Goal: Information Seeking & Learning: Learn about a topic

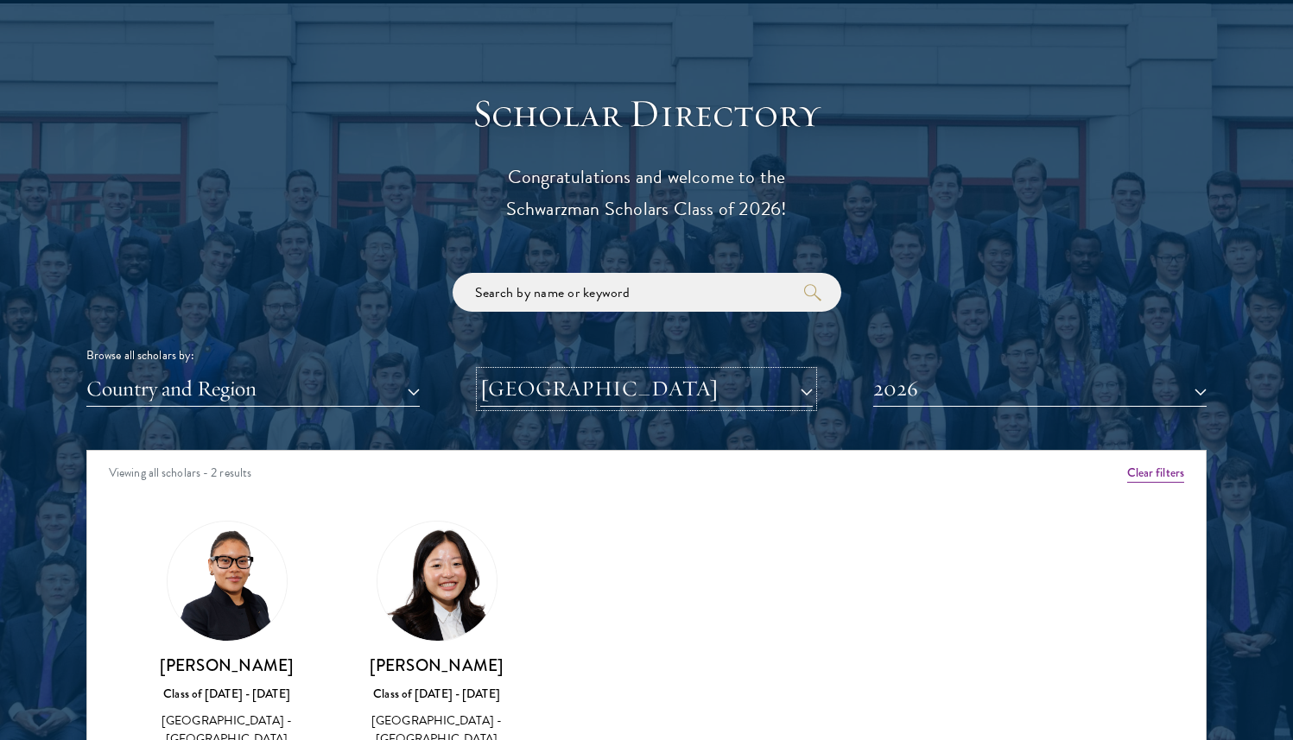
click at [637, 395] on button "University of Chicago" at bounding box center [646, 388] width 333 height 35
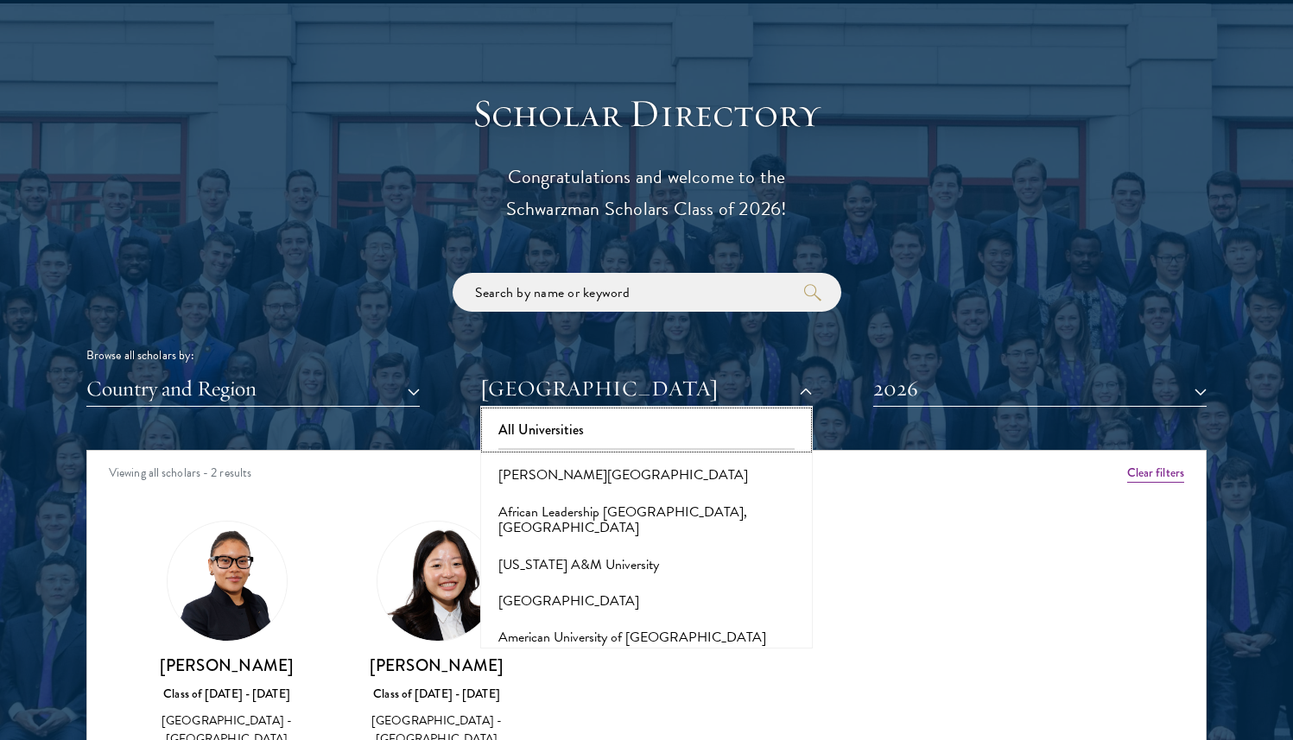
click at [615, 430] on button "All Universities" at bounding box center [646, 430] width 323 height 36
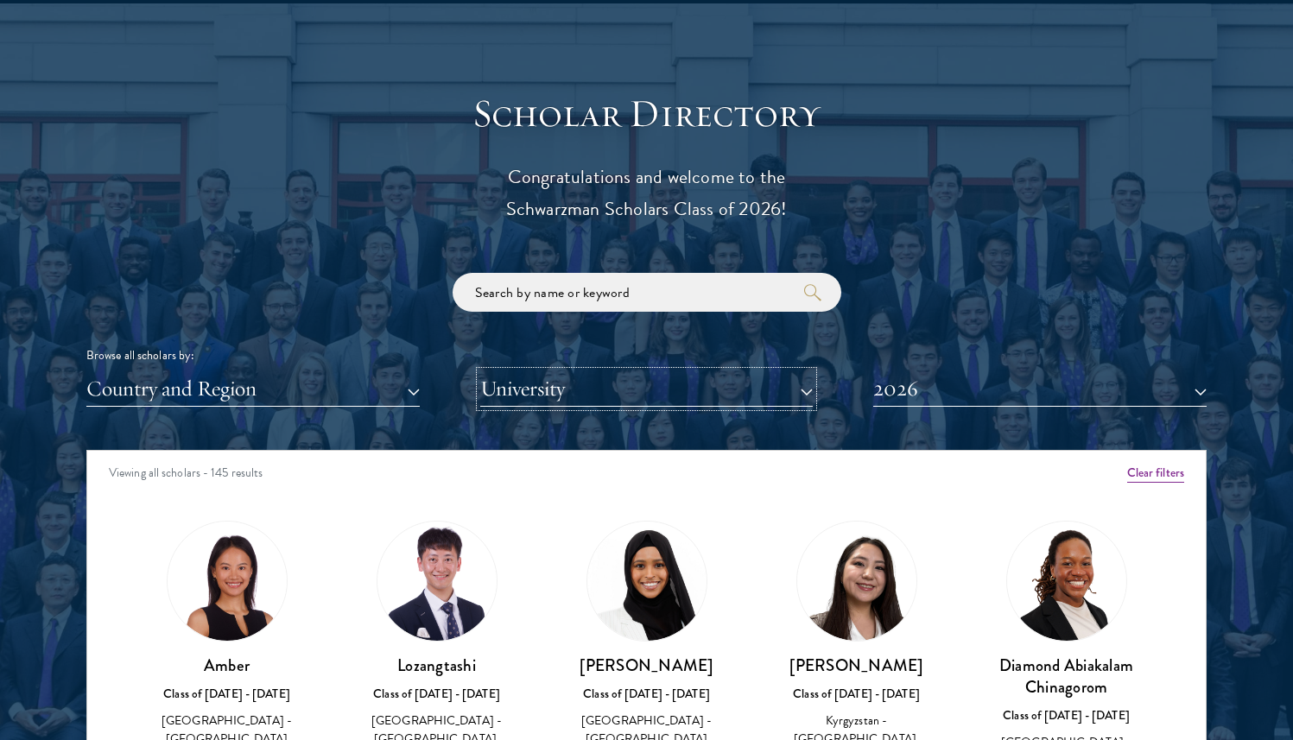
click at [616, 404] on button "University" at bounding box center [646, 388] width 333 height 35
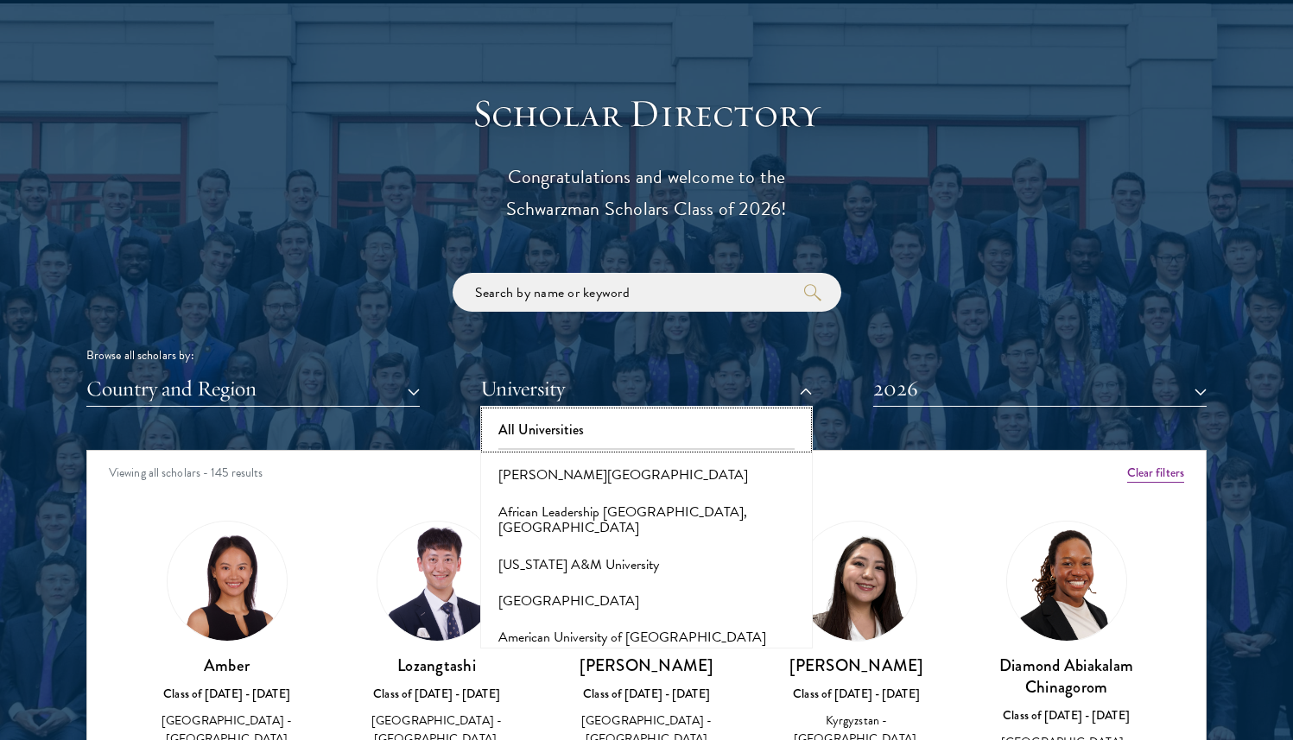
click at [610, 430] on button "All Universities" at bounding box center [646, 430] width 323 height 36
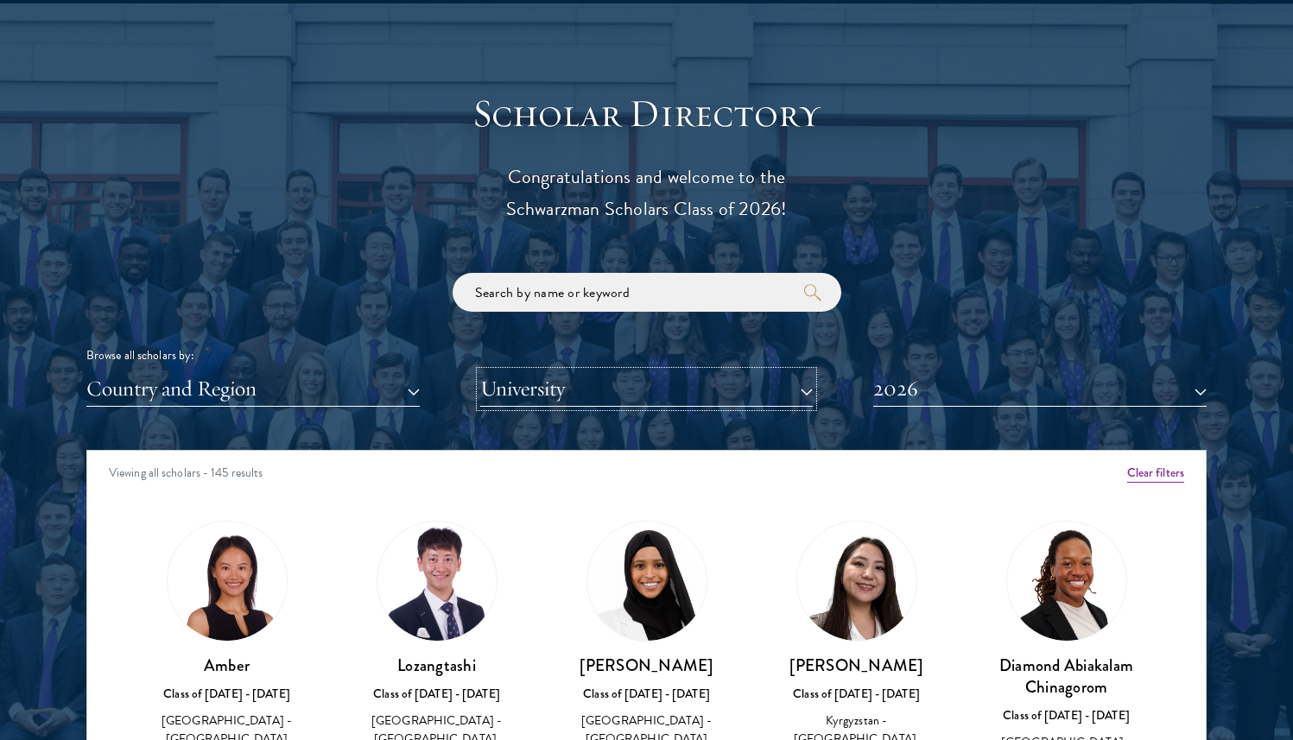
click at [621, 390] on button "University" at bounding box center [646, 388] width 333 height 35
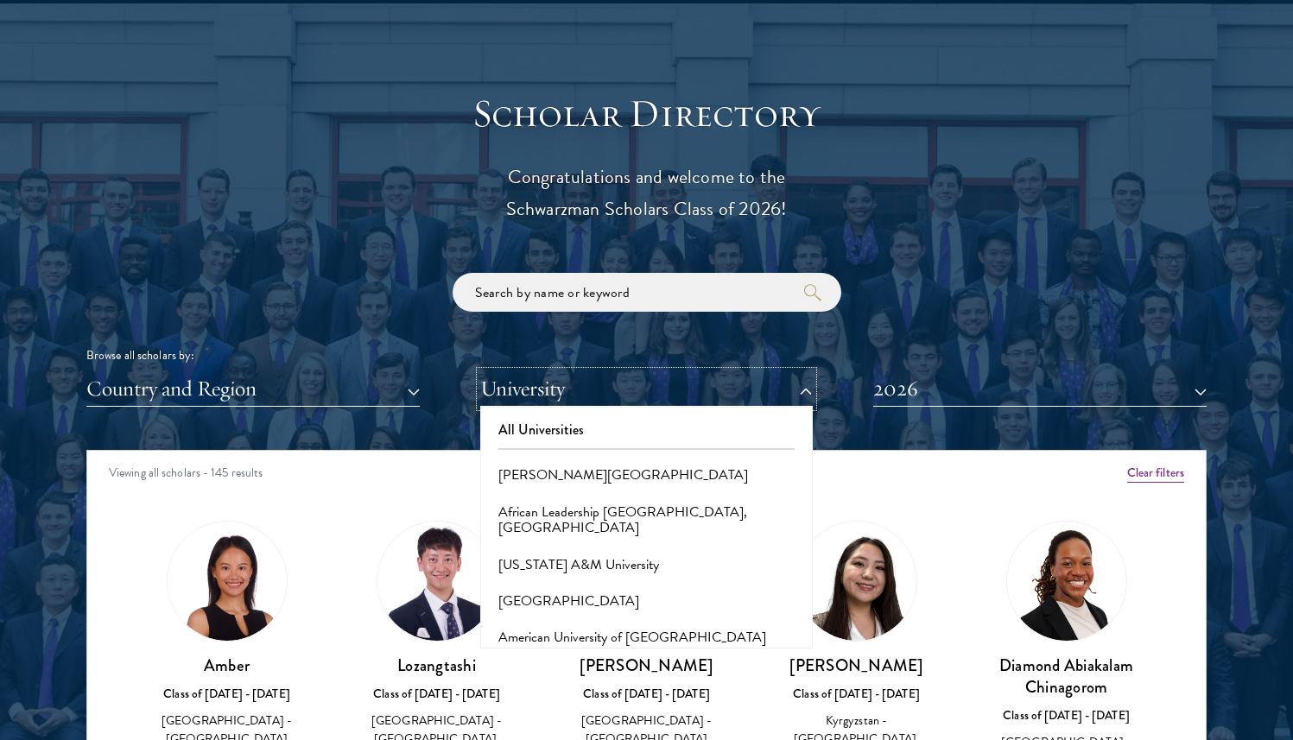
click at [621, 390] on button "University" at bounding box center [646, 388] width 333 height 35
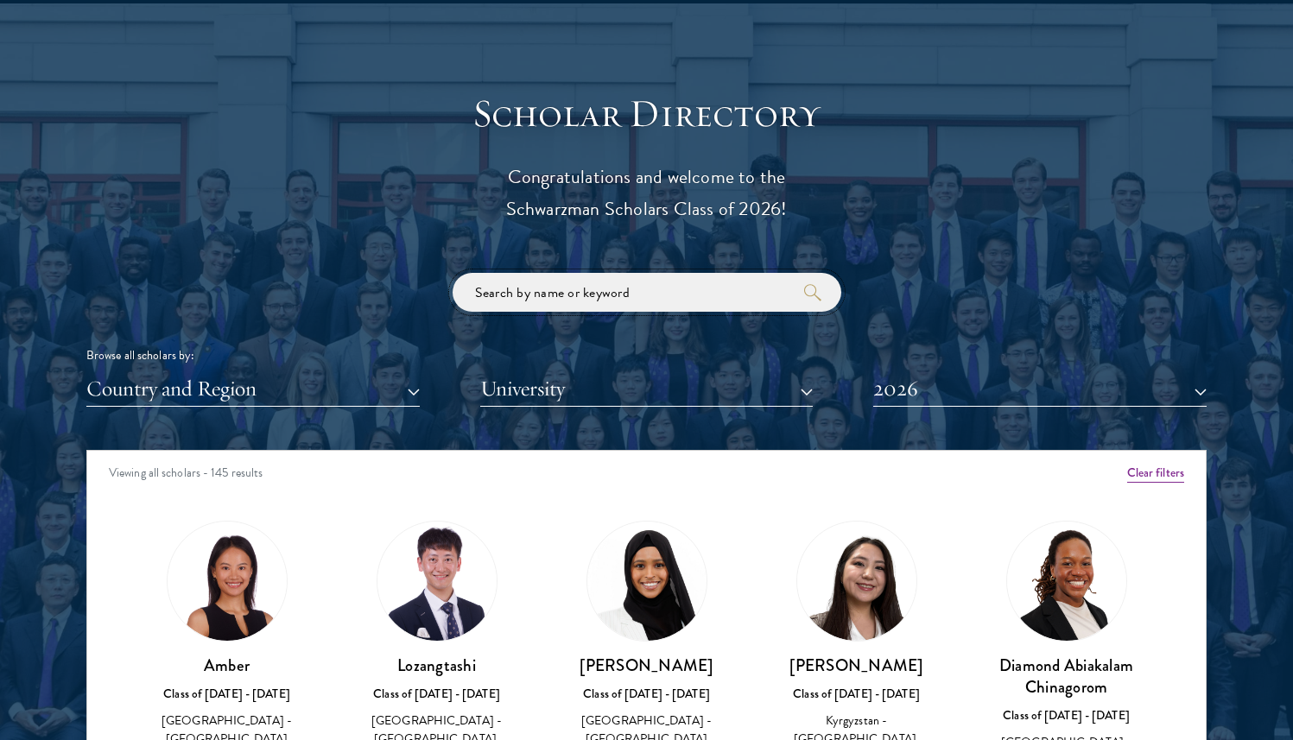
click at [629, 303] on input "search" at bounding box center [646, 292] width 389 height 39
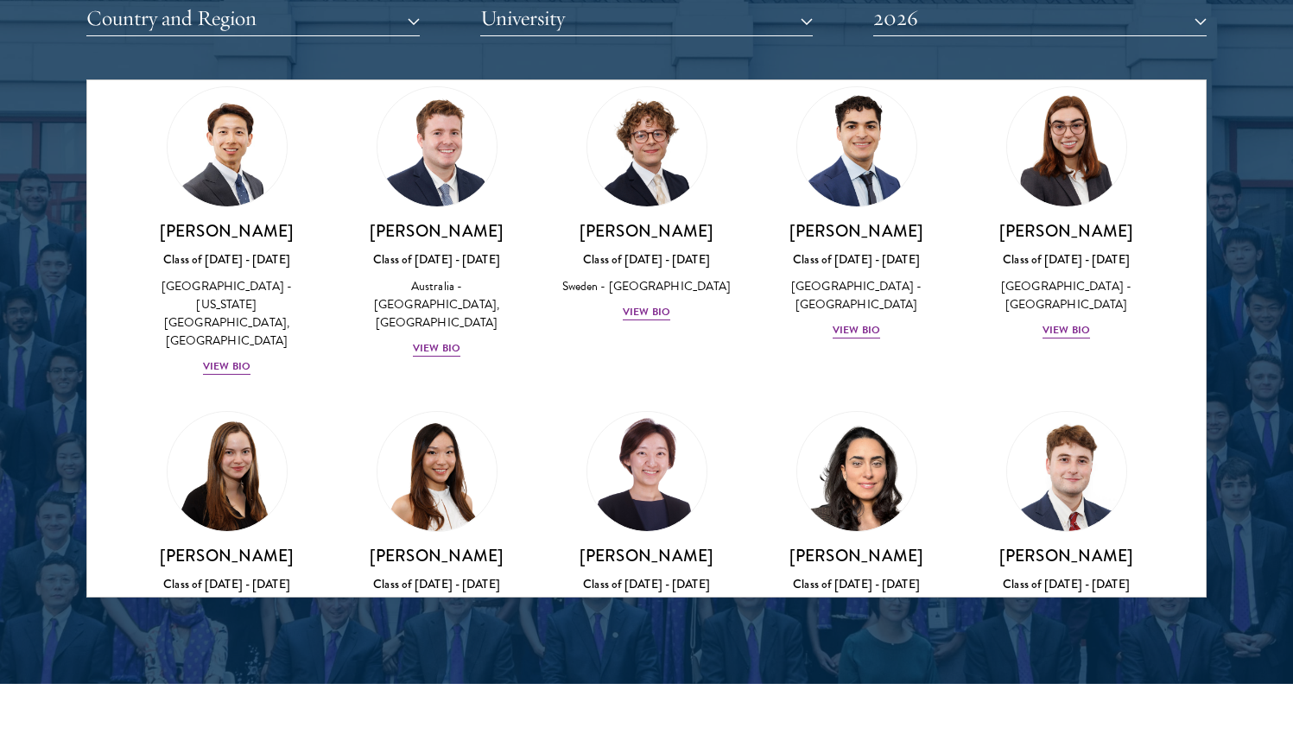
scroll to position [76, 0]
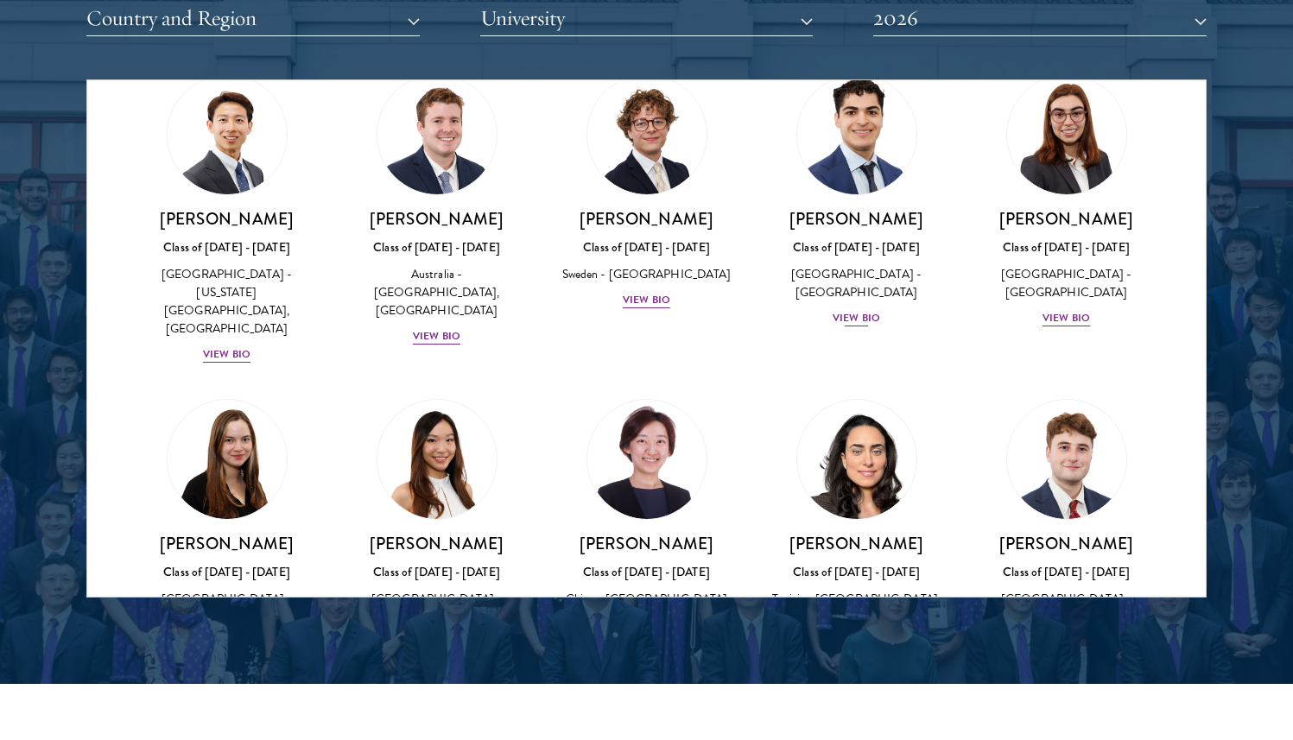
type input "harvard"
click at [855, 181] on img at bounding box center [856, 134] width 131 height 131
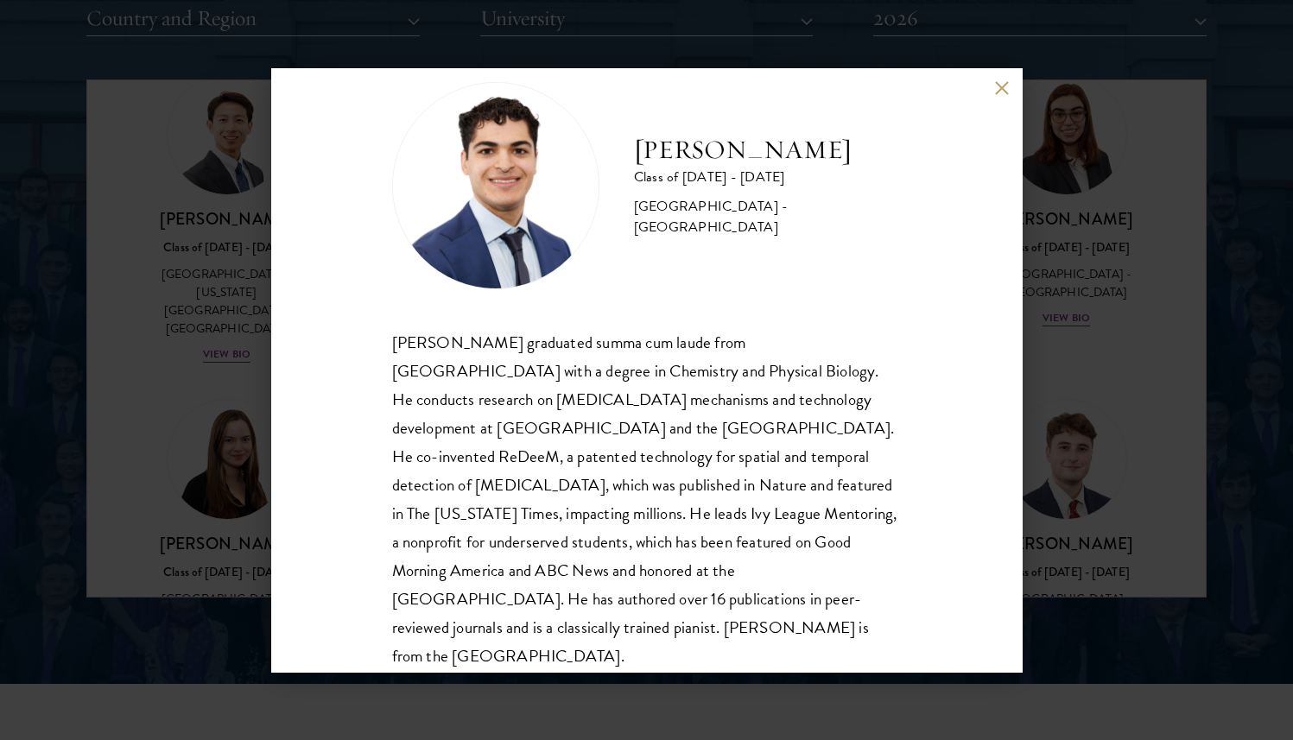
scroll to position [59, 0]
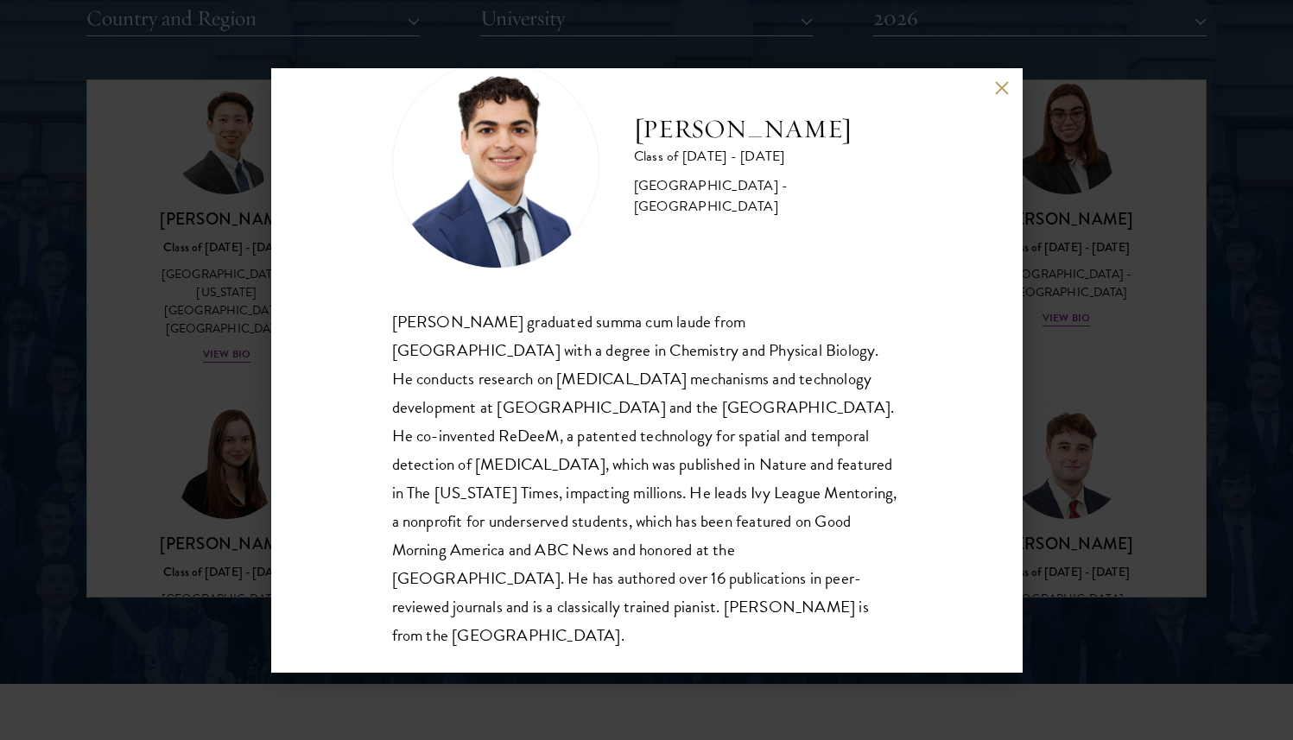
click at [996, 88] on button at bounding box center [1002, 88] width 15 height 15
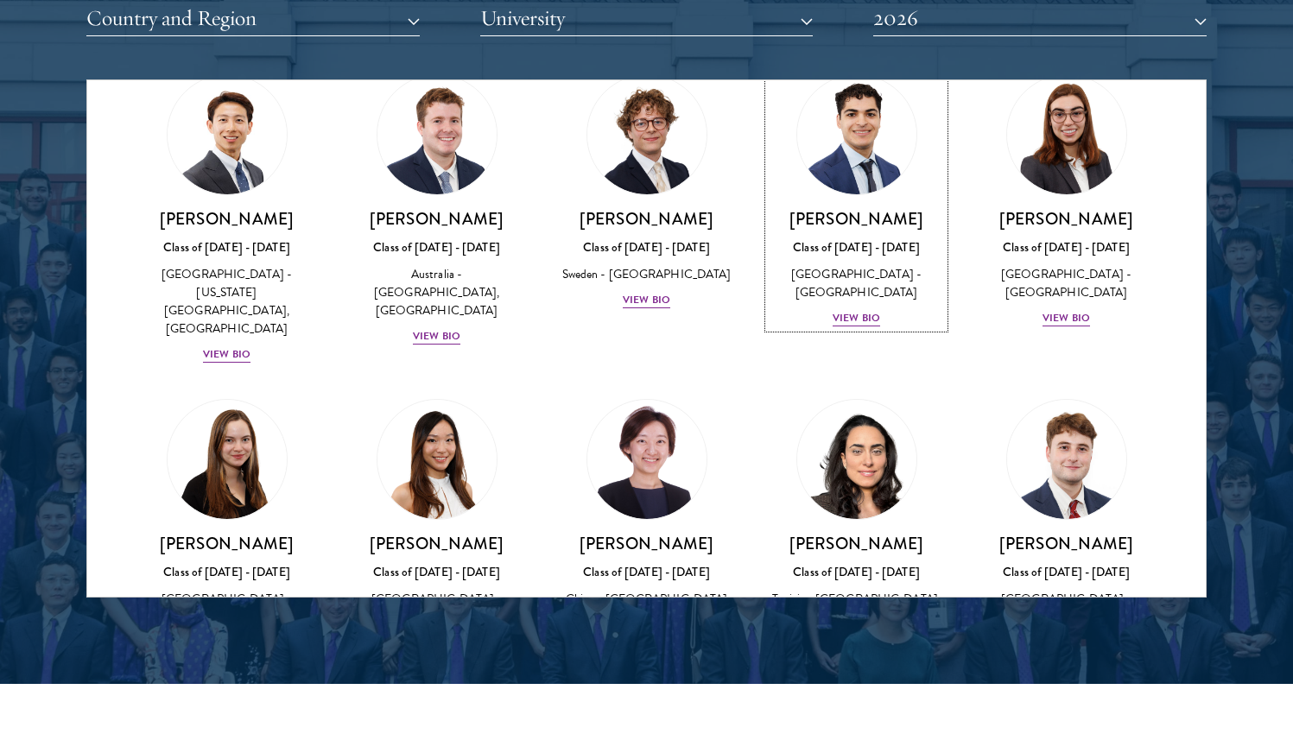
scroll to position [70, 0]
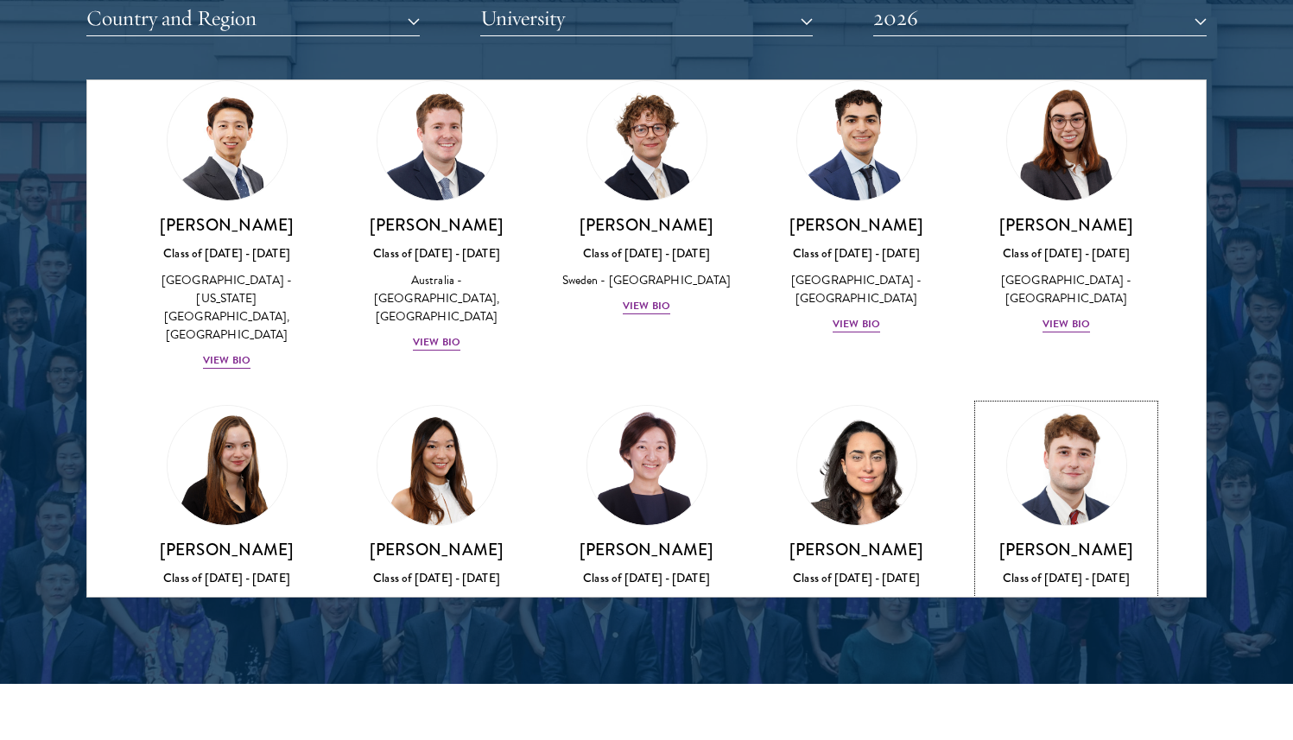
click at [1013, 405] on img at bounding box center [1066, 465] width 131 height 131
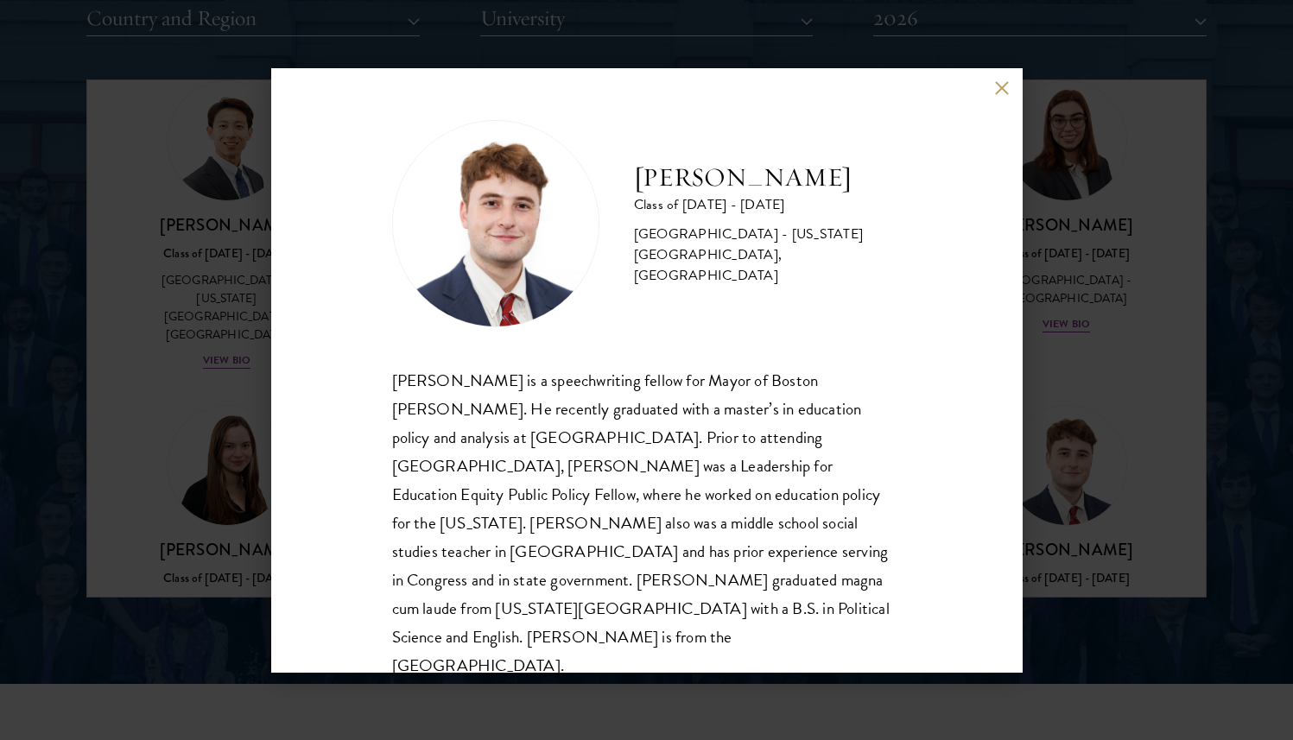
scroll to position [2, 0]
click at [1047, 373] on div "John McQuillan Class of 2025 - 2026 United States of America - Florida State Un…" at bounding box center [646, 370] width 1293 height 740
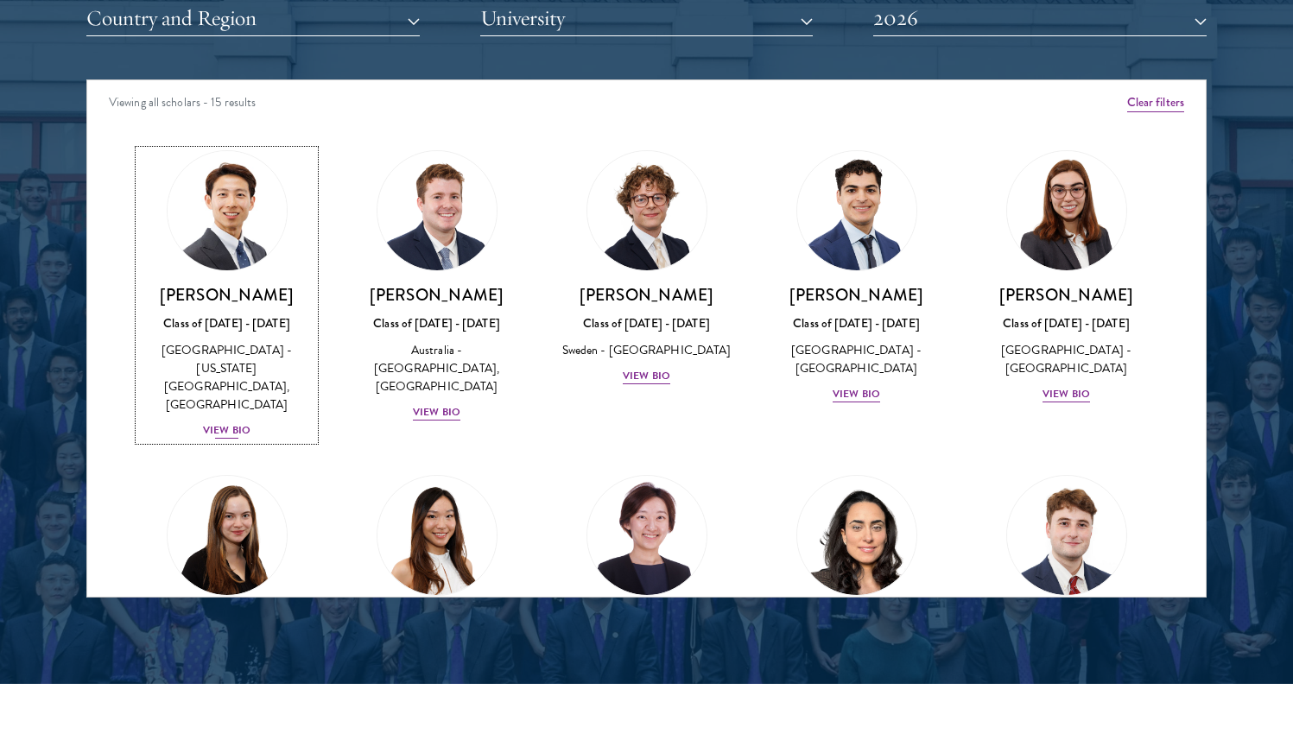
click at [237, 254] on img at bounding box center [226, 210] width 131 height 131
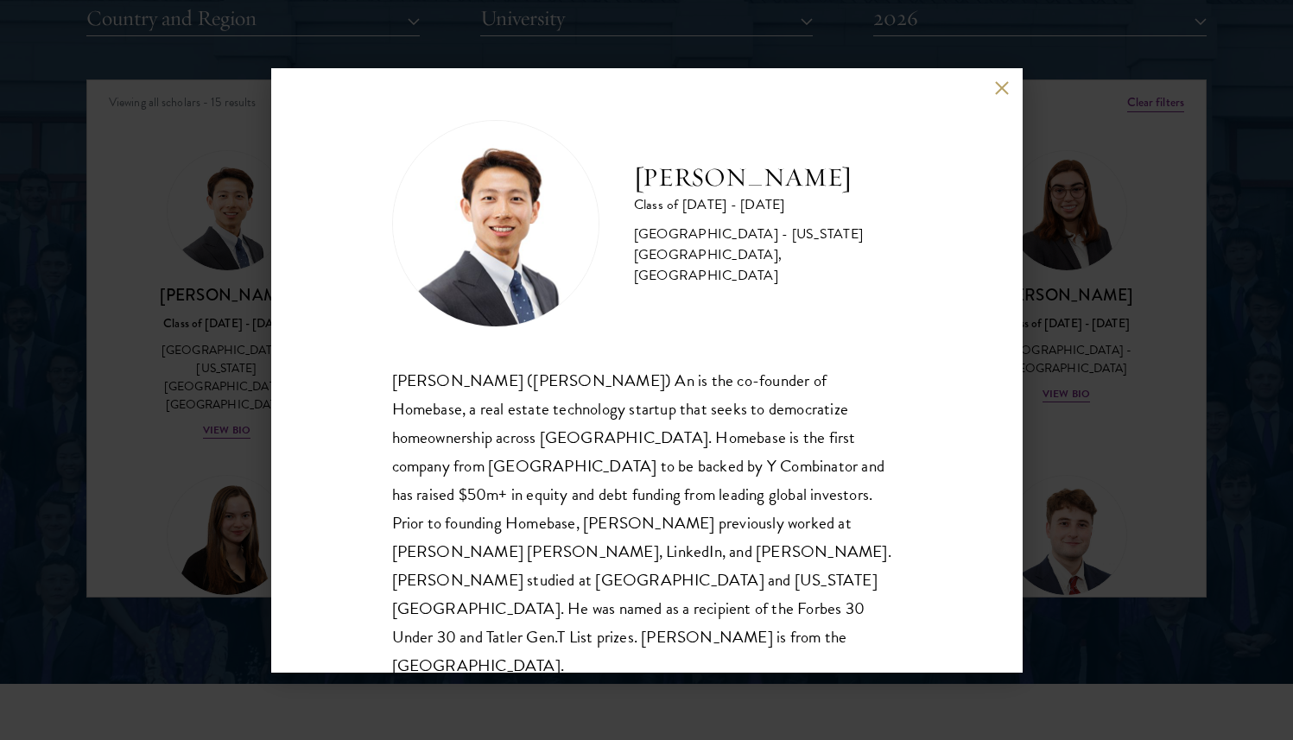
scroll to position [2, 0]
click at [1086, 386] on div "Phillip An Class of 2025 - 2026 United States of America - California Institute…" at bounding box center [646, 370] width 1293 height 740
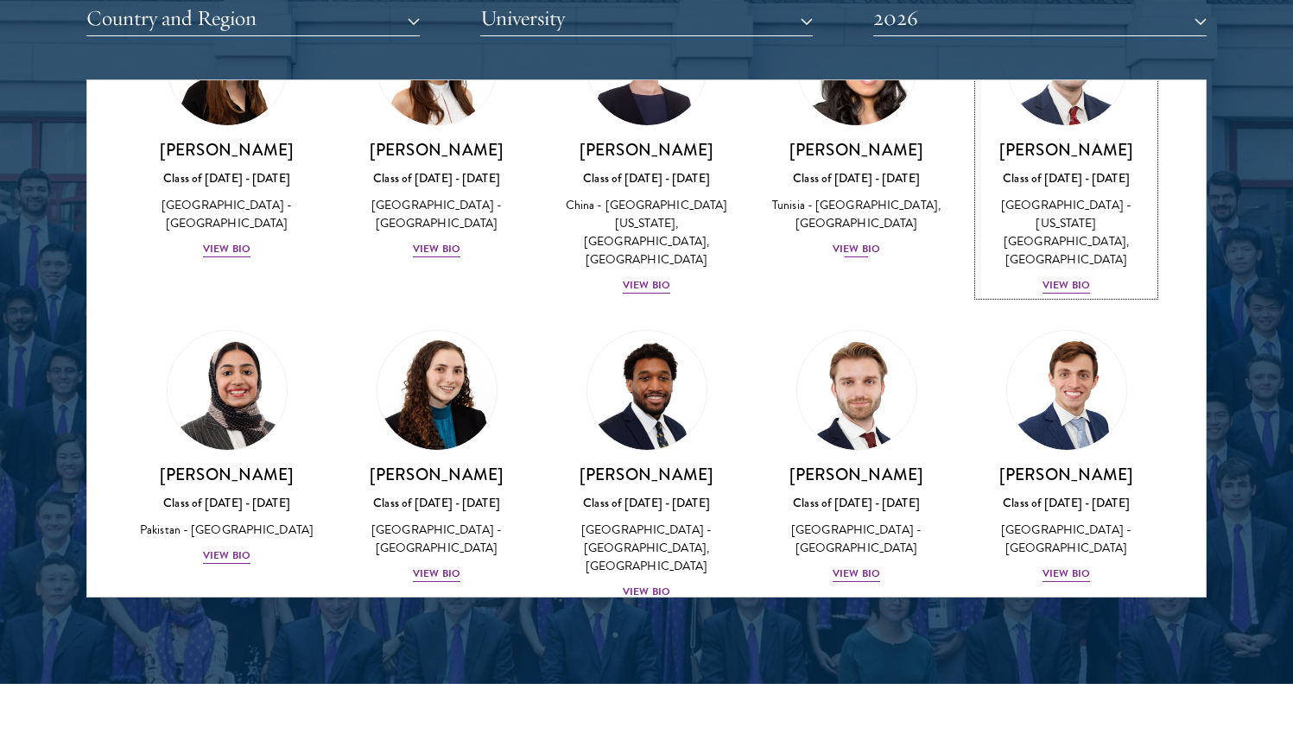
scroll to position [471, 0]
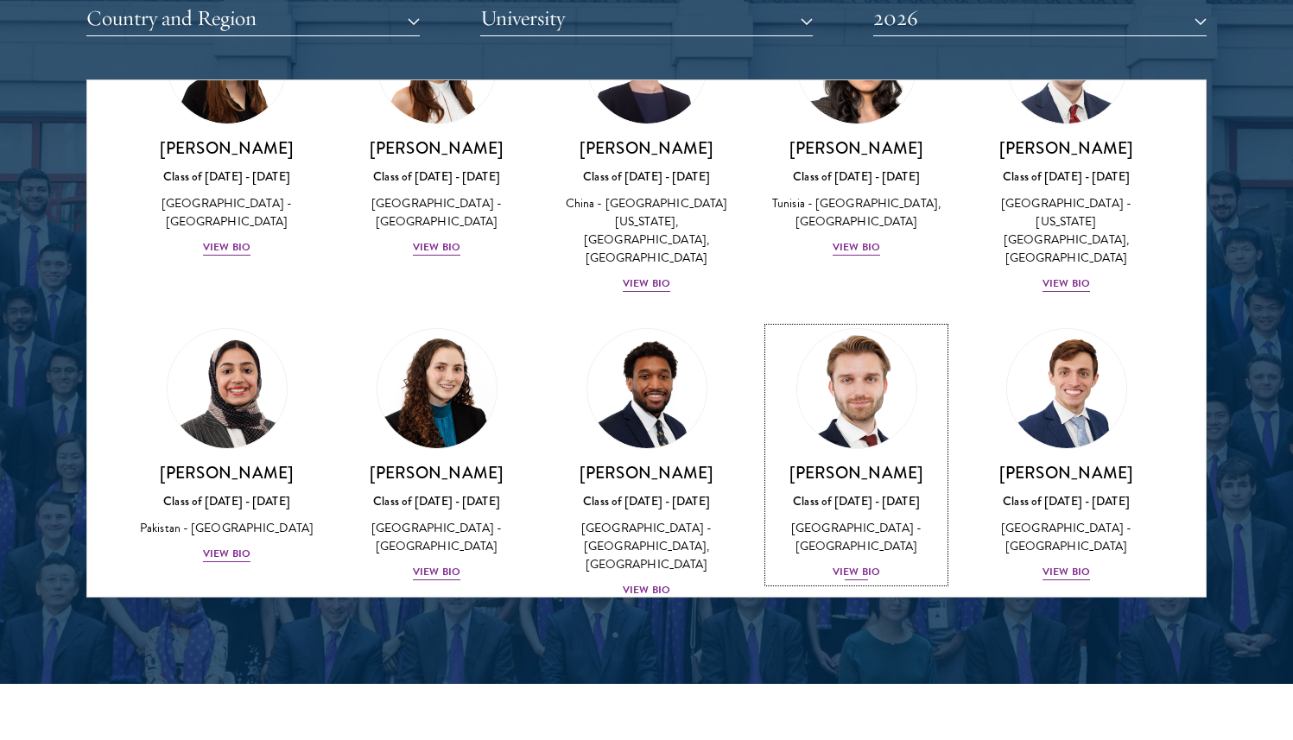
click at [836, 357] on img at bounding box center [856, 388] width 131 height 131
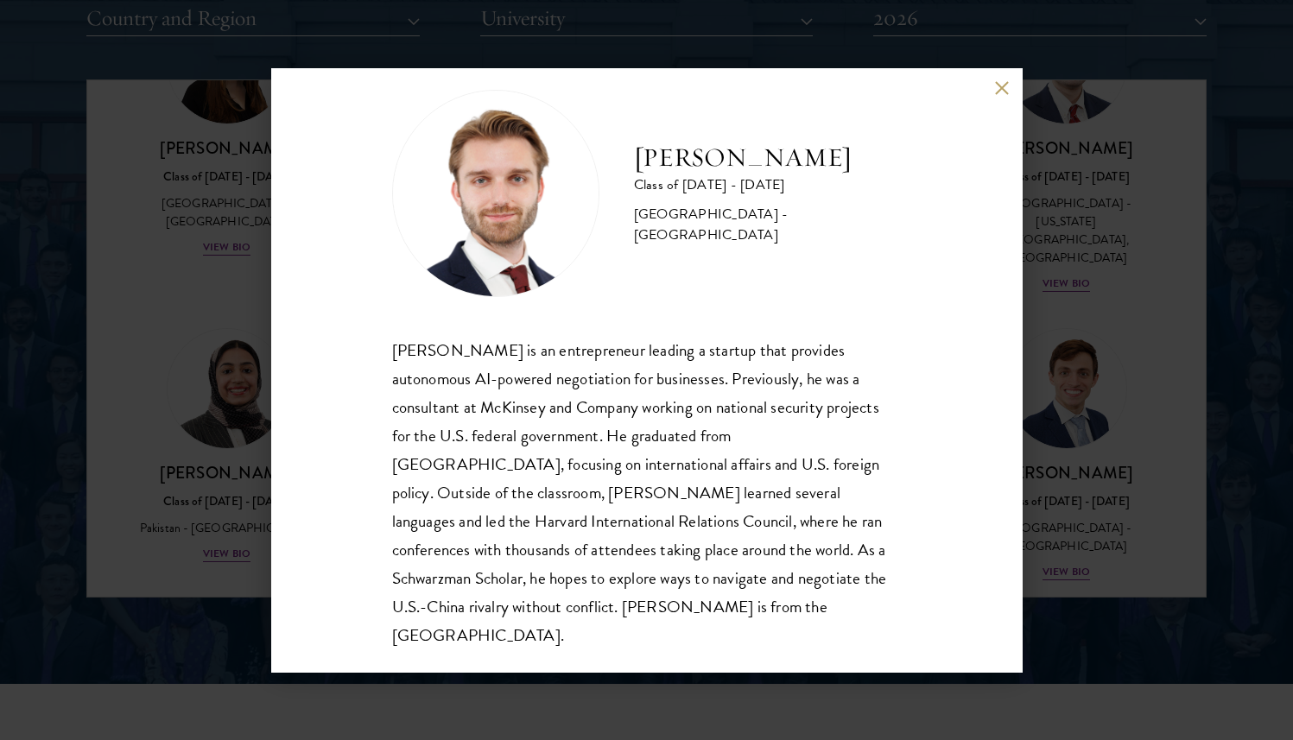
scroll to position [30, 0]
click at [1042, 378] on div "Davis Tyler-Dudley Class of 2025 - 2026 United States of America - Harvard Univ…" at bounding box center [646, 370] width 1293 height 740
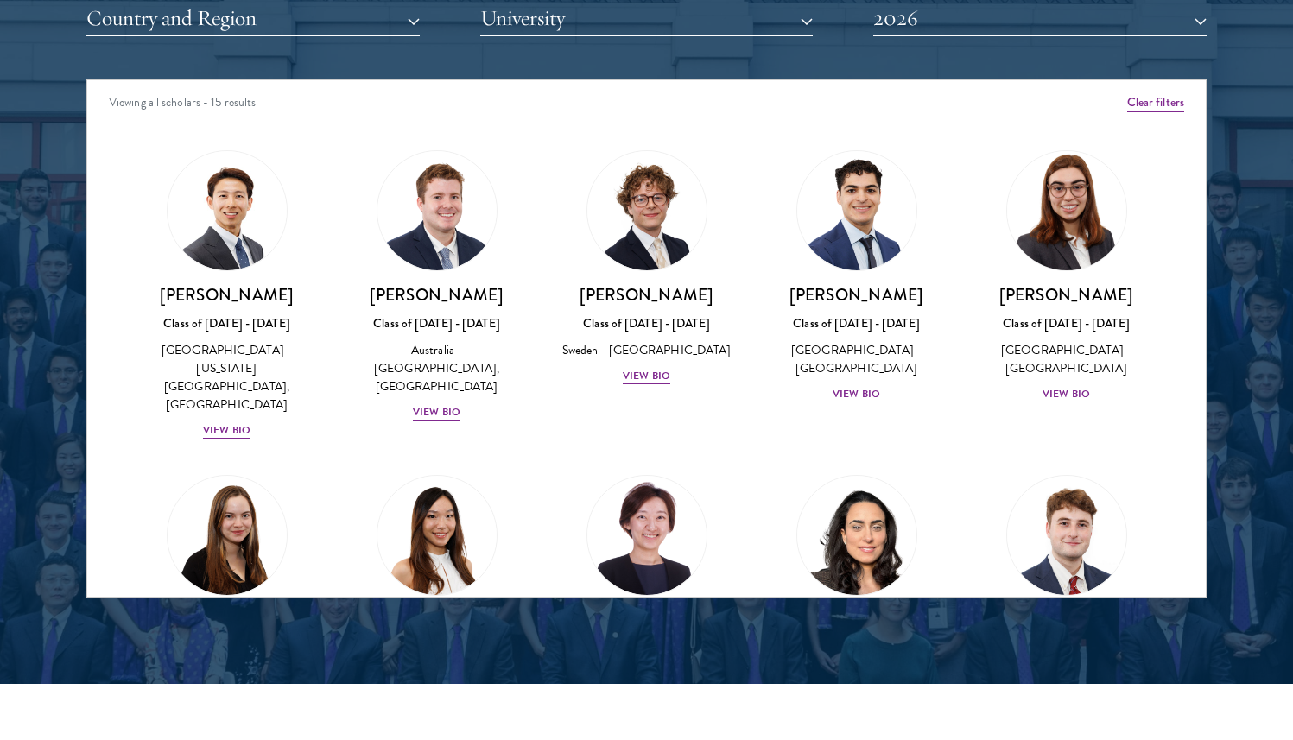
scroll to position [490, 0]
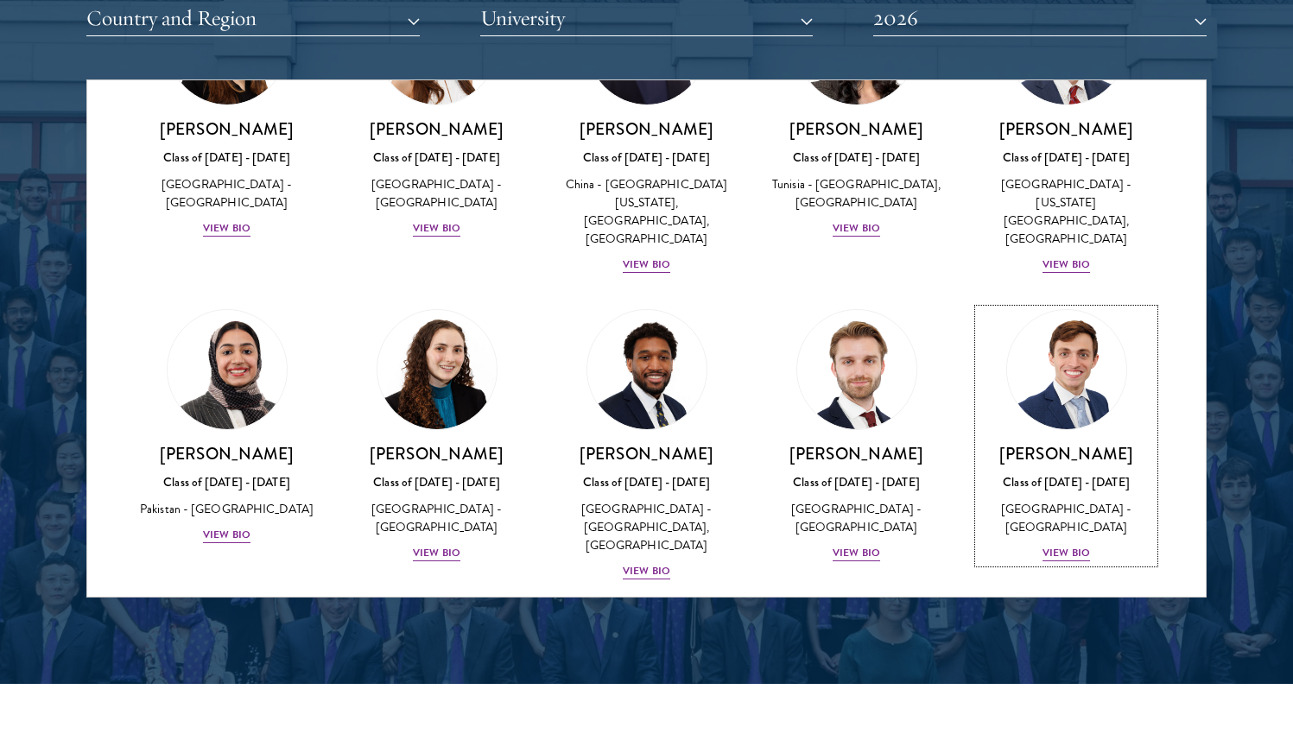
click at [1072, 371] on img at bounding box center [1066, 369] width 119 height 119
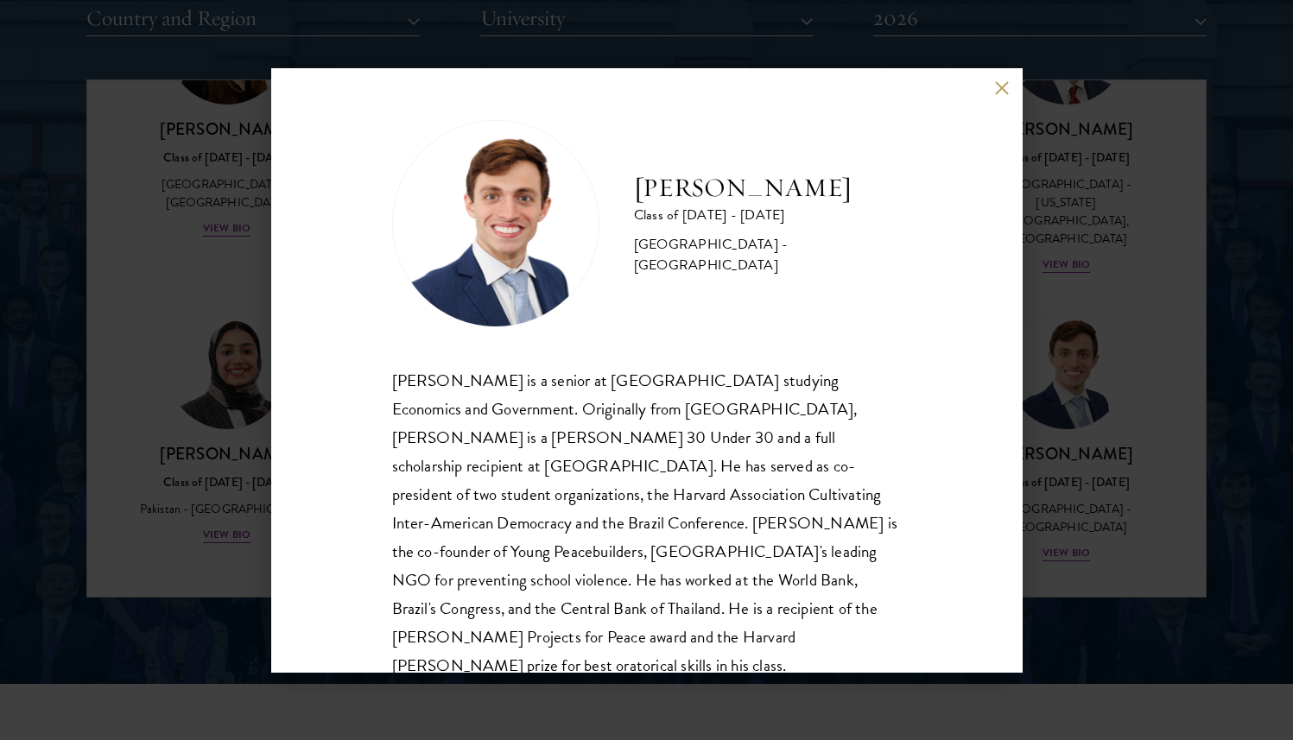
click at [1002, 430] on div "Eduardo Vasconcelos Goyanna Filho Class of 2025 - 2026 Brazil - Harvard Univers…" at bounding box center [646, 370] width 751 height 604
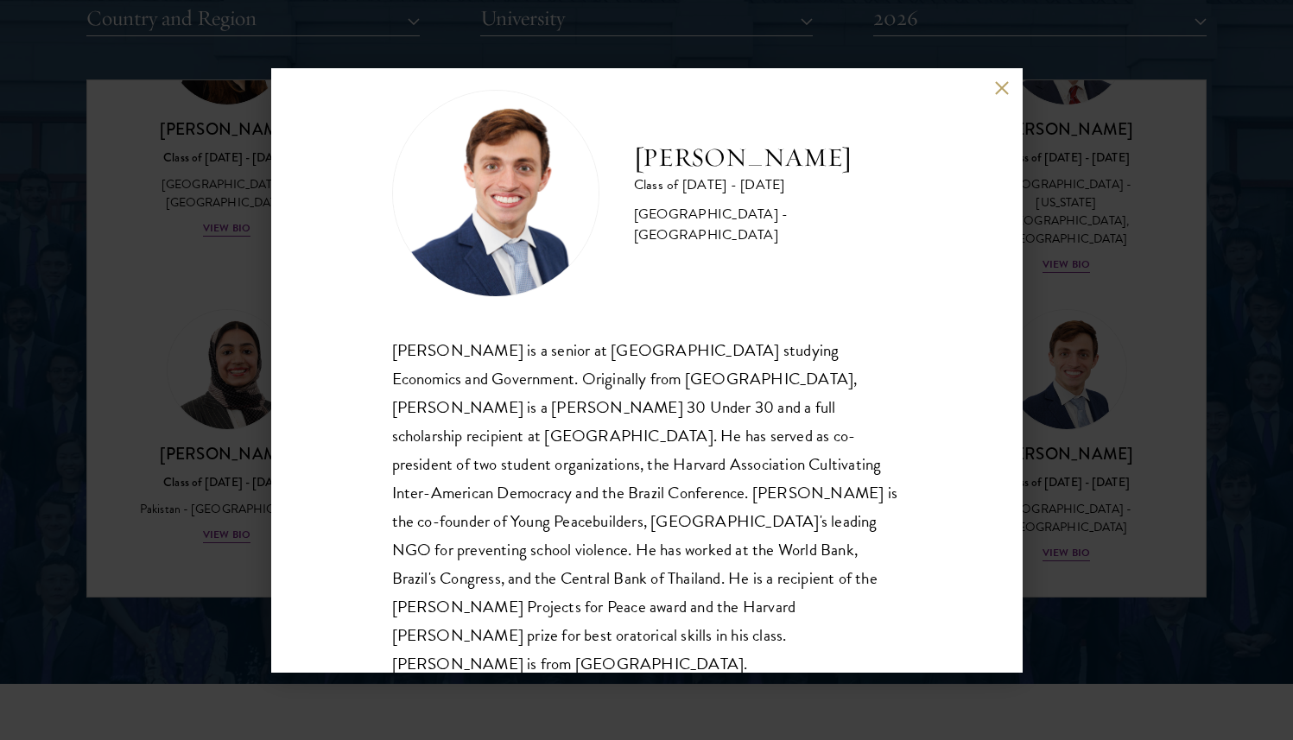
click at [1111, 472] on div "Eduardo Vasconcelos Goyanna Filho Class of 2025 - 2026 Brazil - Harvard Univers…" at bounding box center [646, 370] width 1293 height 740
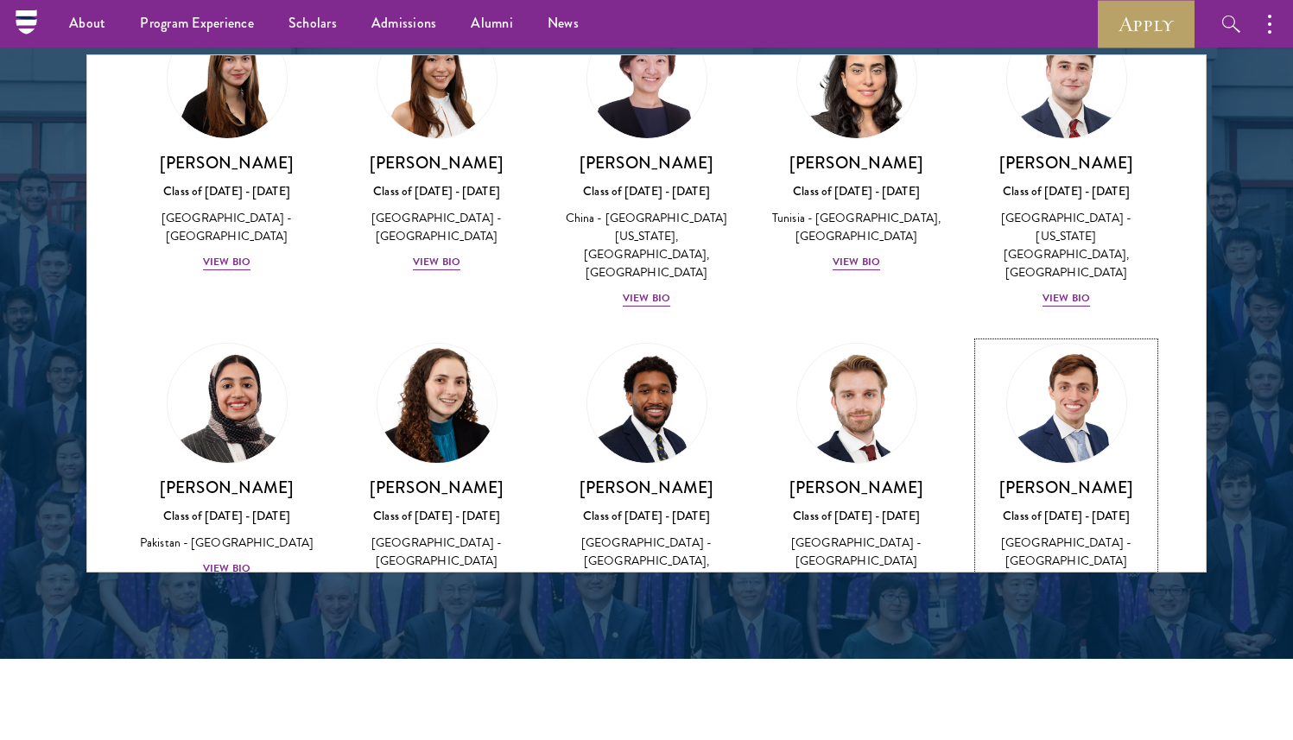
scroll to position [421, 0]
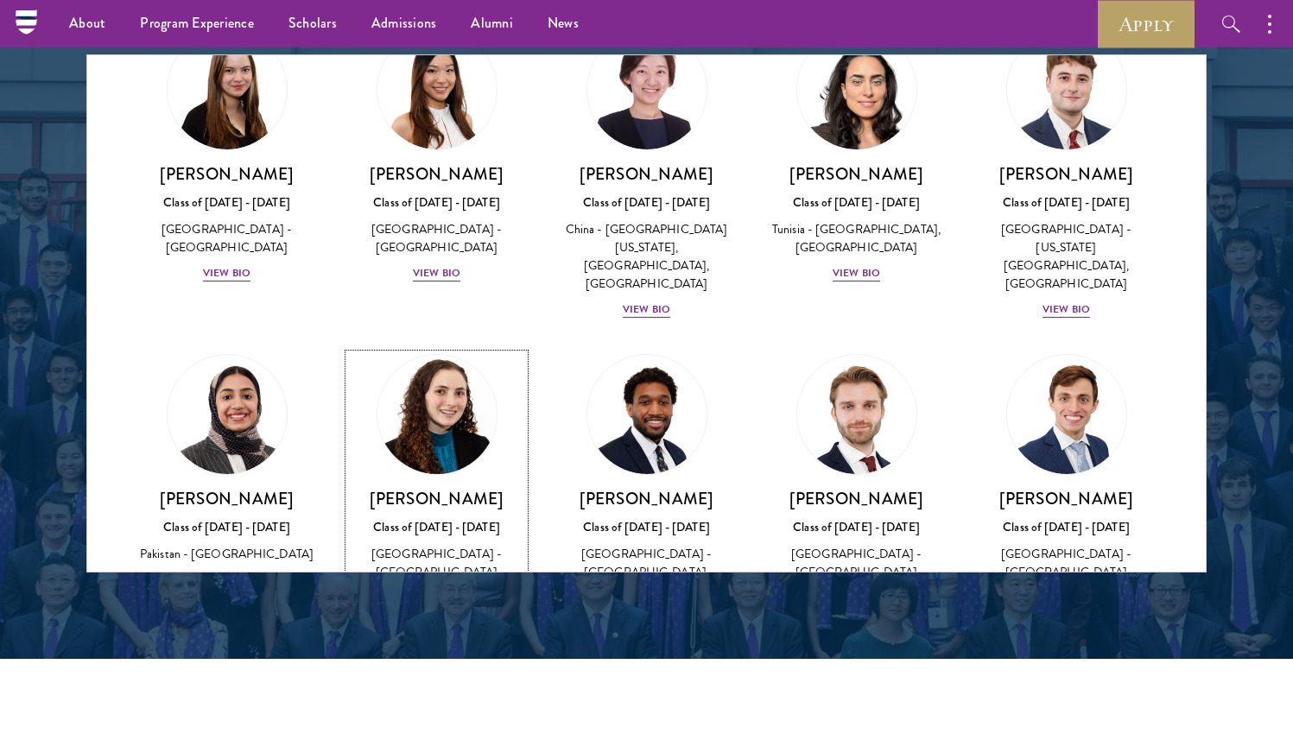
click at [432, 349] on img at bounding box center [436, 414] width 131 height 131
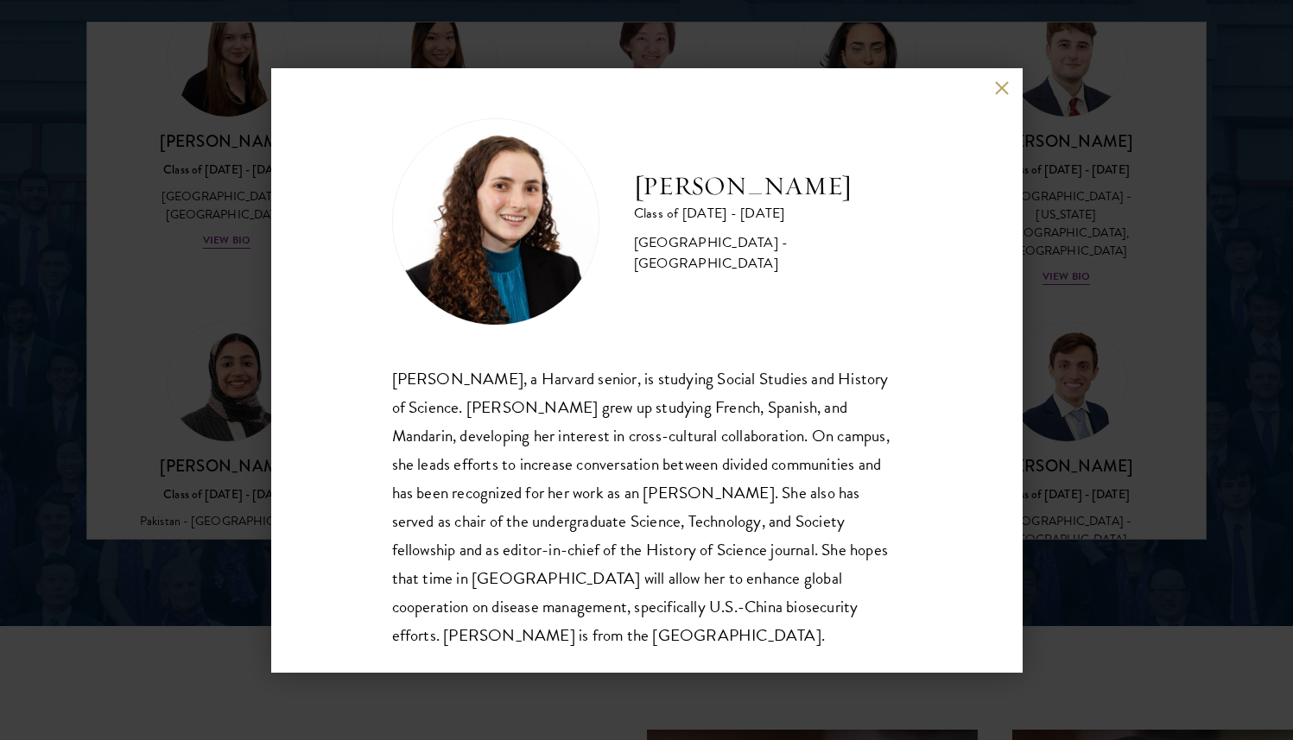
scroll to position [2273, 0]
click at [1064, 381] on div "Maya Rosen Class of 2025 - 2026 United States of America - Harvard University M…" at bounding box center [646, 370] width 1293 height 740
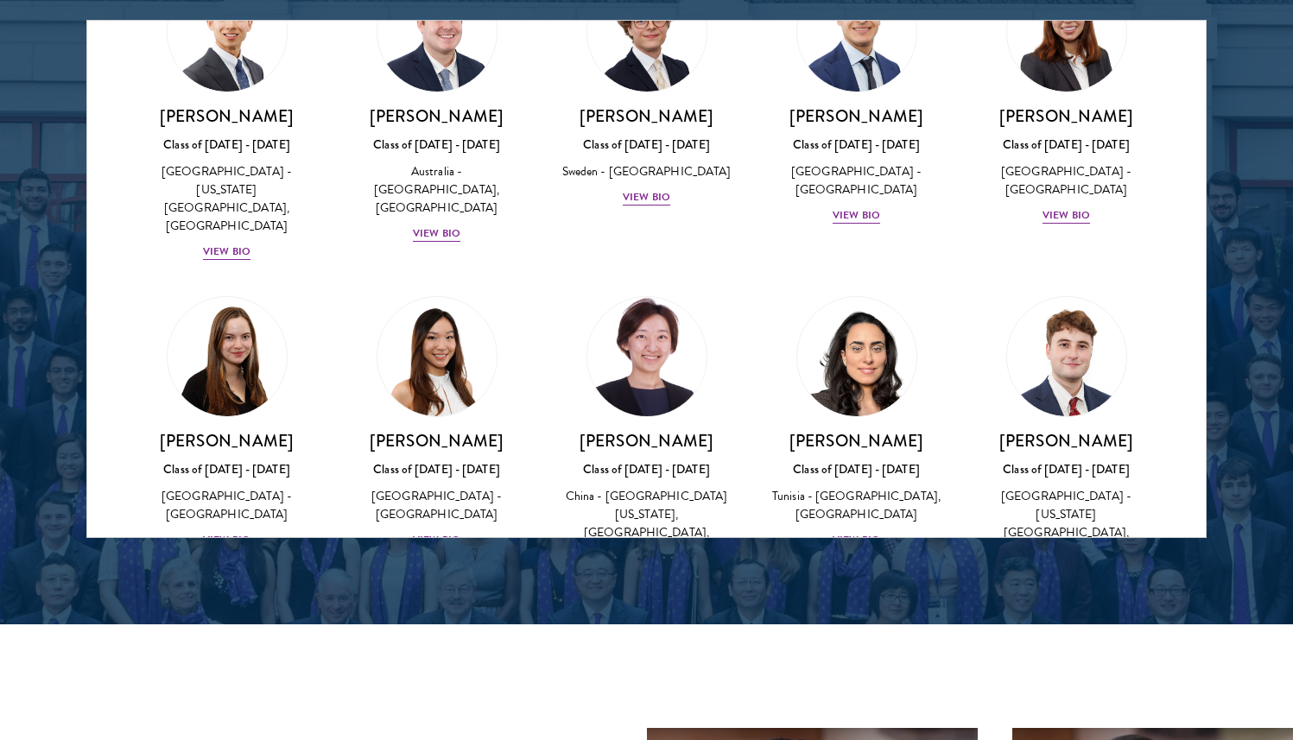
scroll to position [98, 0]
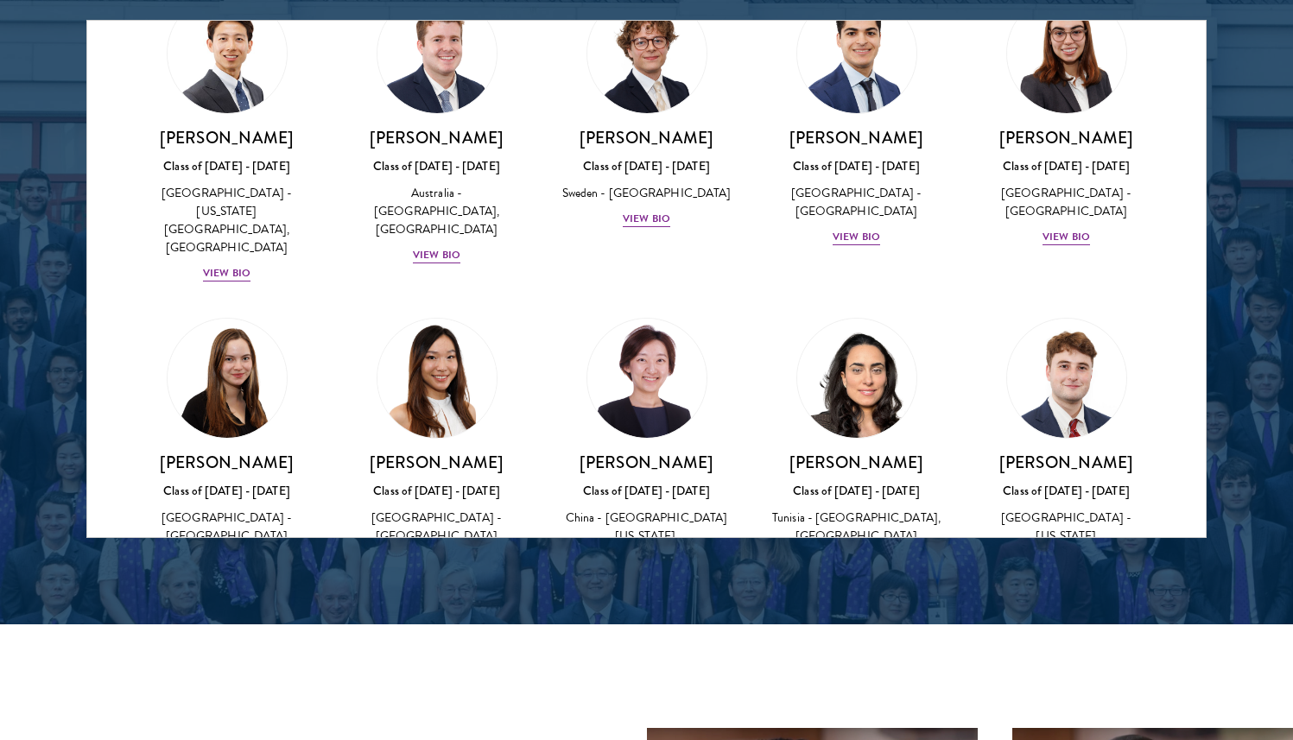
click at [452, 376] on img at bounding box center [436, 378] width 131 height 131
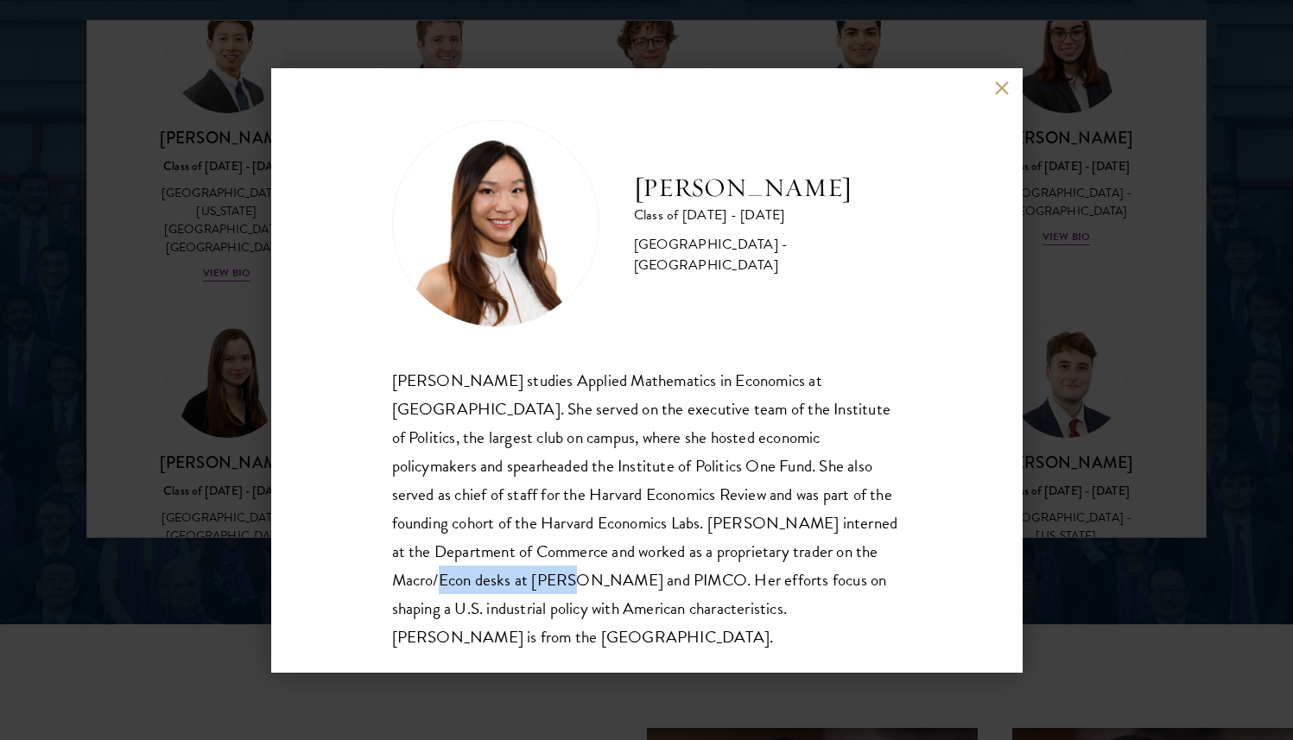
drag, startPoint x: 394, startPoint y: 580, endPoint x: 541, endPoint y: 575, distance: 146.9
click at [541, 575] on div "Stephanie Lin studies Applied Mathematics in Economics at Harvard. She served o…" at bounding box center [646, 508] width 509 height 285
copy div "D.E. Shaw and PIMCO"
click at [428, 406] on div "Stephanie Lin studies Applied Mathematics in Economics at Harvard. She served o…" at bounding box center [646, 508] width 509 height 285
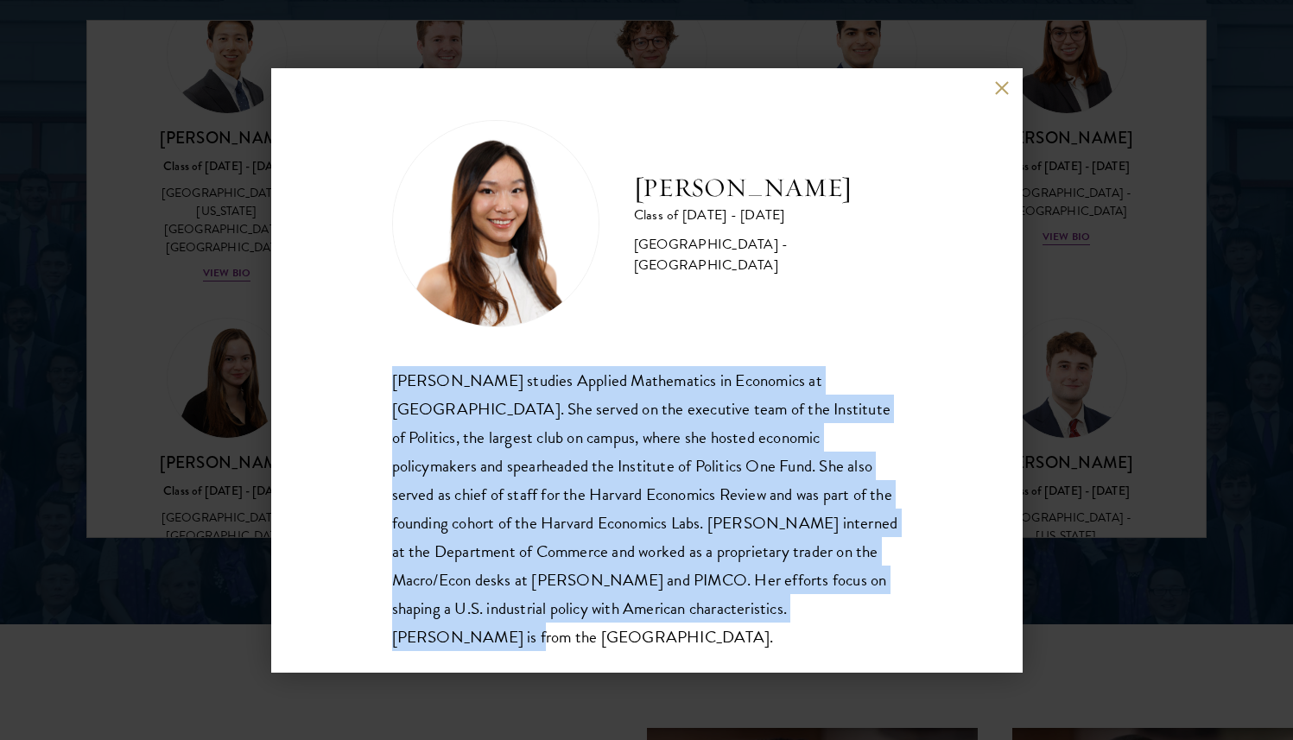
drag, startPoint x: 389, startPoint y: 383, endPoint x: 844, endPoint y: 612, distance: 508.6
click at [844, 612] on div "Stephanie Lin Class of 2025 - 2026 United States of America - Harvard Universit…" at bounding box center [646, 370] width 751 height 604
copy div "Stephanie Lin studies Applied Mathematics in Economics at Harvard. She served o…"
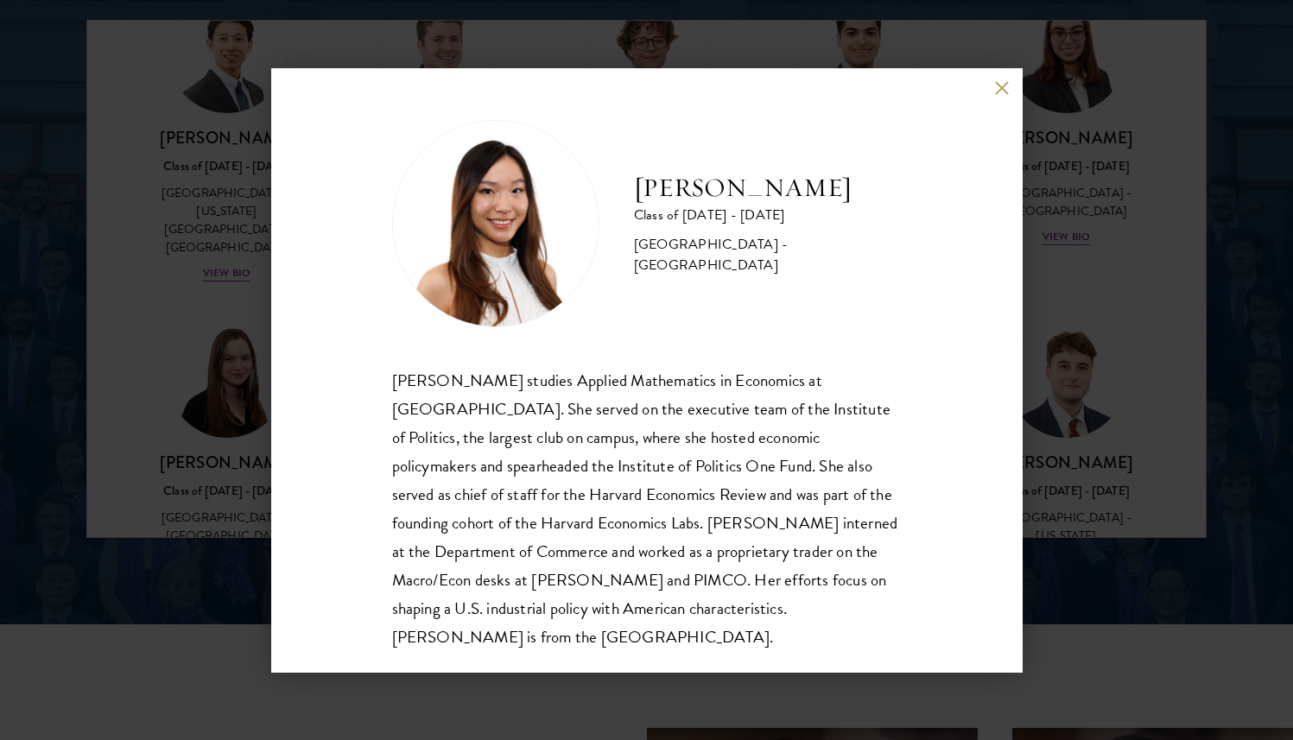
click at [670, 277] on div "Stephanie Lin Class of 2025 - 2026 United States of America - Harvard University" at bounding box center [646, 223] width 509 height 207
click at [1000, 92] on button at bounding box center [1002, 88] width 15 height 15
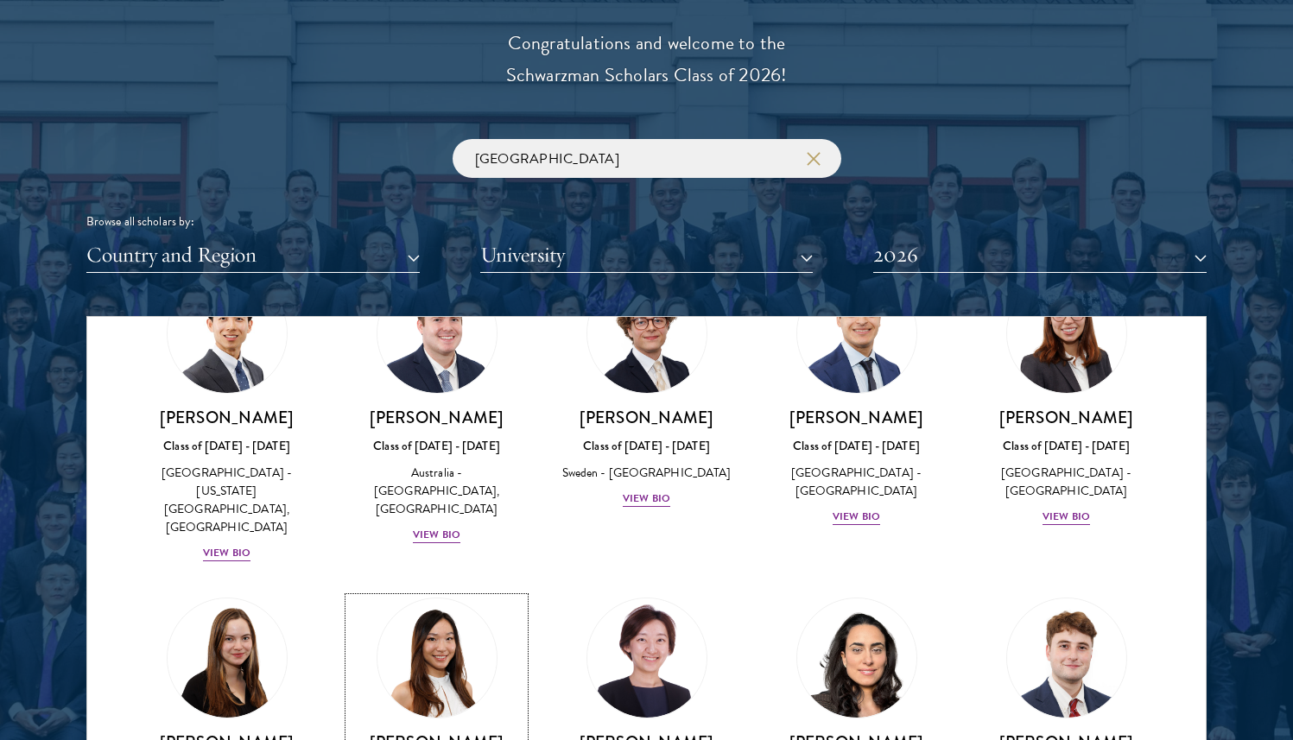
scroll to position [1985, 0]
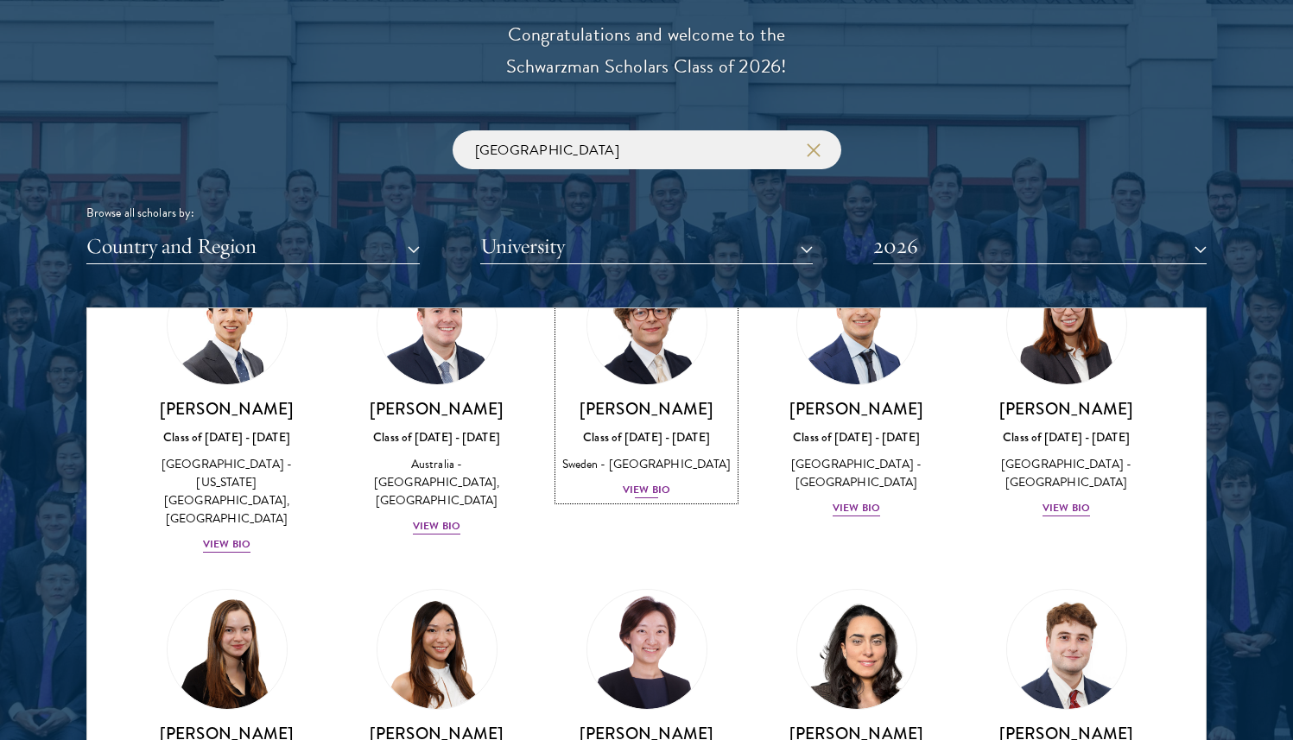
click at [659, 391] on link "Leo Gerdén Class of 2025 - 2026 Sweden - Harvard University View Bio" at bounding box center [646, 382] width 175 height 236
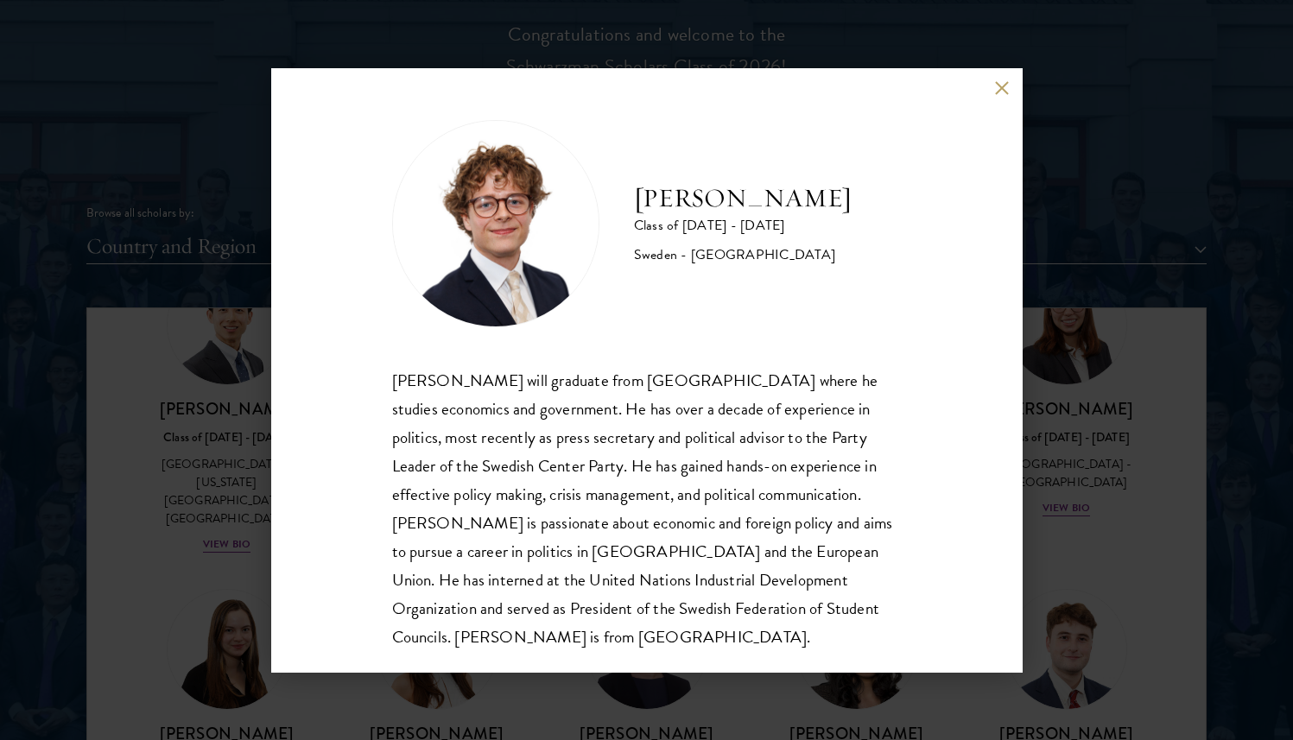
scroll to position [2, 0]
click at [1103, 470] on div "Leo Gerdén Class of 2025 - 2026 Sweden - Harvard University Leo Gerdén will gra…" at bounding box center [646, 370] width 1293 height 740
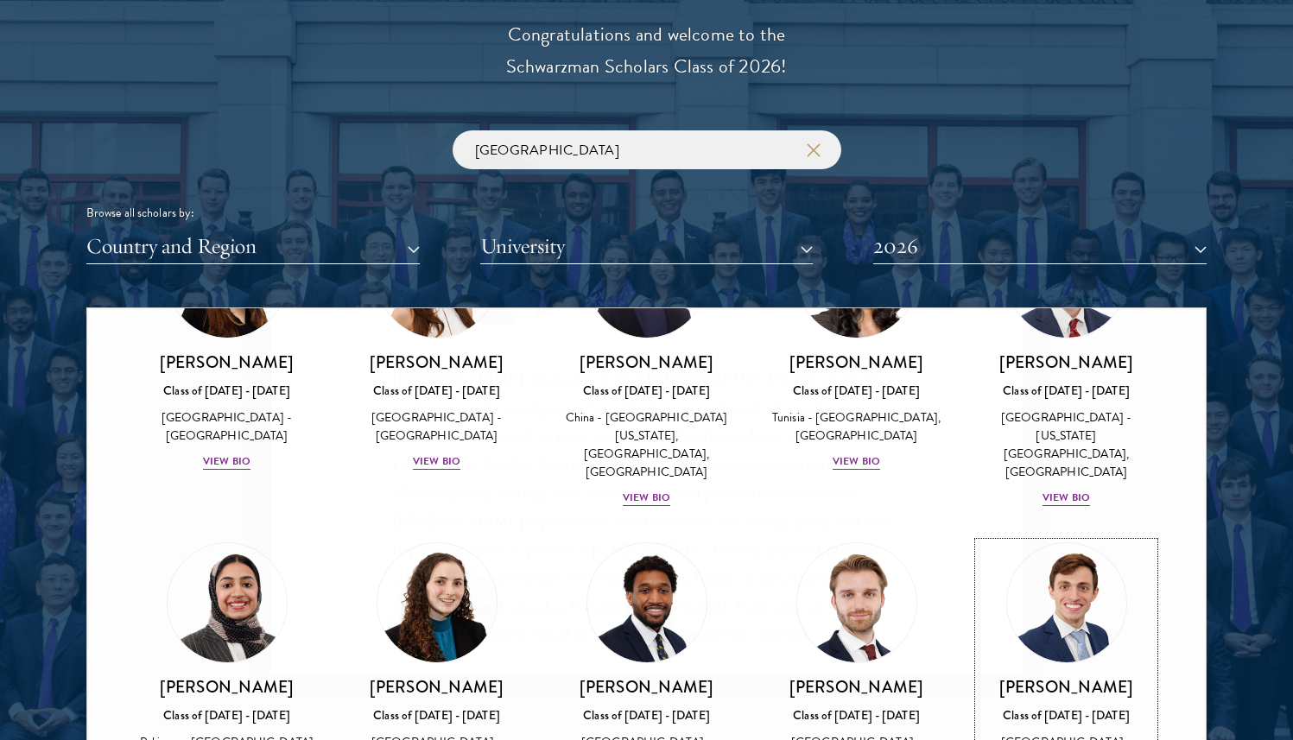
scroll to position [2070, 0]
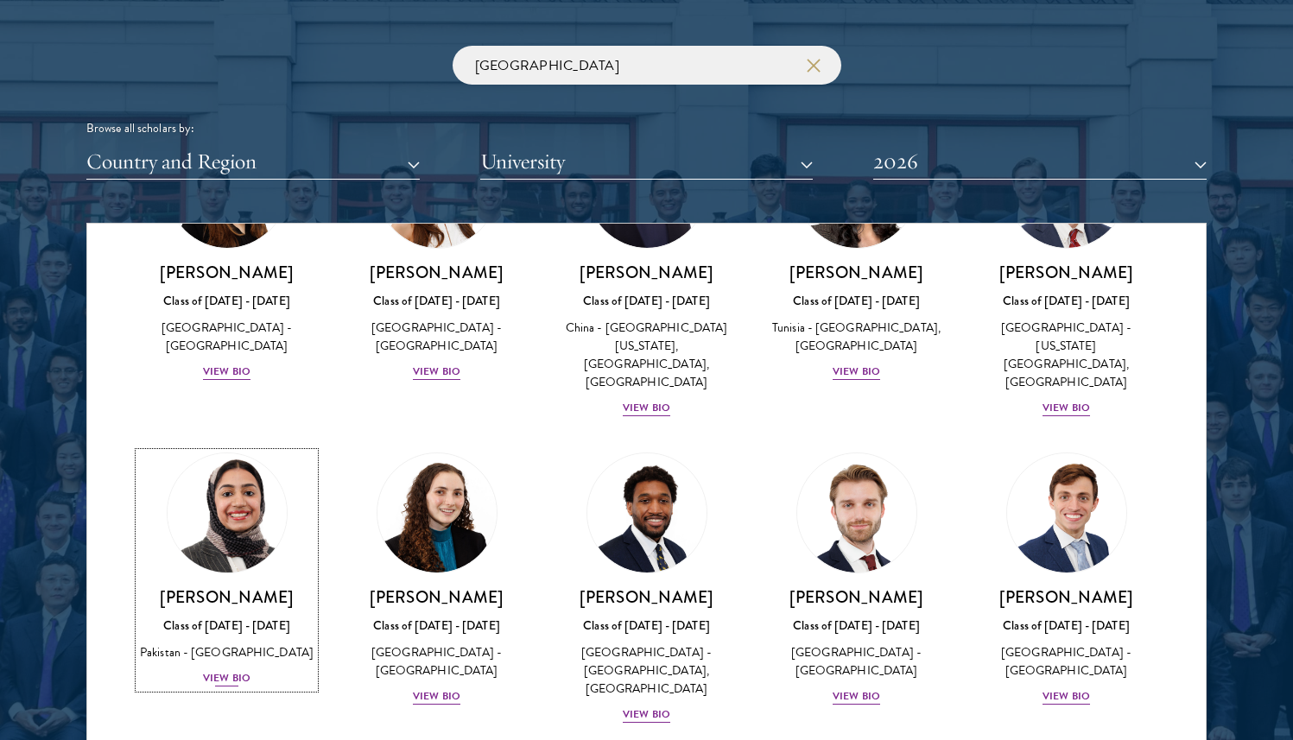
click at [261, 521] on img at bounding box center [226, 512] width 131 height 131
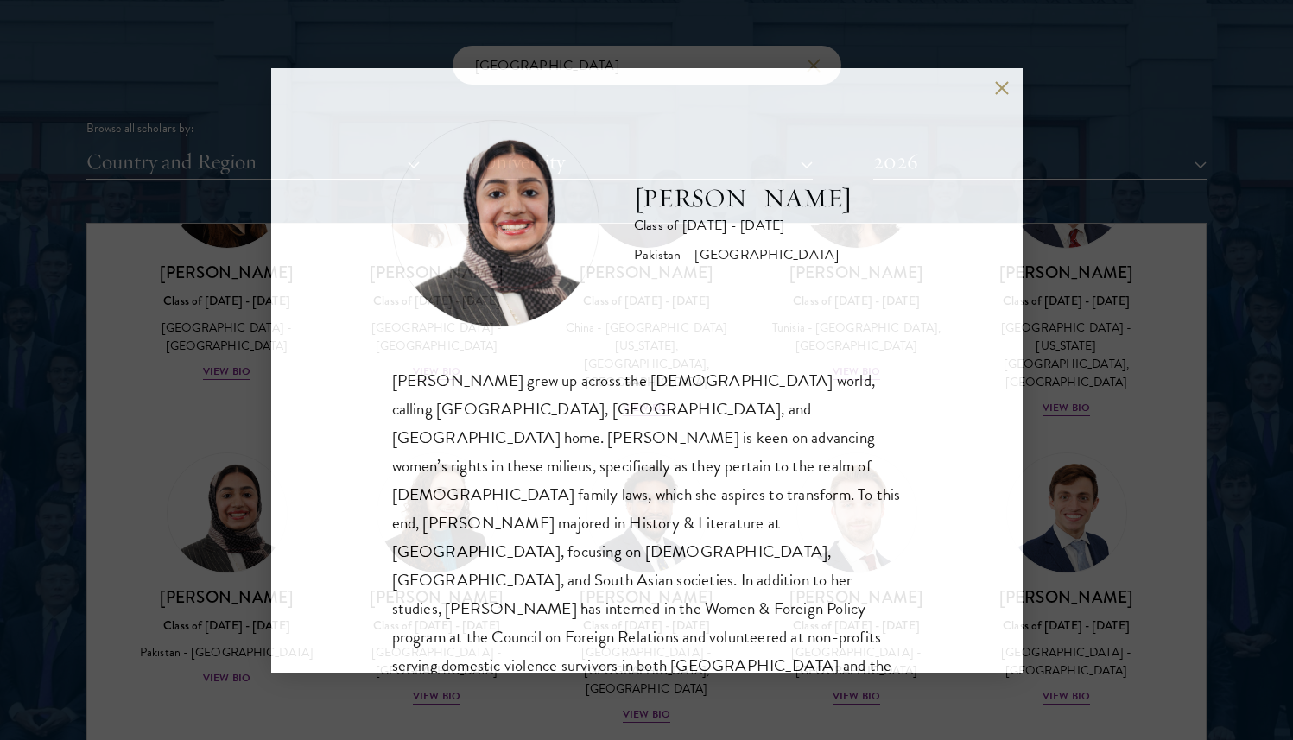
click at [231, 497] on div "Imaan Mirza Class of 2025 - 2026 Pakistan - Harvard University Imaan Mirza grew…" at bounding box center [646, 370] width 1293 height 740
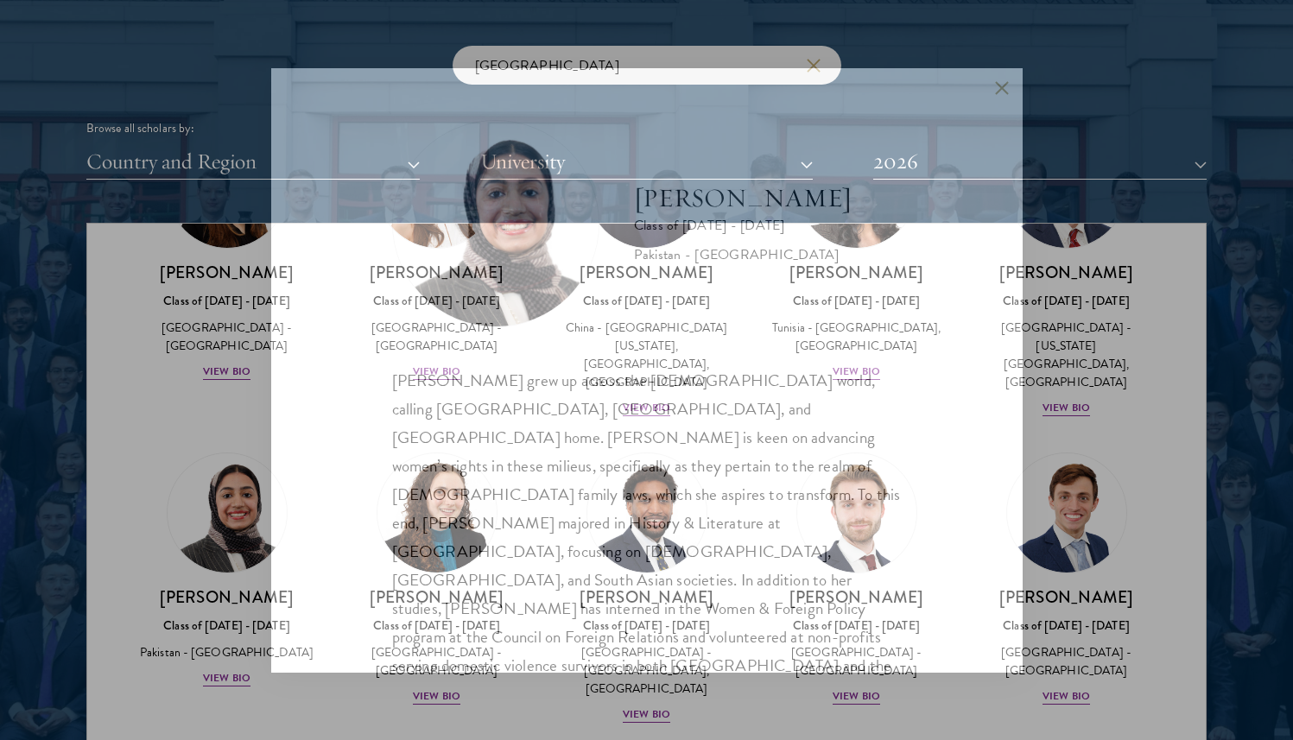
scroll to position [490, 0]
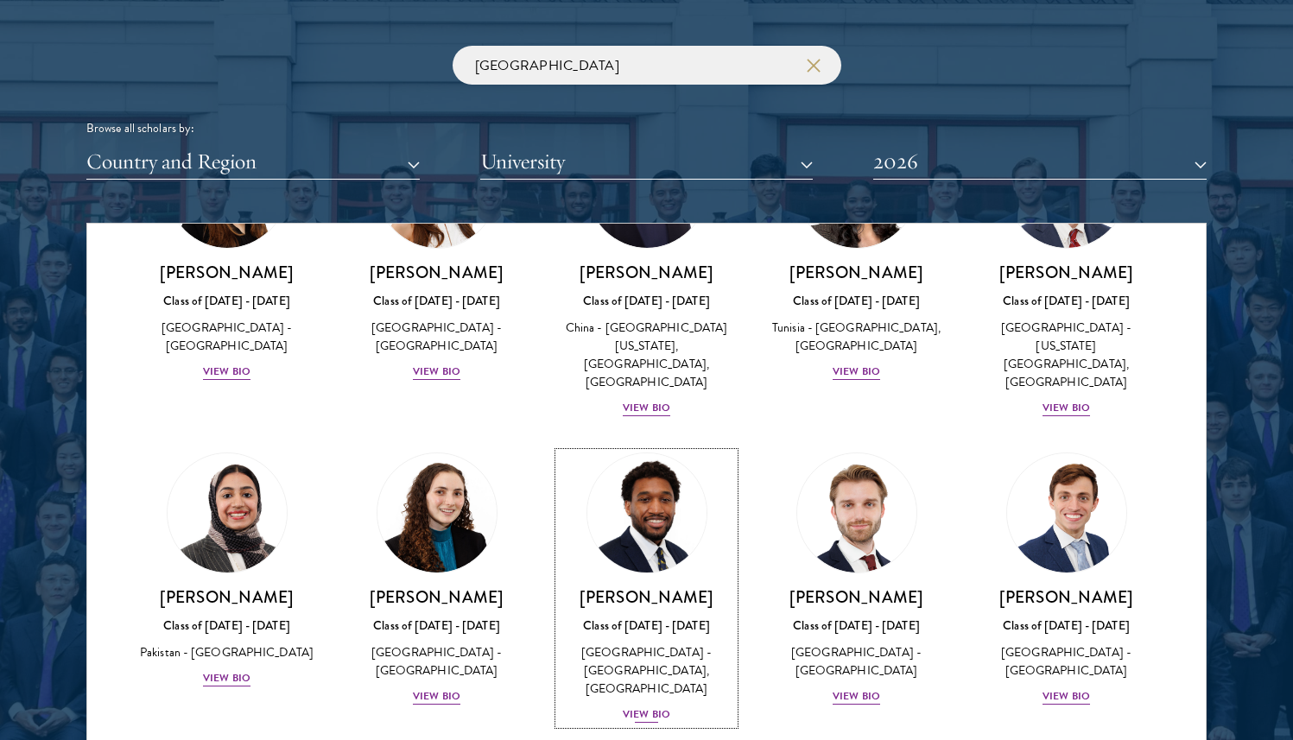
click at [613, 484] on img at bounding box center [646, 512] width 131 height 131
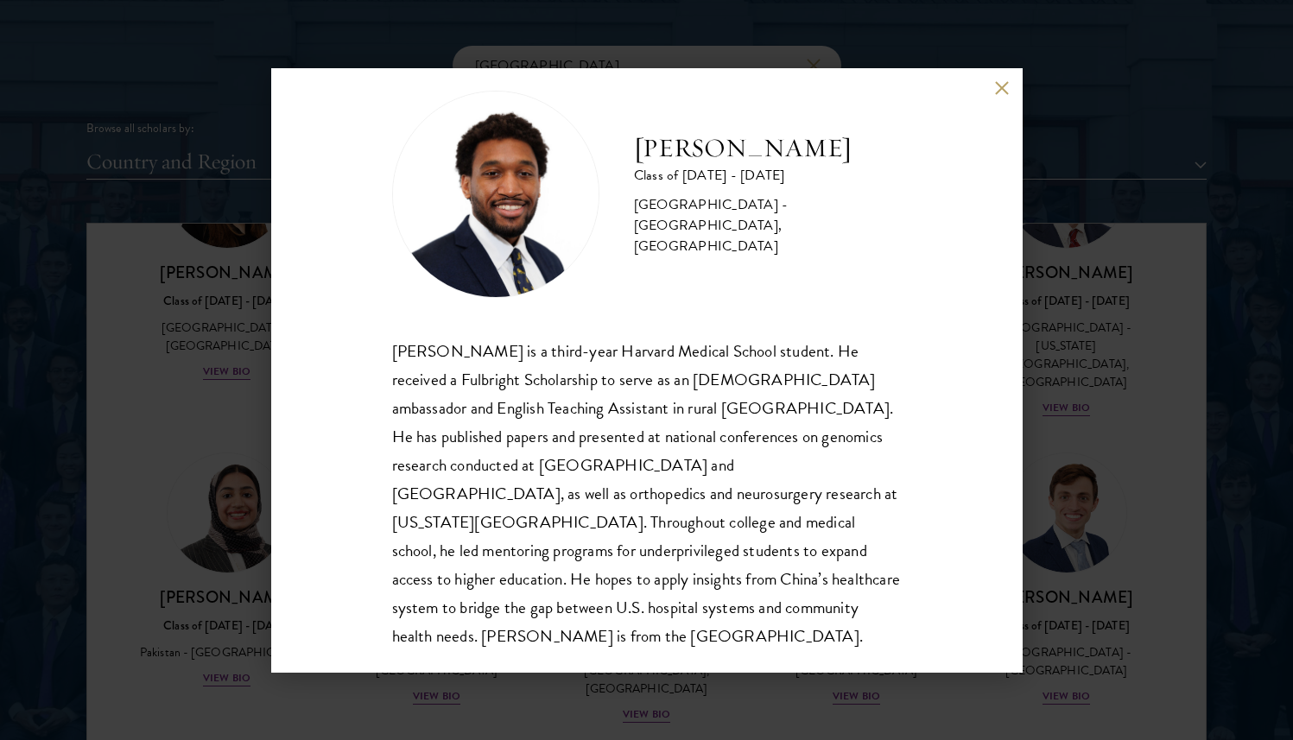
scroll to position [30, 0]
click at [1036, 479] on div "Nasir Stovall Class of 2025 - 2026 United States of America - Stony Brook Unive…" at bounding box center [646, 370] width 1293 height 740
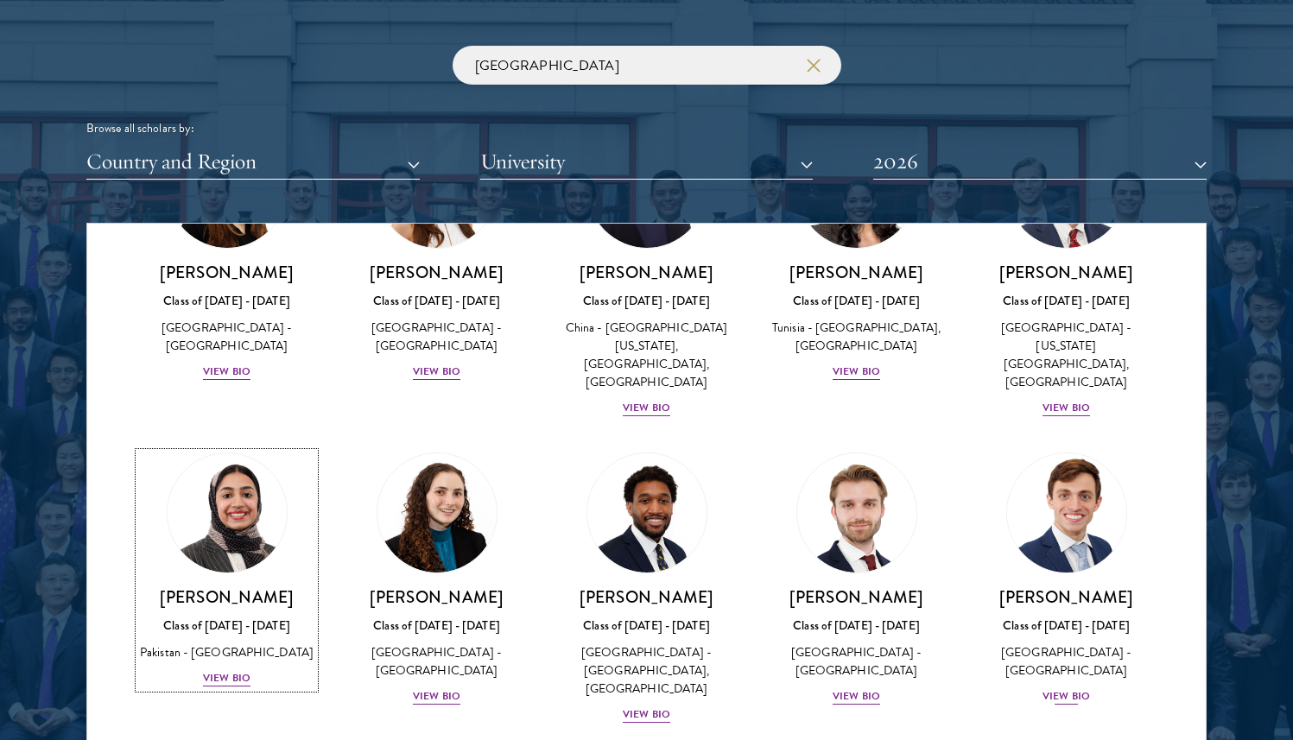
scroll to position [490, 0]
click at [1054, 533] on img at bounding box center [1066, 512] width 131 height 131
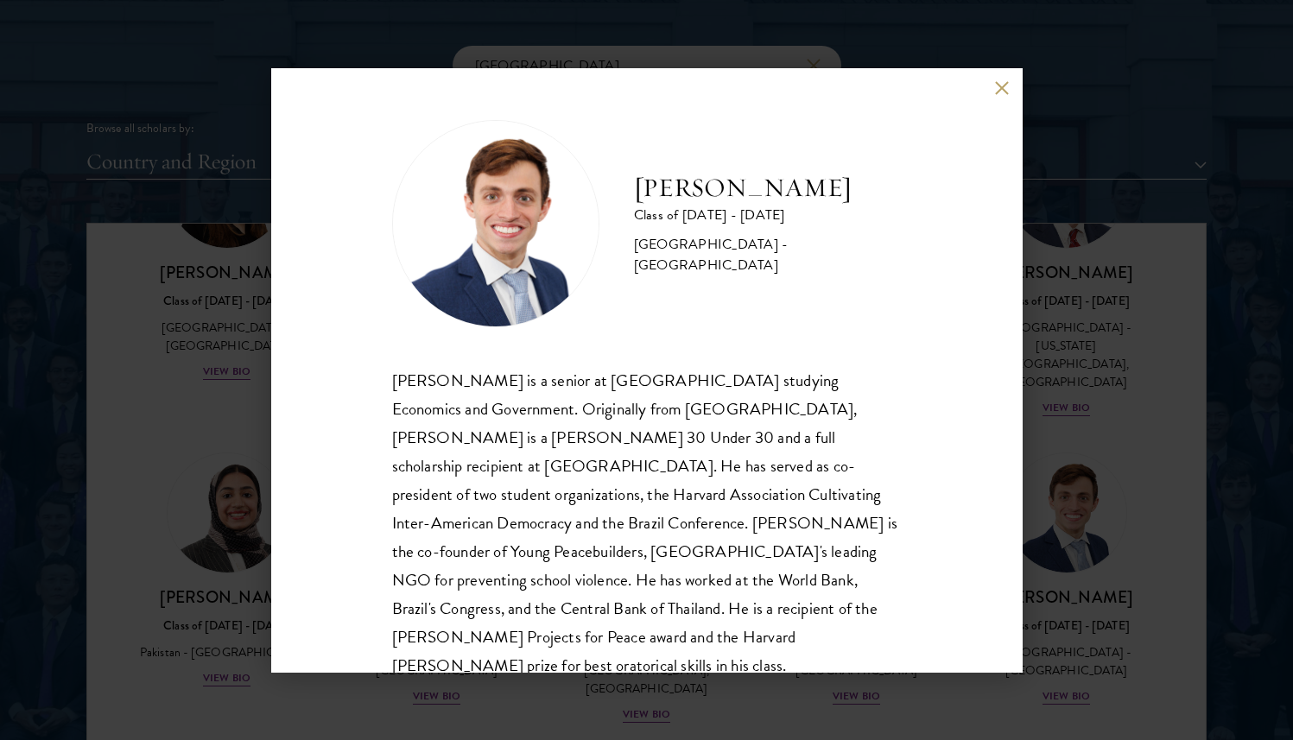
click at [1132, 439] on div "Eduardo Vasconcelos Goyanna Filho Class of 2025 - 2026 Brazil - Harvard Univers…" at bounding box center [646, 370] width 1293 height 740
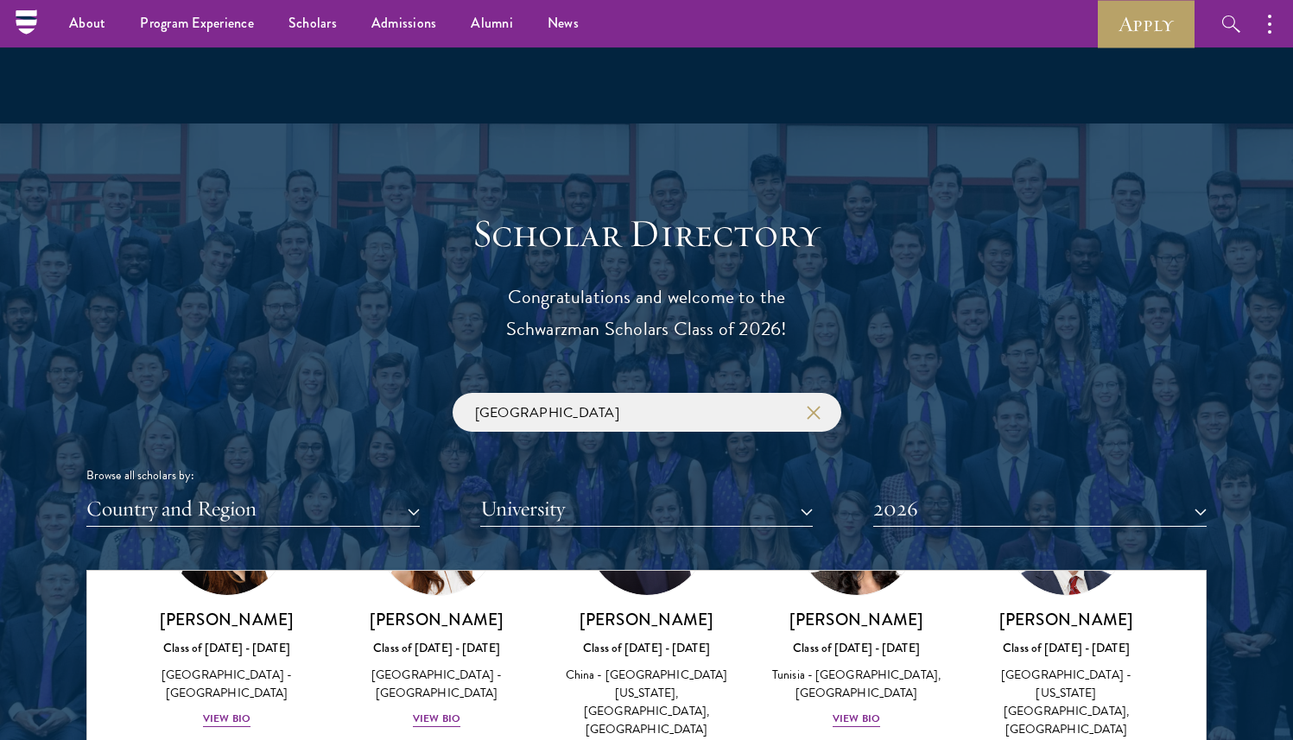
scroll to position [1677, 0]
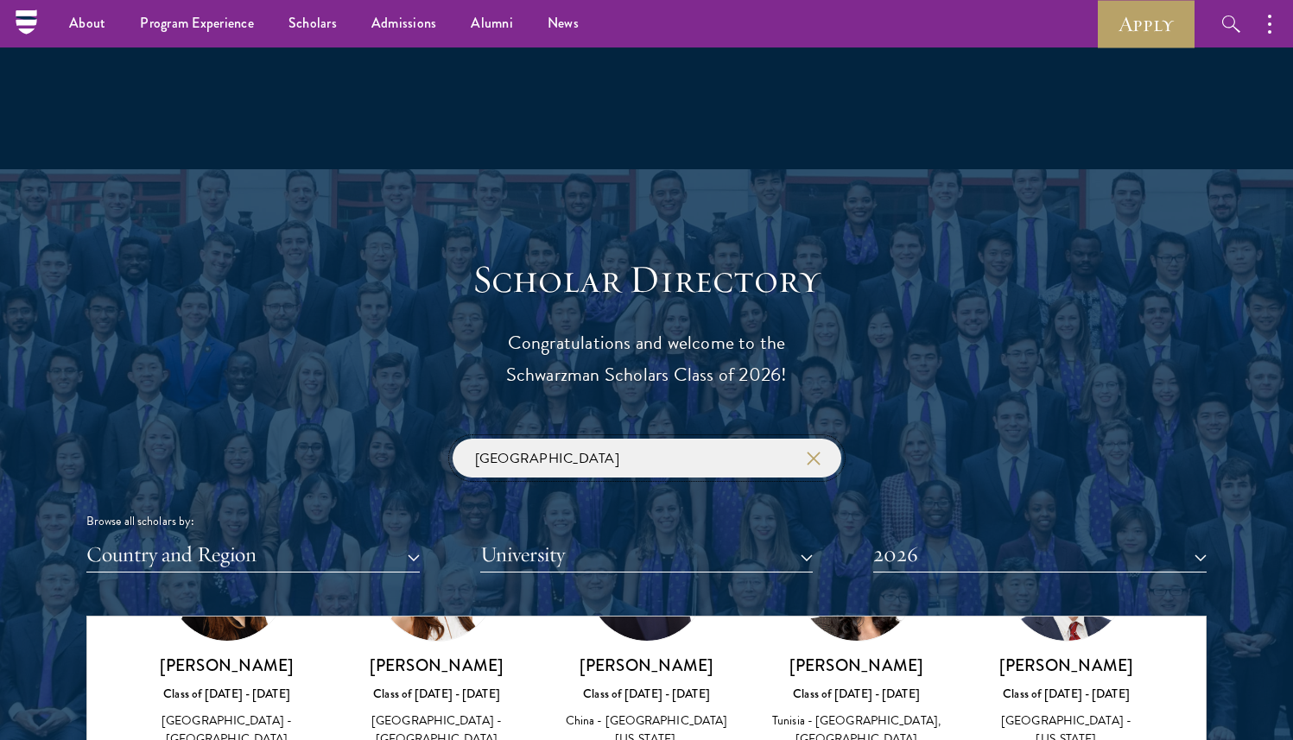
click at [659, 446] on input "harvard" at bounding box center [646, 458] width 389 height 39
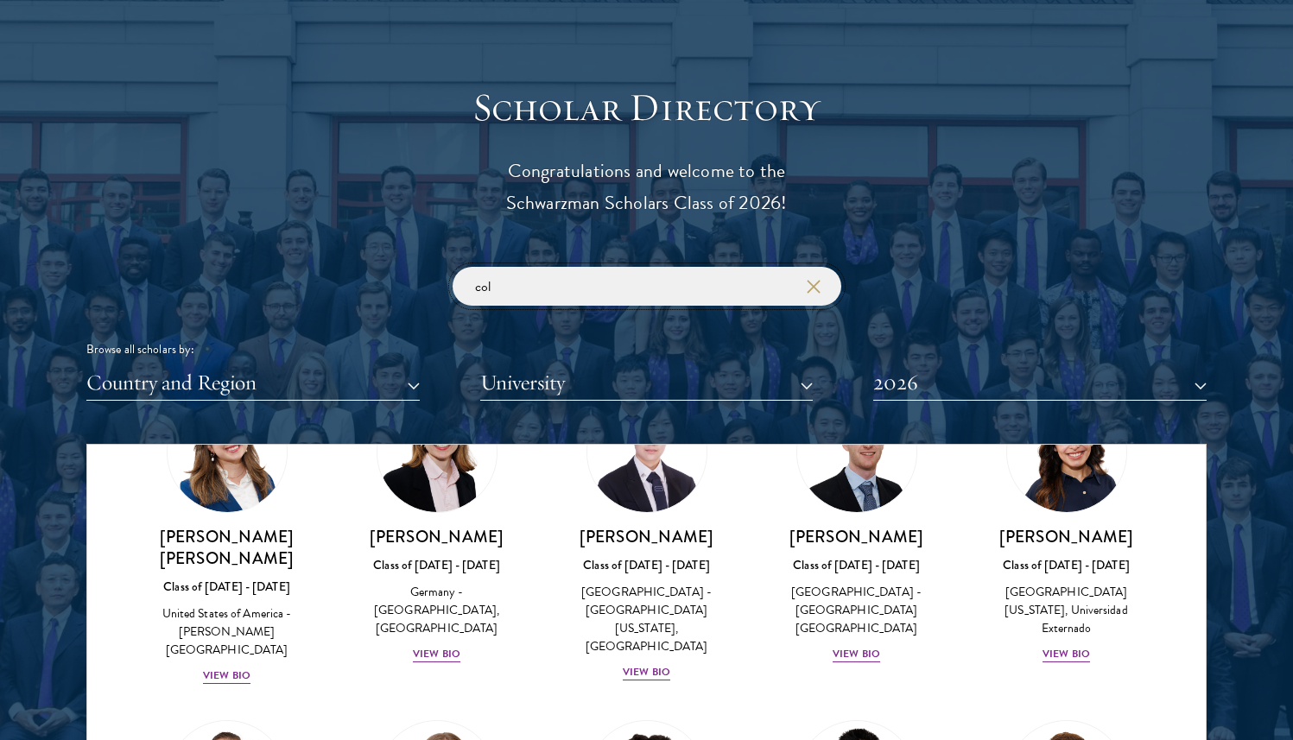
scroll to position [1893, 0]
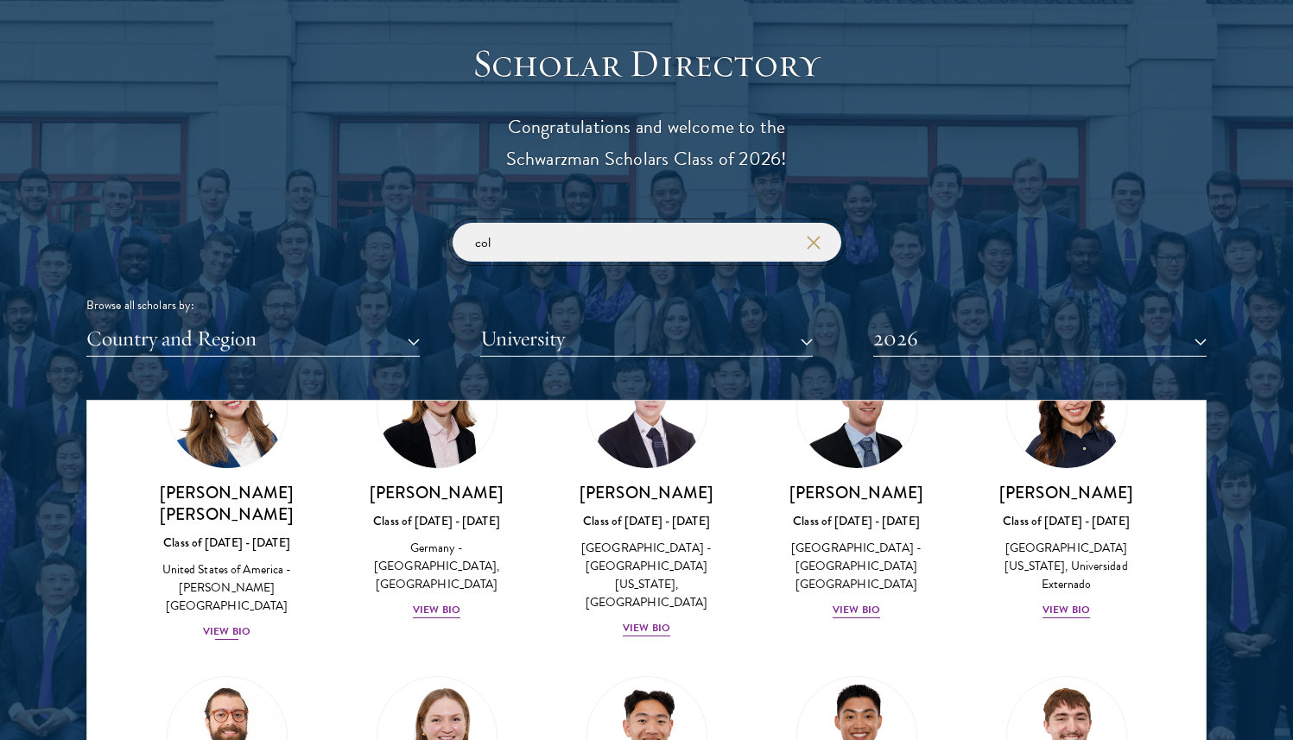
type input "col"
click at [212, 418] on link "Maria Fernanda Estrada Class of 2025 - 2026 United States of America - Williams…" at bounding box center [226, 495] width 175 height 294
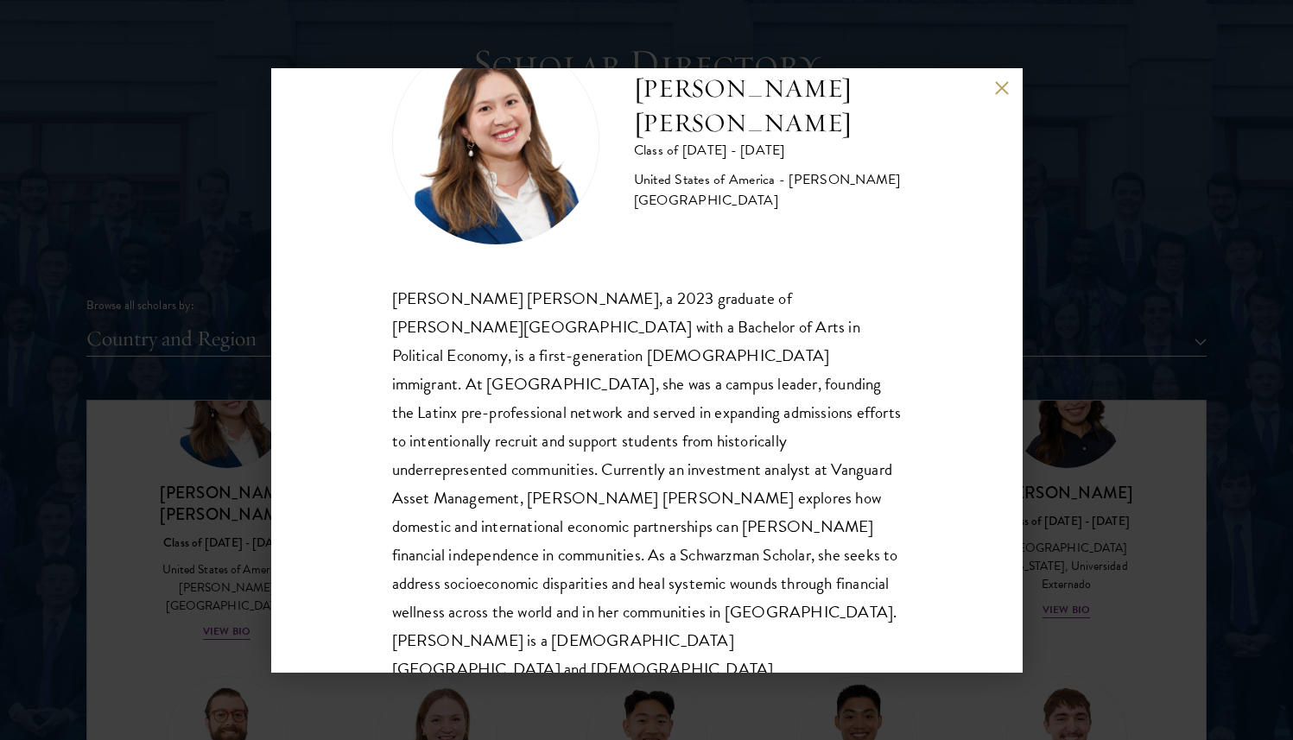
scroll to position [87, 0]
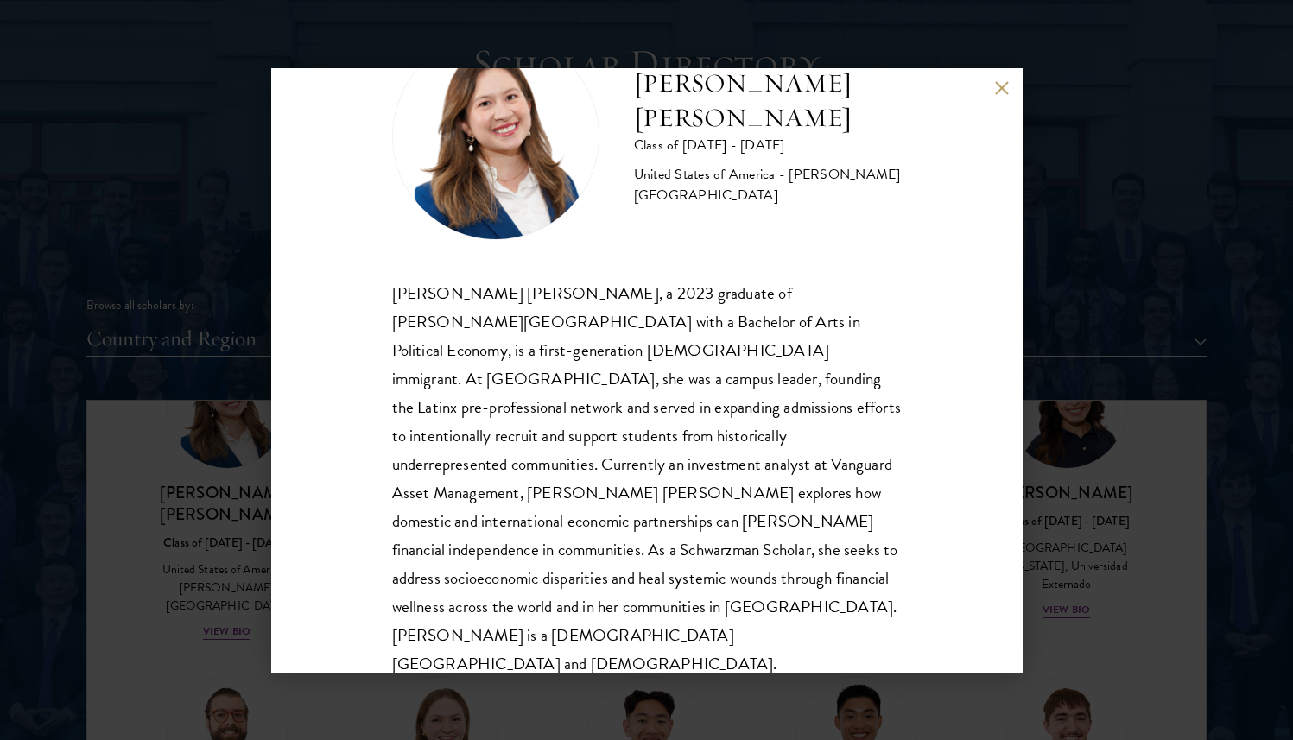
click at [1065, 478] on div "Maria Fernanda Estrada Class of 2025 - 2026 United States of America - Williams…" at bounding box center [646, 370] width 1293 height 740
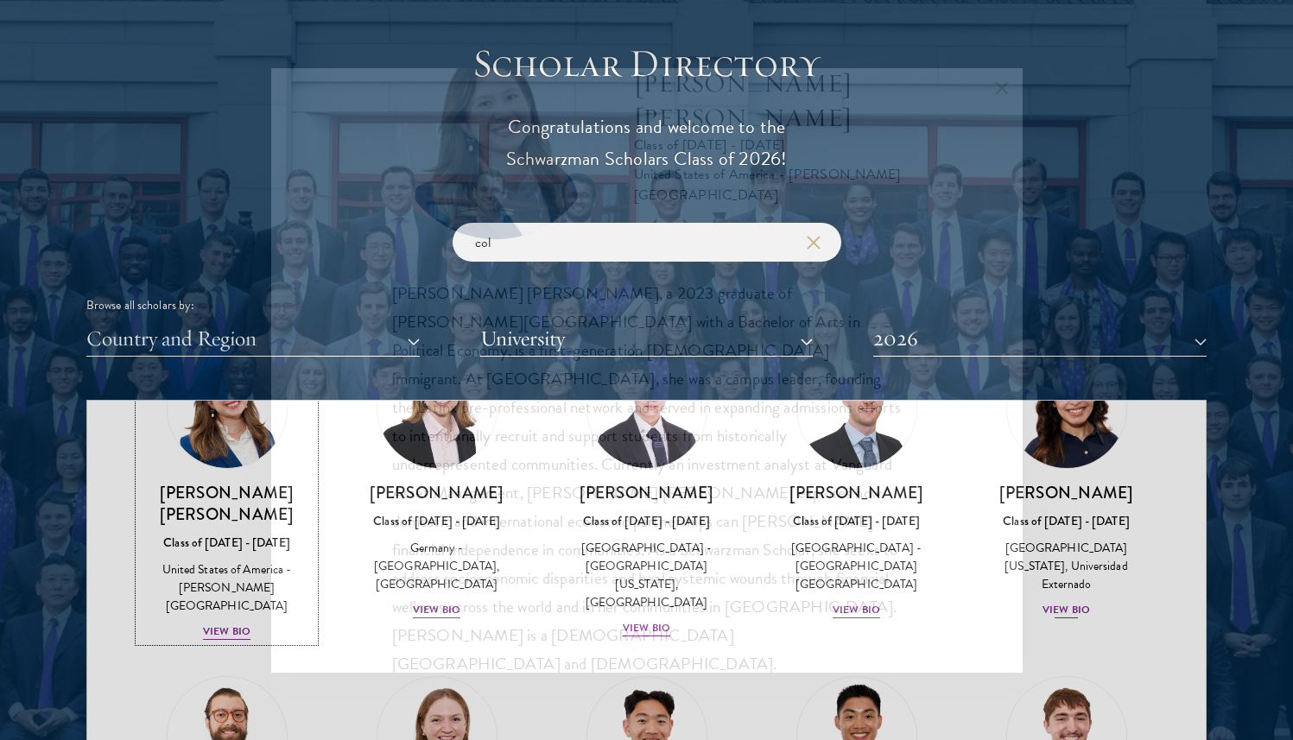
scroll to position [665, 0]
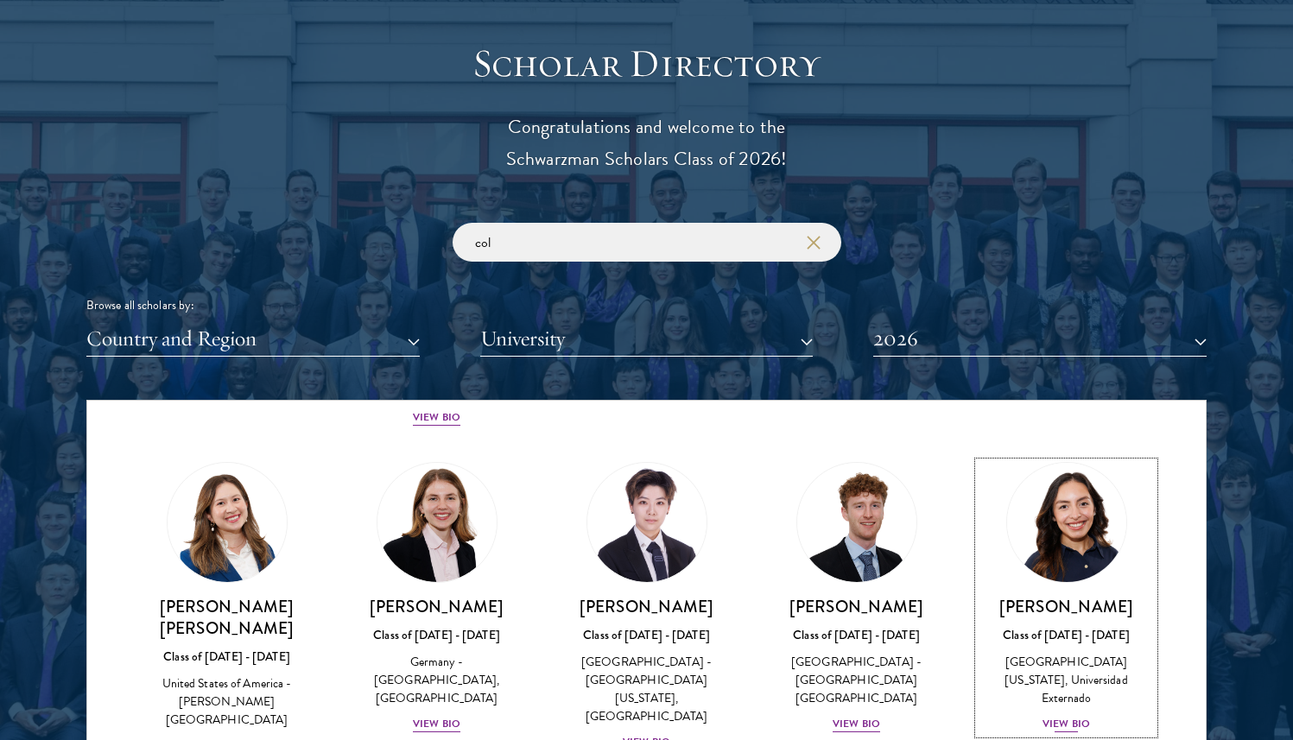
click at [1050, 510] on img at bounding box center [1066, 522] width 131 height 131
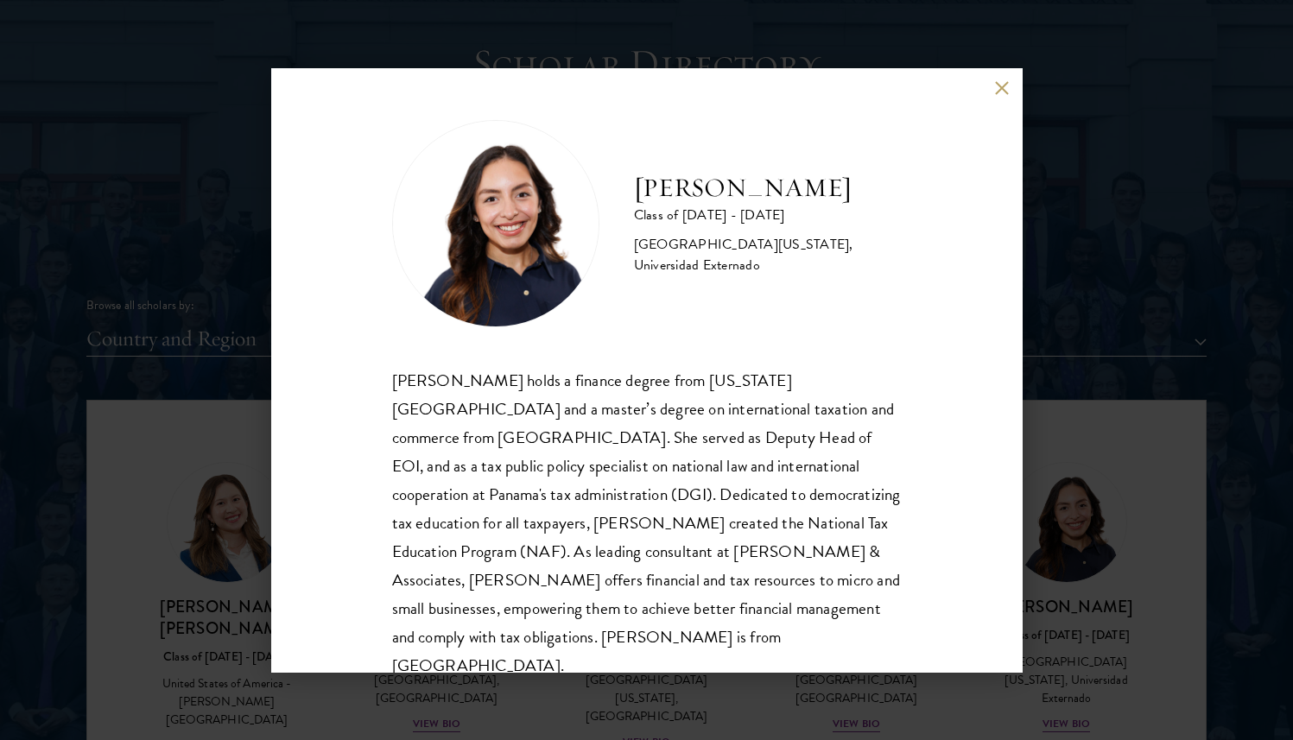
scroll to position [30, 0]
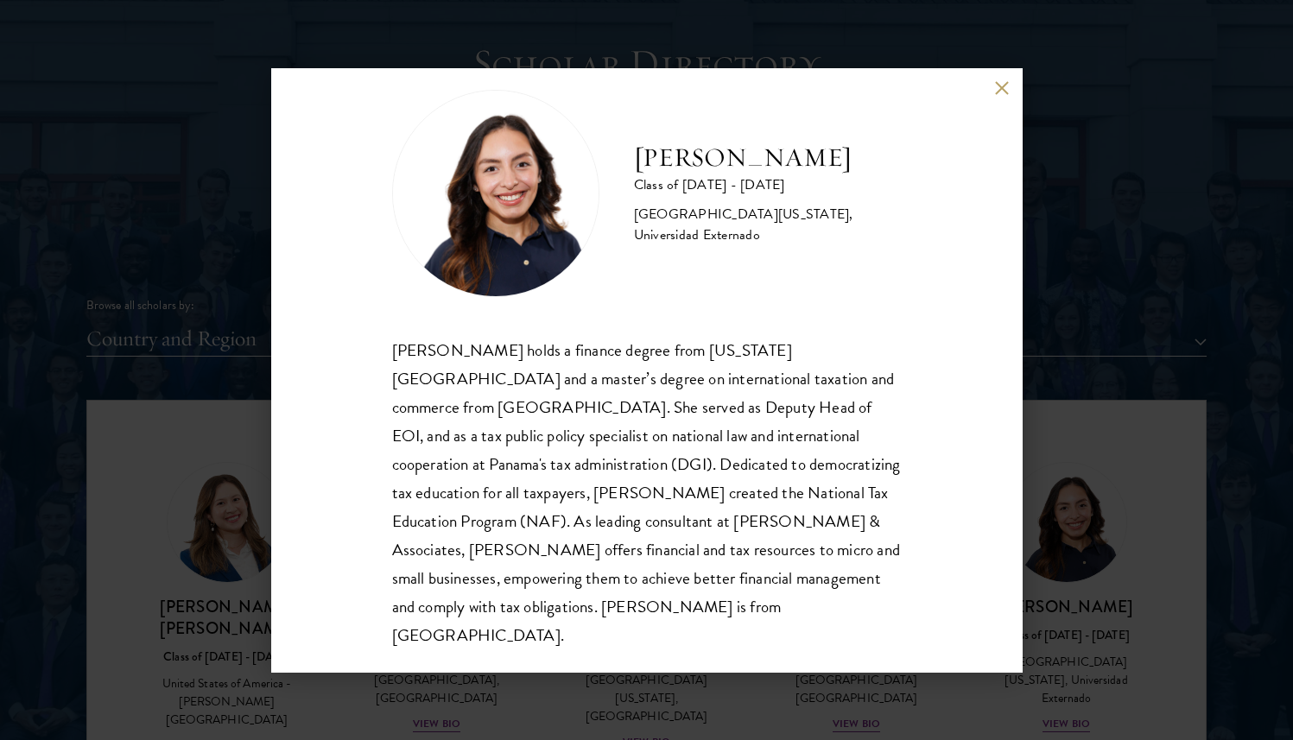
click at [1170, 512] on div "Nicole Montufar Class of 2025 - 2026 Panama - Florida State University, Univers…" at bounding box center [646, 370] width 1293 height 740
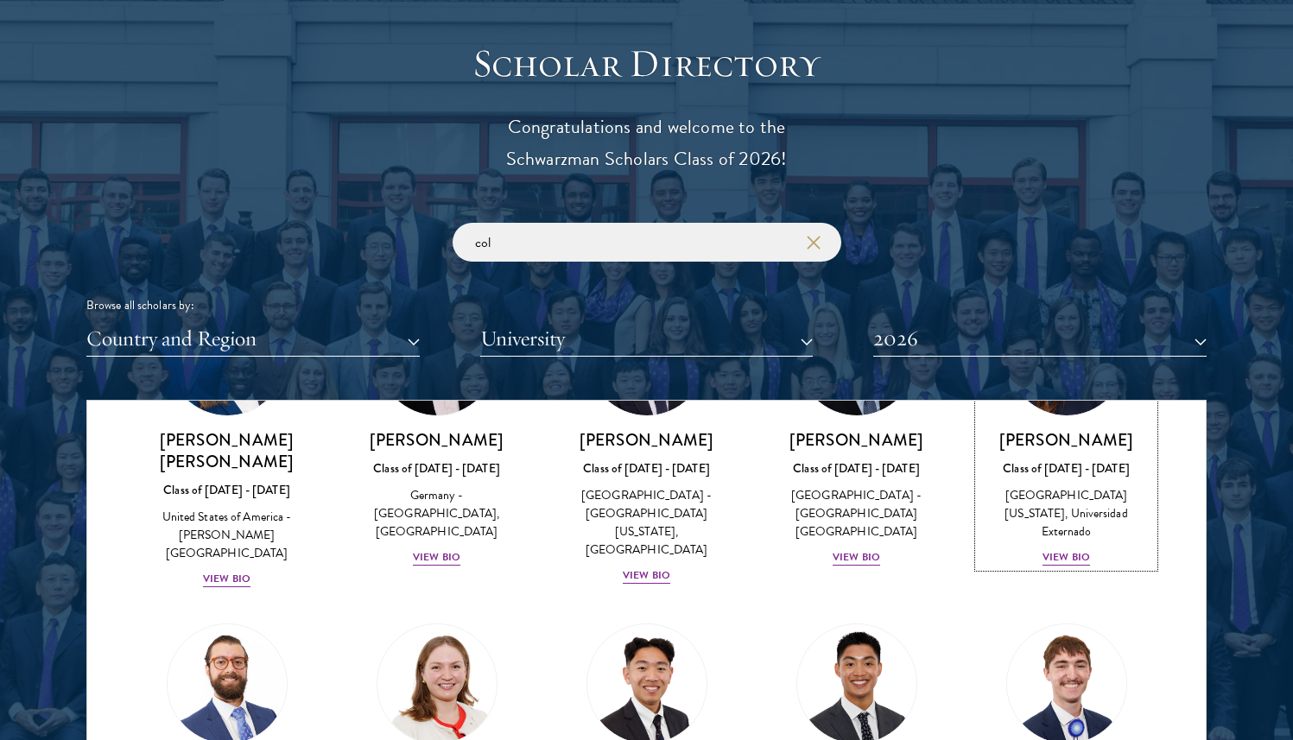
scroll to position [924, 0]
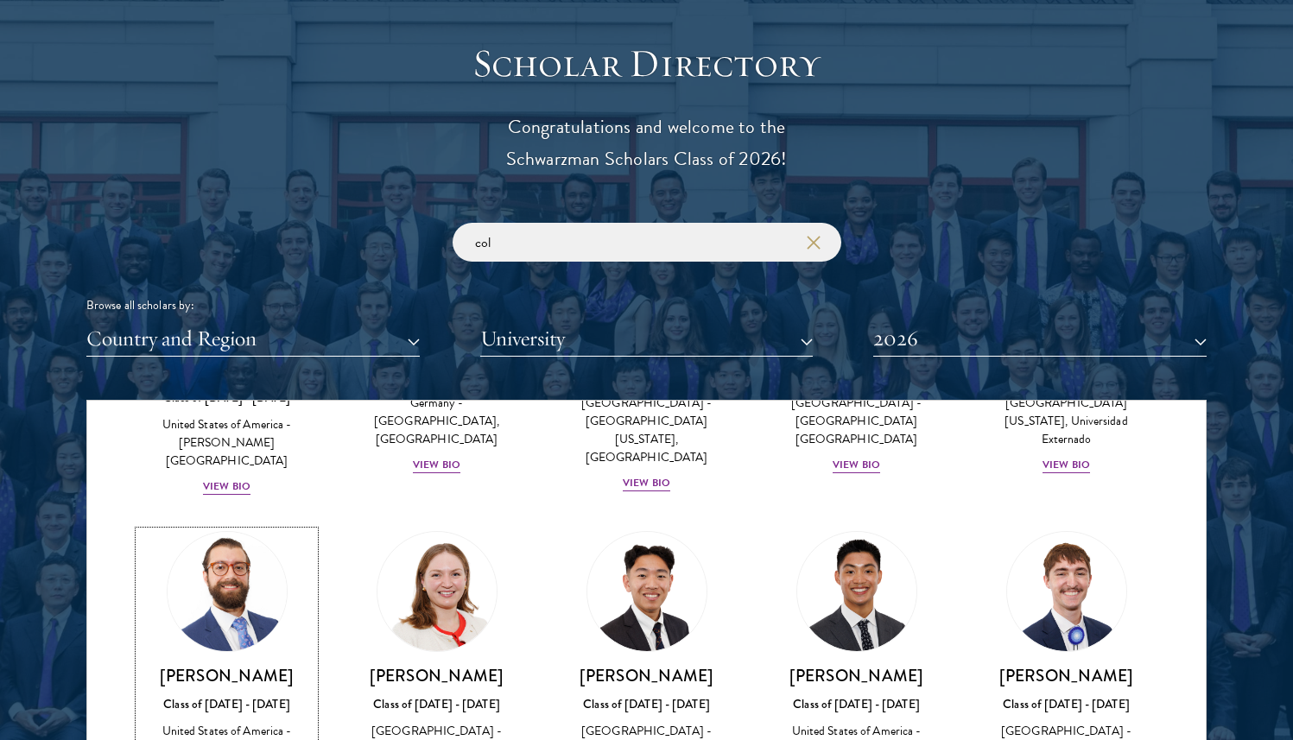
click at [255, 541] on img at bounding box center [226, 591] width 131 height 131
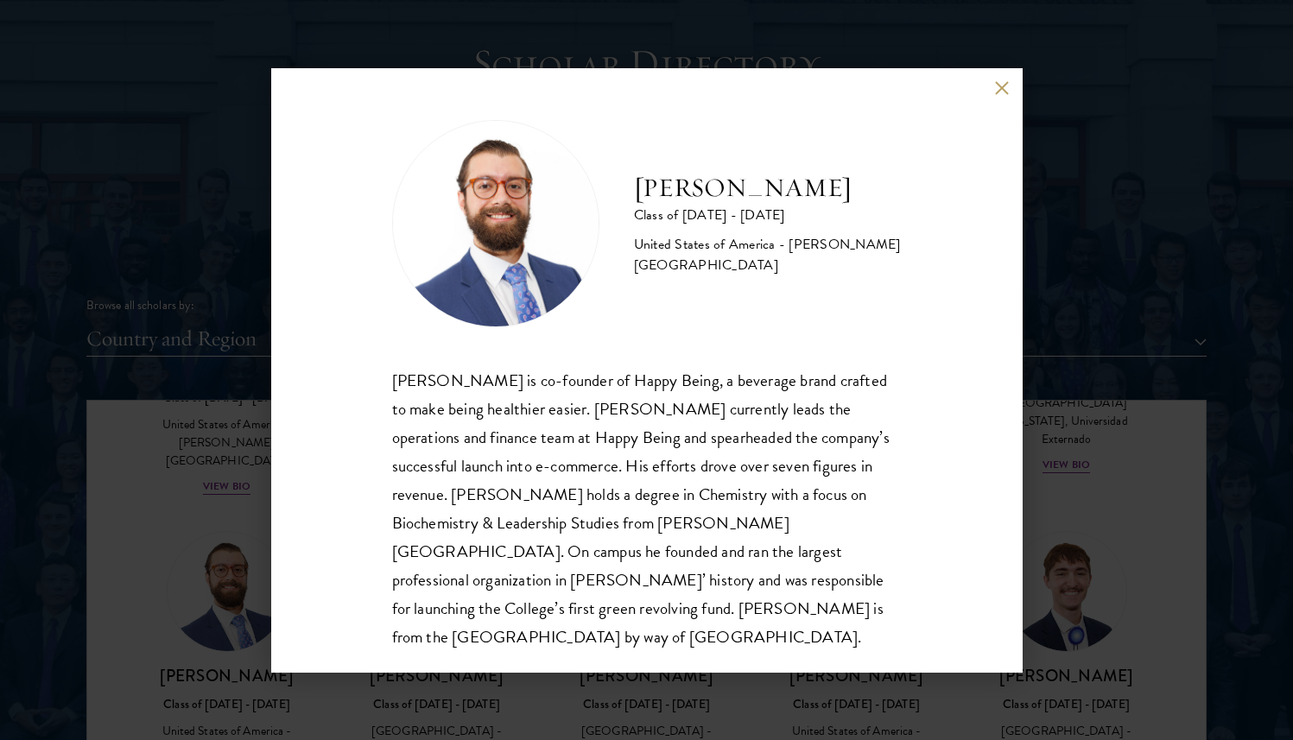
click at [1048, 449] on div "Josemaria Silvestrini Class of 2025 - 2026 United States of America - Williams …" at bounding box center [646, 370] width 1293 height 740
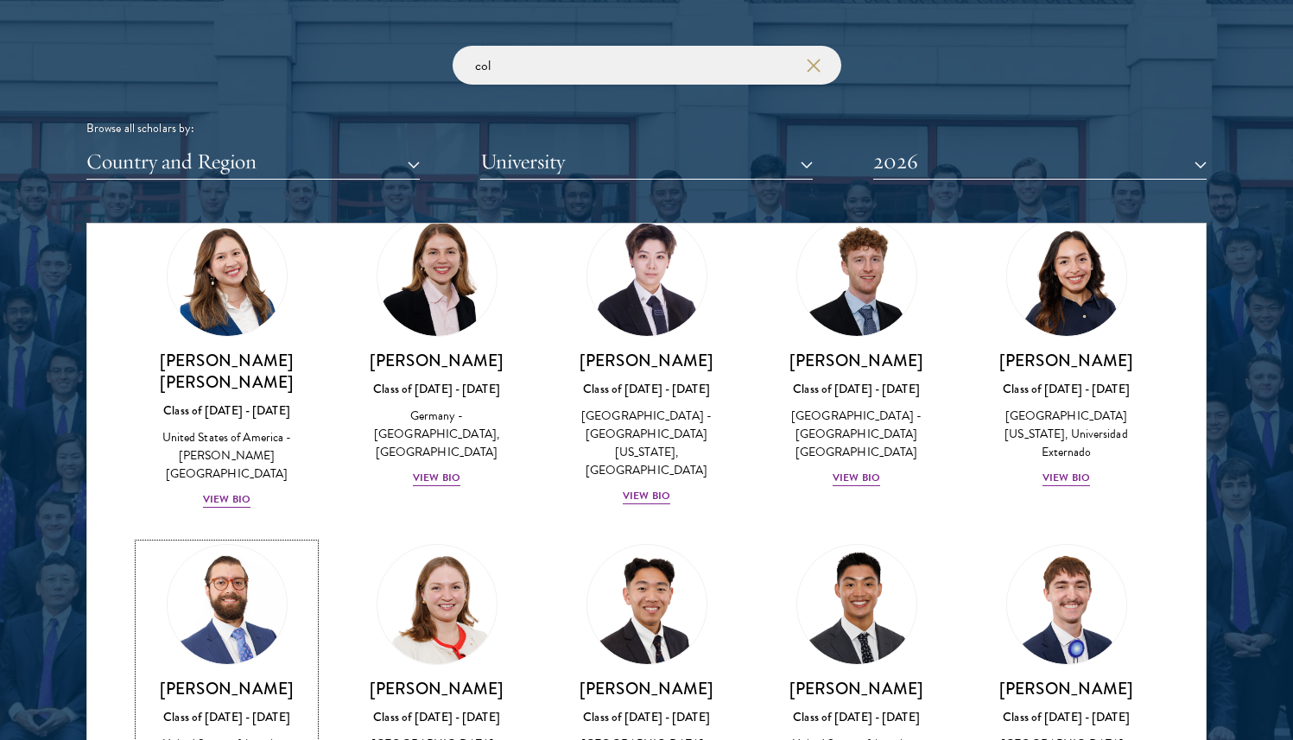
scroll to position [756, 0]
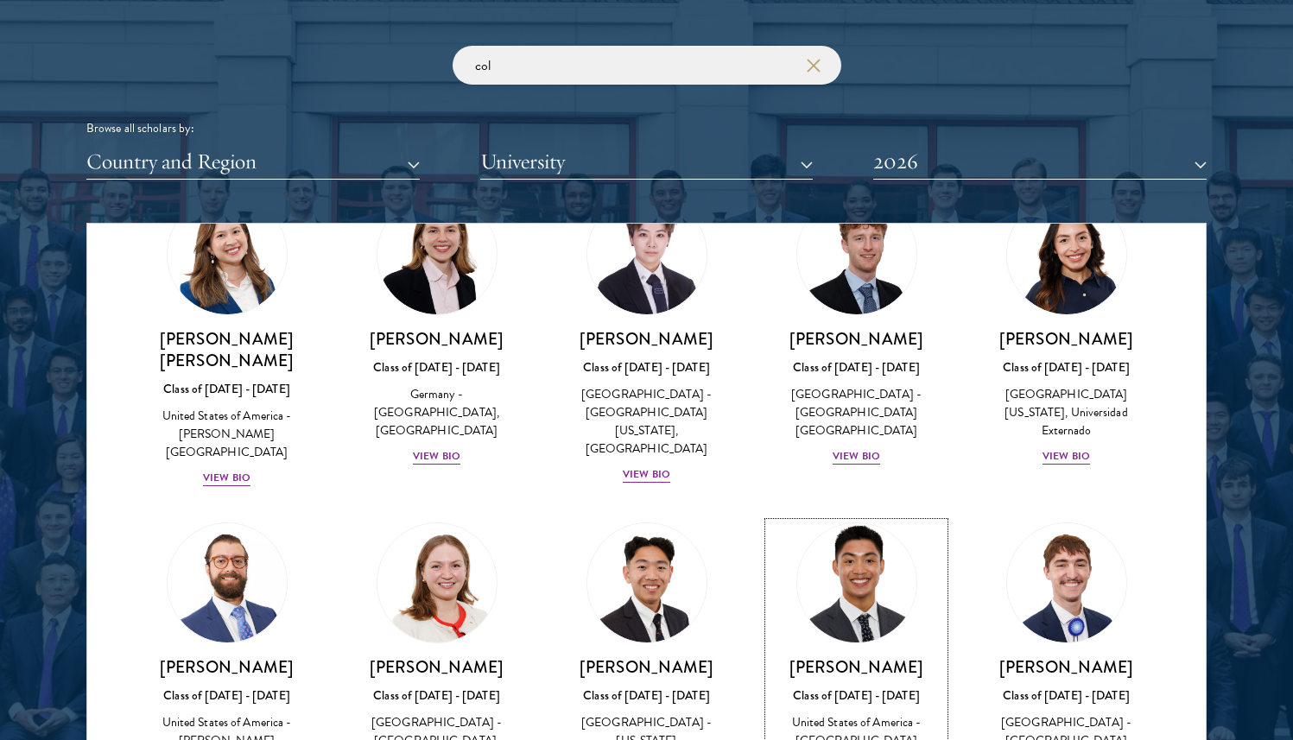
click at [837, 517] on img at bounding box center [856, 582] width 131 height 131
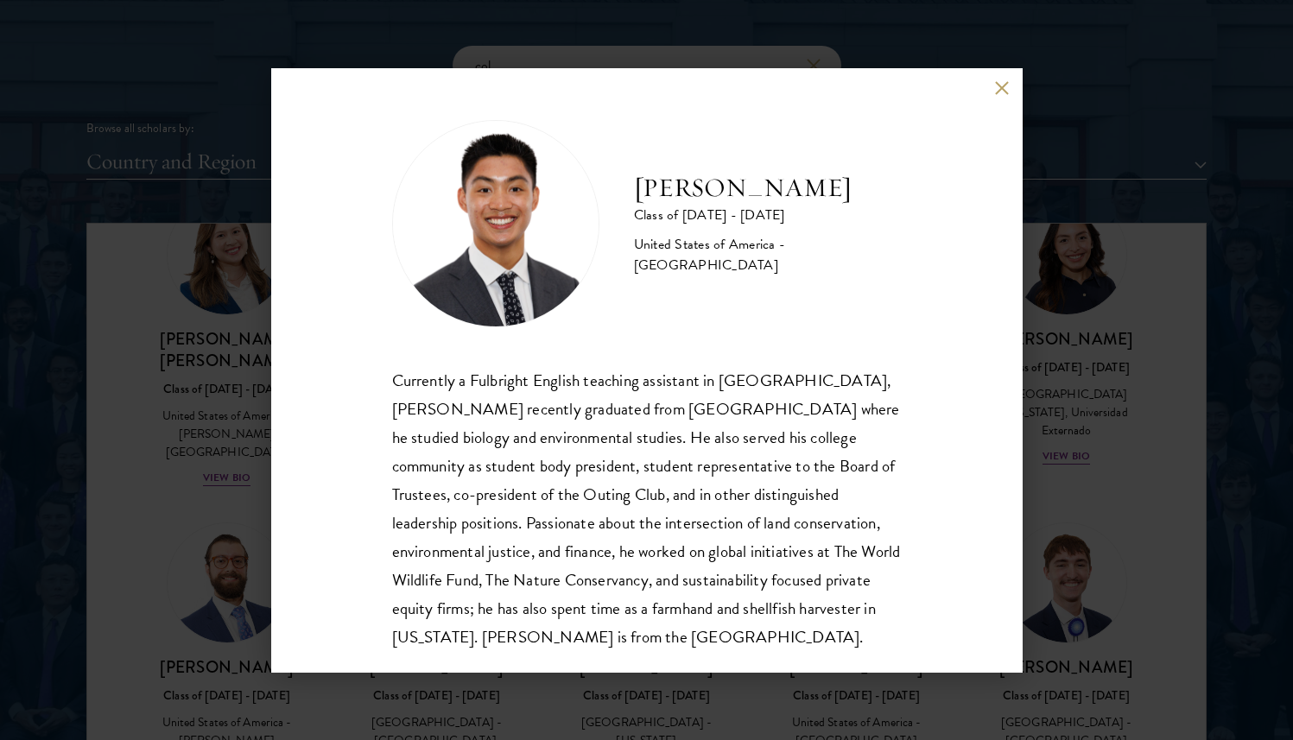
click at [1009, 82] on button at bounding box center [1002, 88] width 15 height 15
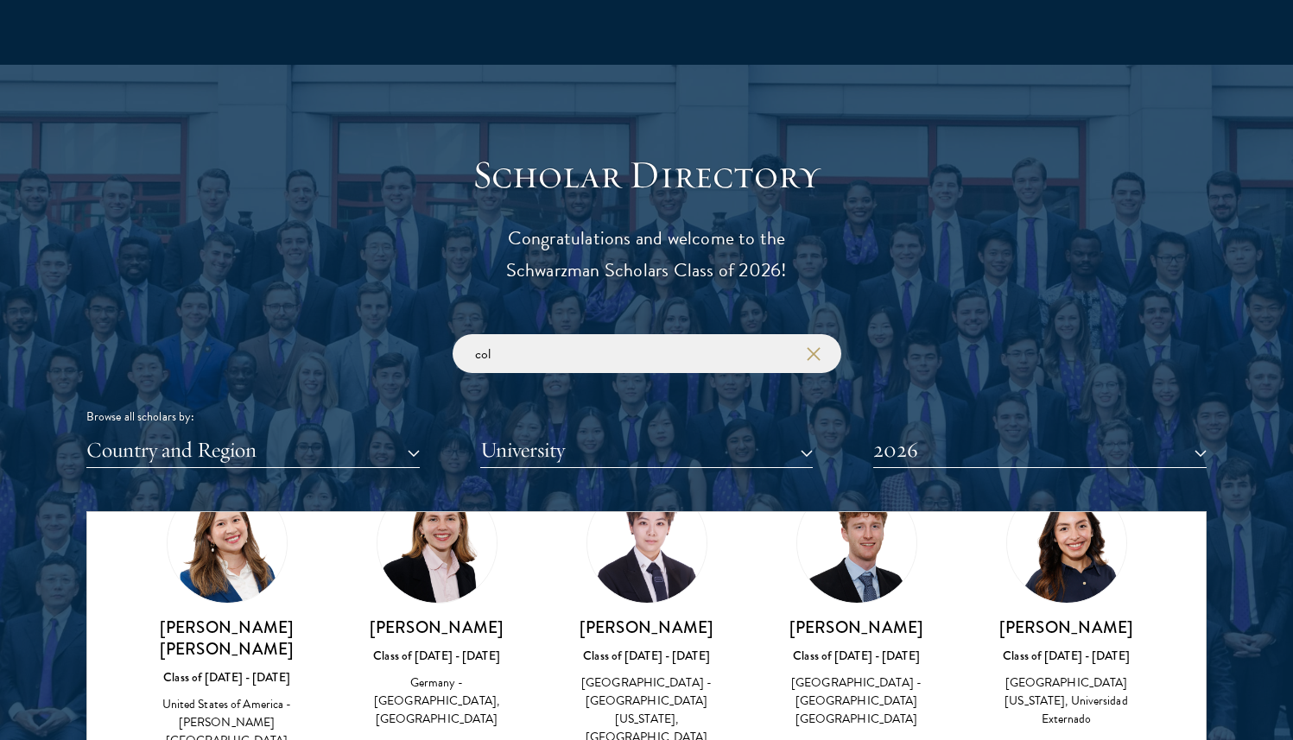
scroll to position [1837, 0]
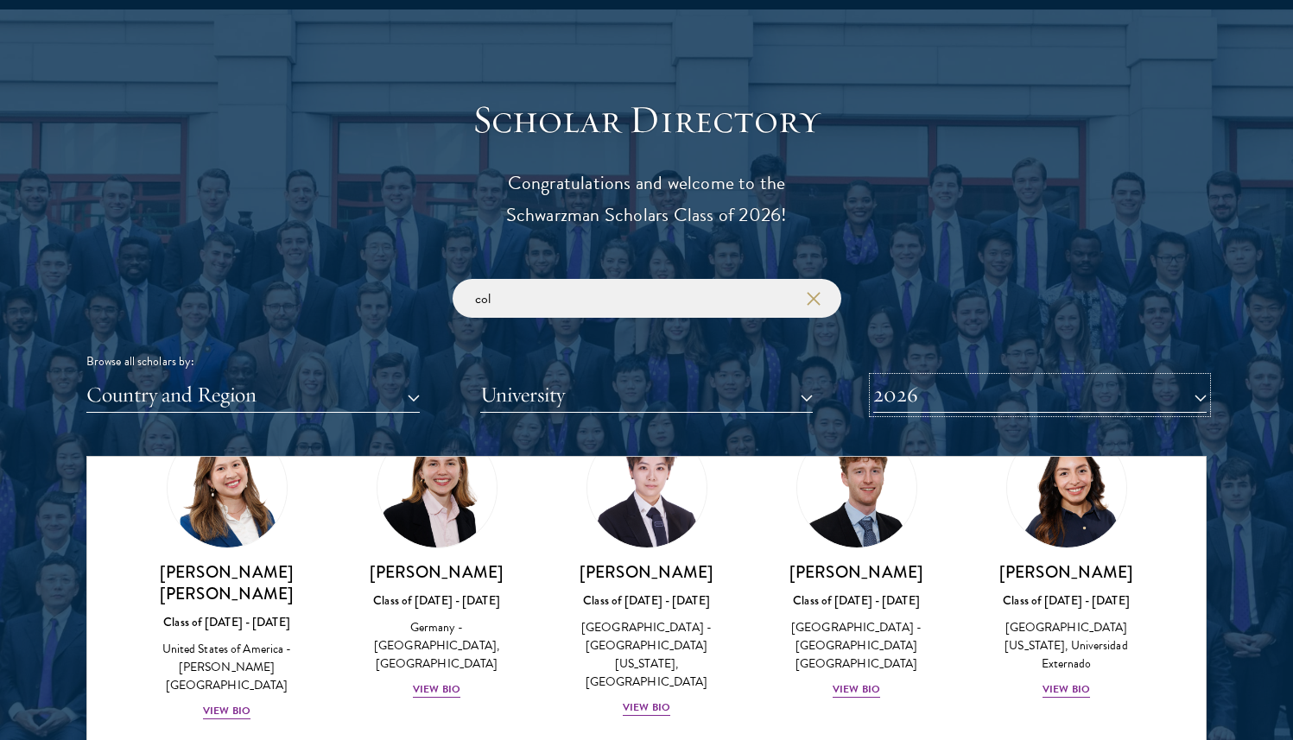
click at [897, 387] on button "2026" at bounding box center [1039, 394] width 333 height 35
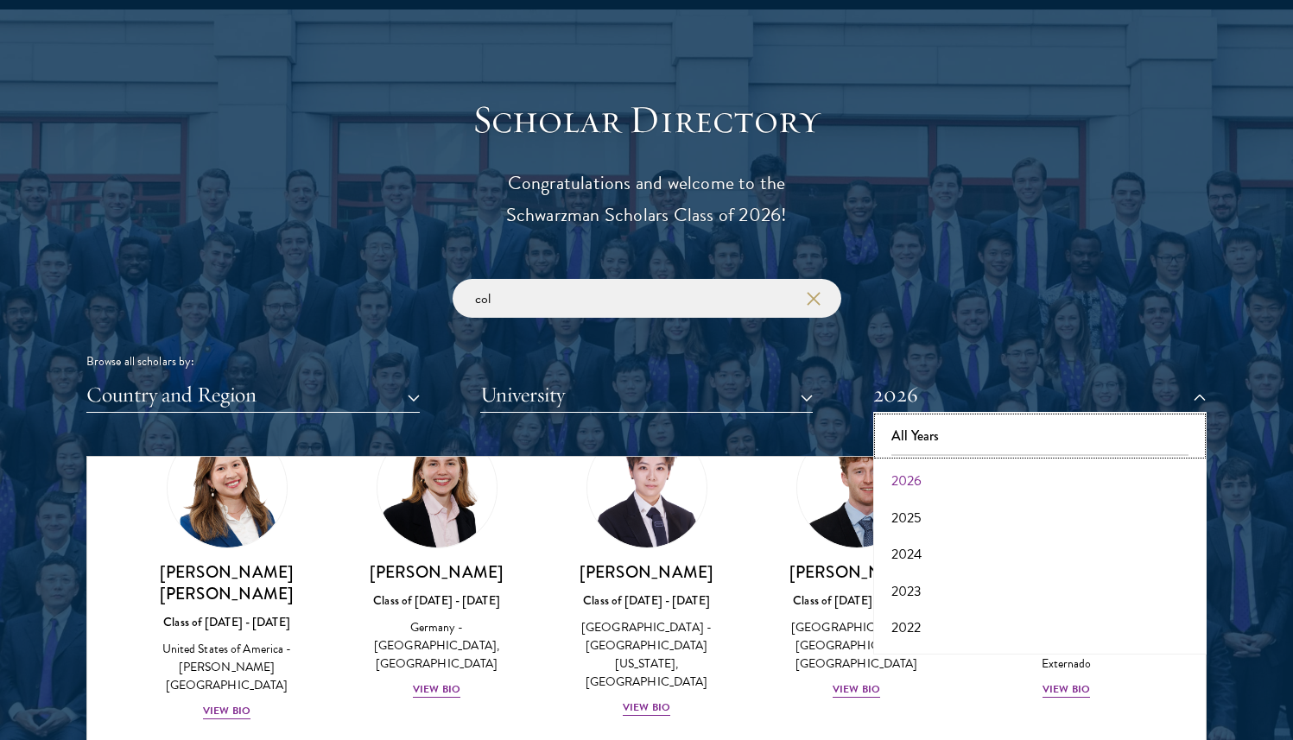
click at [930, 433] on button "All Years" at bounding box center [1039, 436] width 323 height 36
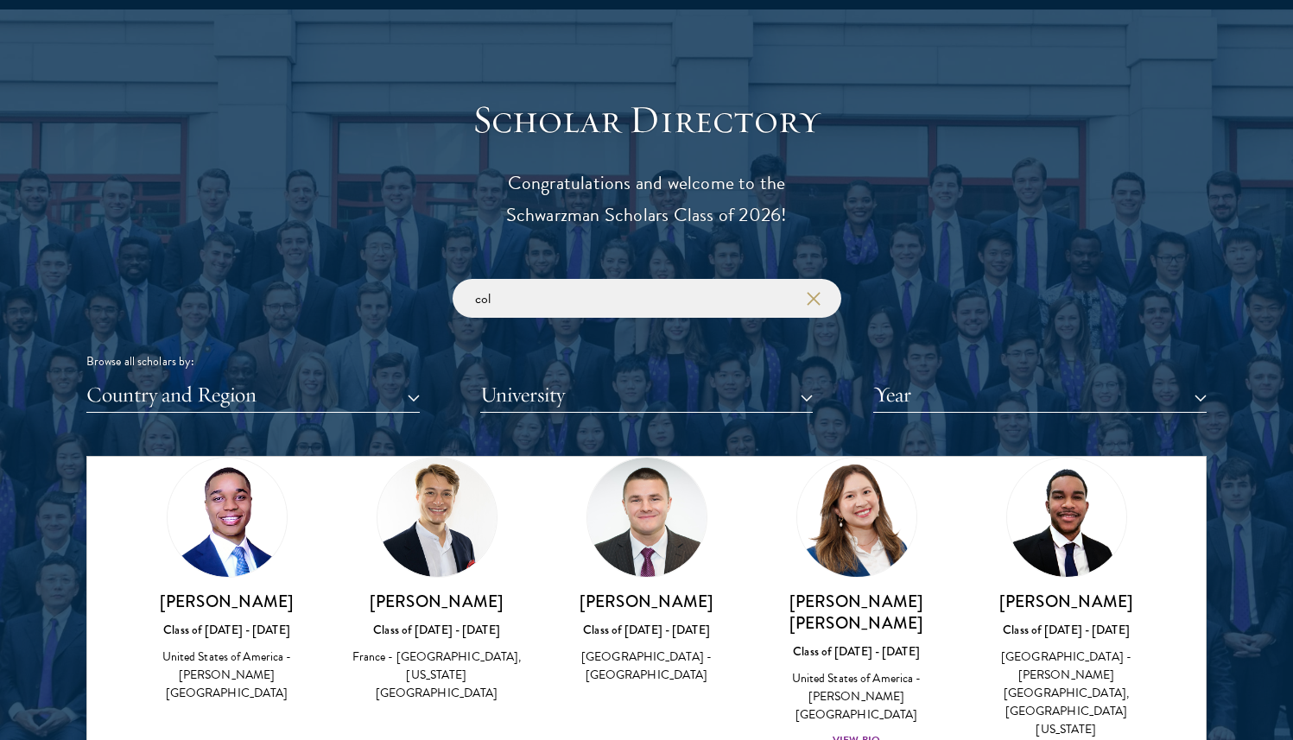
scroll to position [3867, 0]
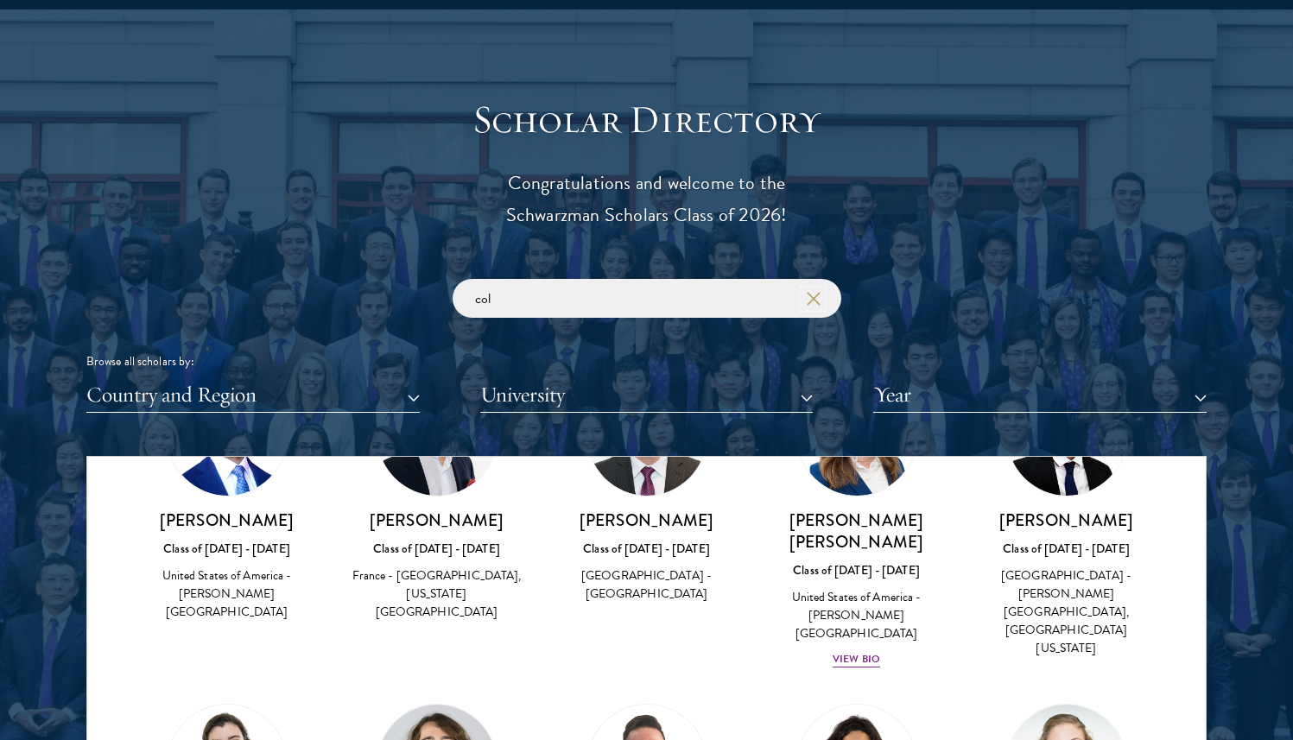
click at [810, 296] on icon "button" at bounding box center [813, 299] width 14 height 14
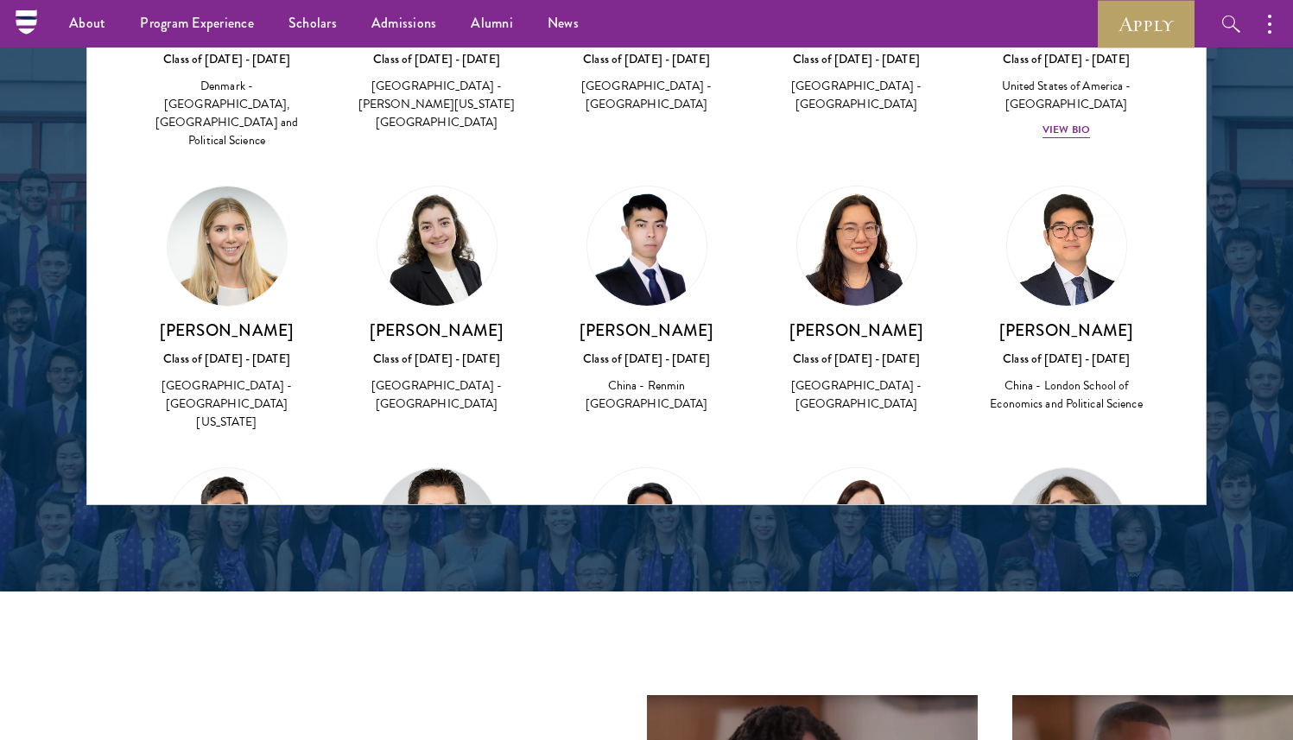
scroll to position [19953, 0]
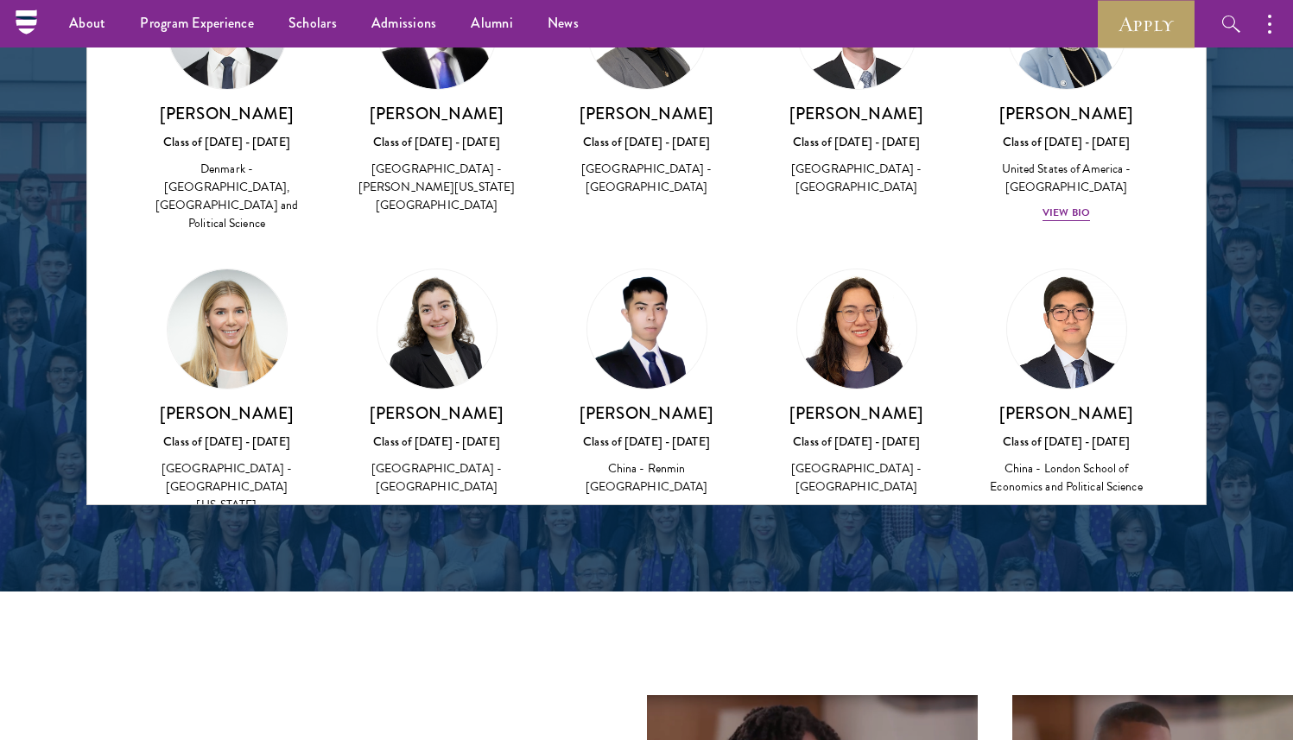
scroll to position [19873, 0]
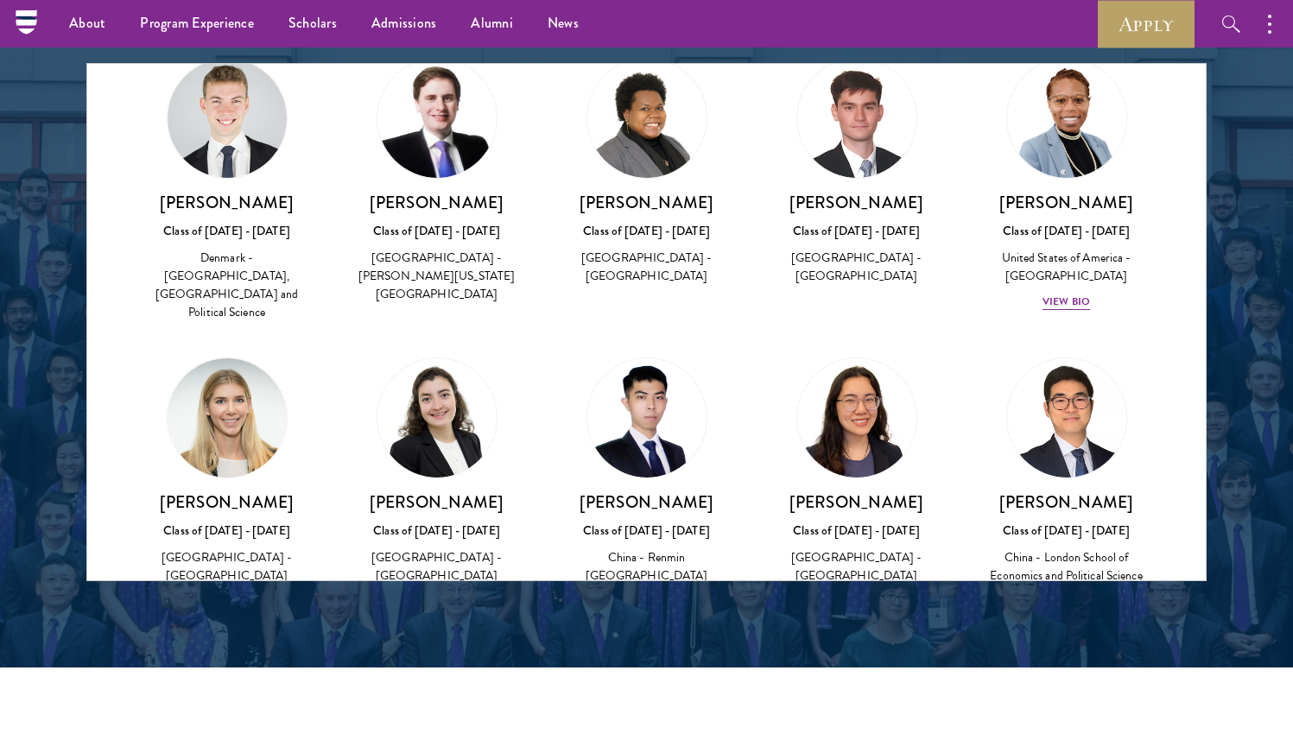
scroll to position [2229, 0]
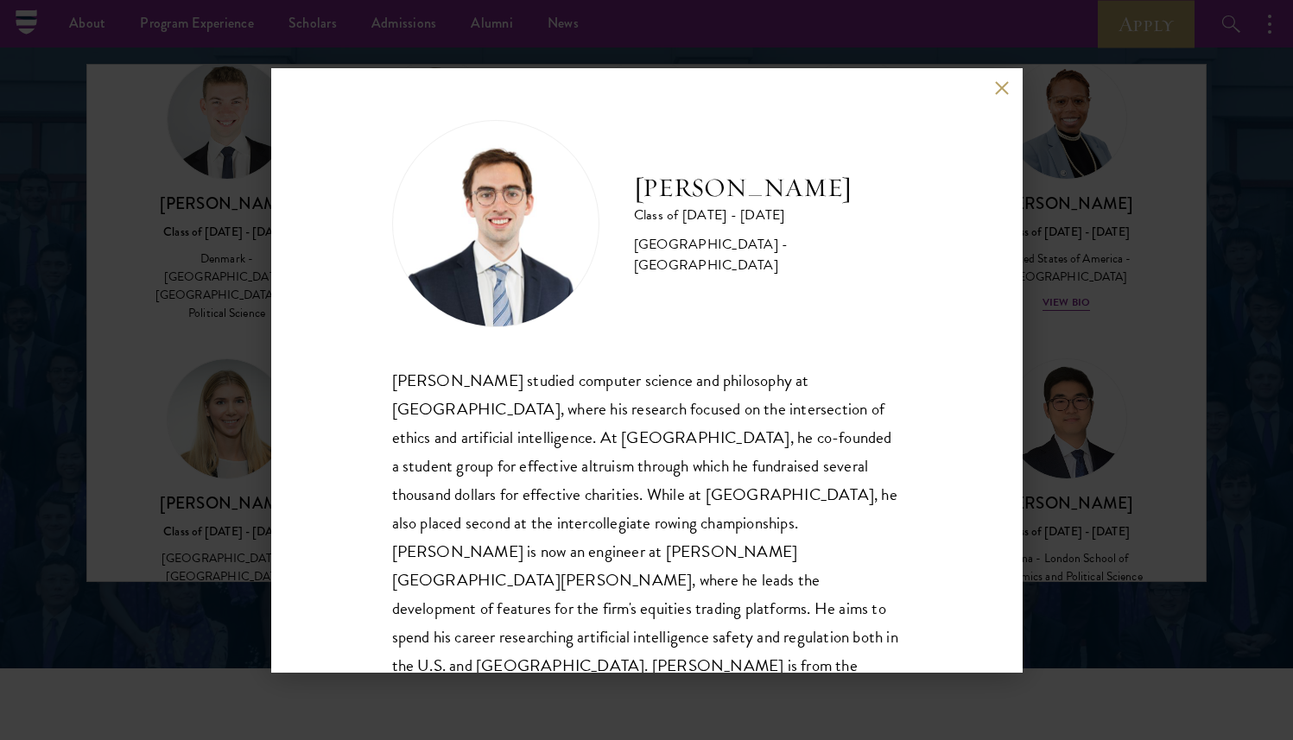
scroll to position [2, 0]
click at [1073, 386] on div "David Gantt Class of 2024 - 2025 United States of America - Tufts University Da…" at bounding box center [646, 370] width 1293 height 740
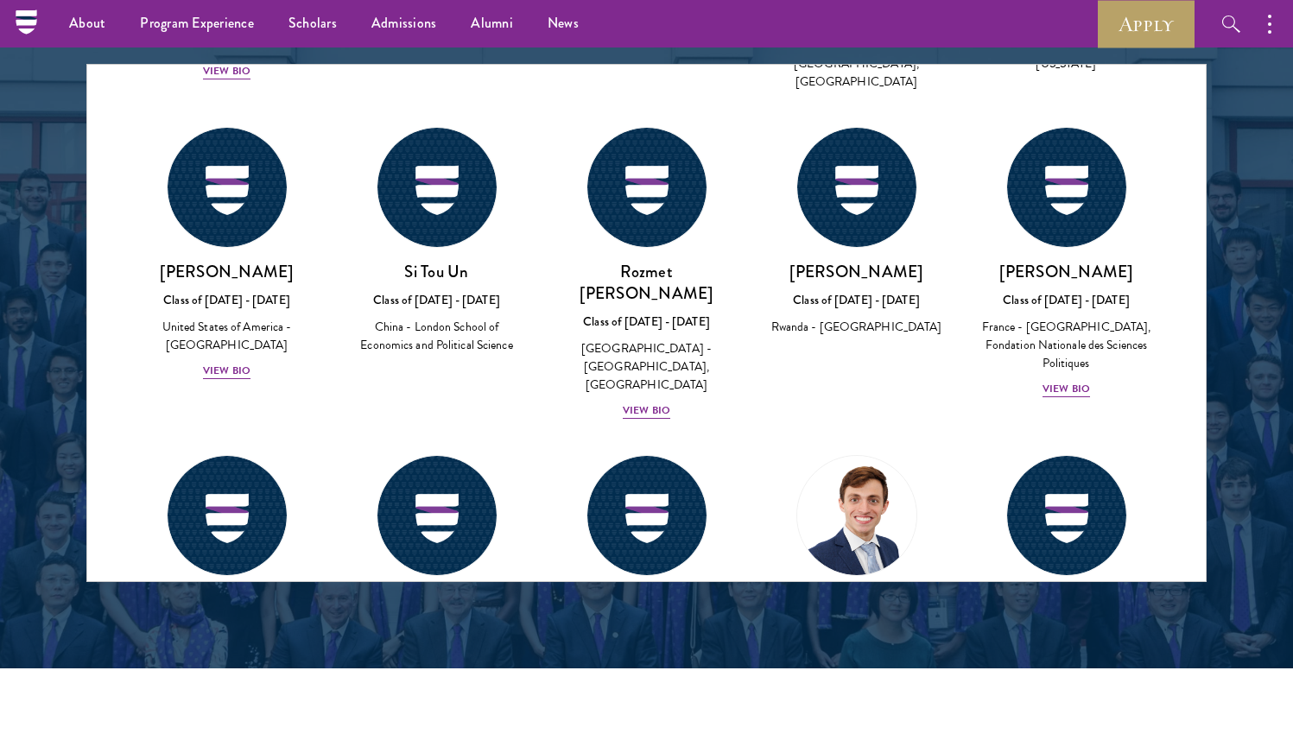
scroll to position [69231, 0]
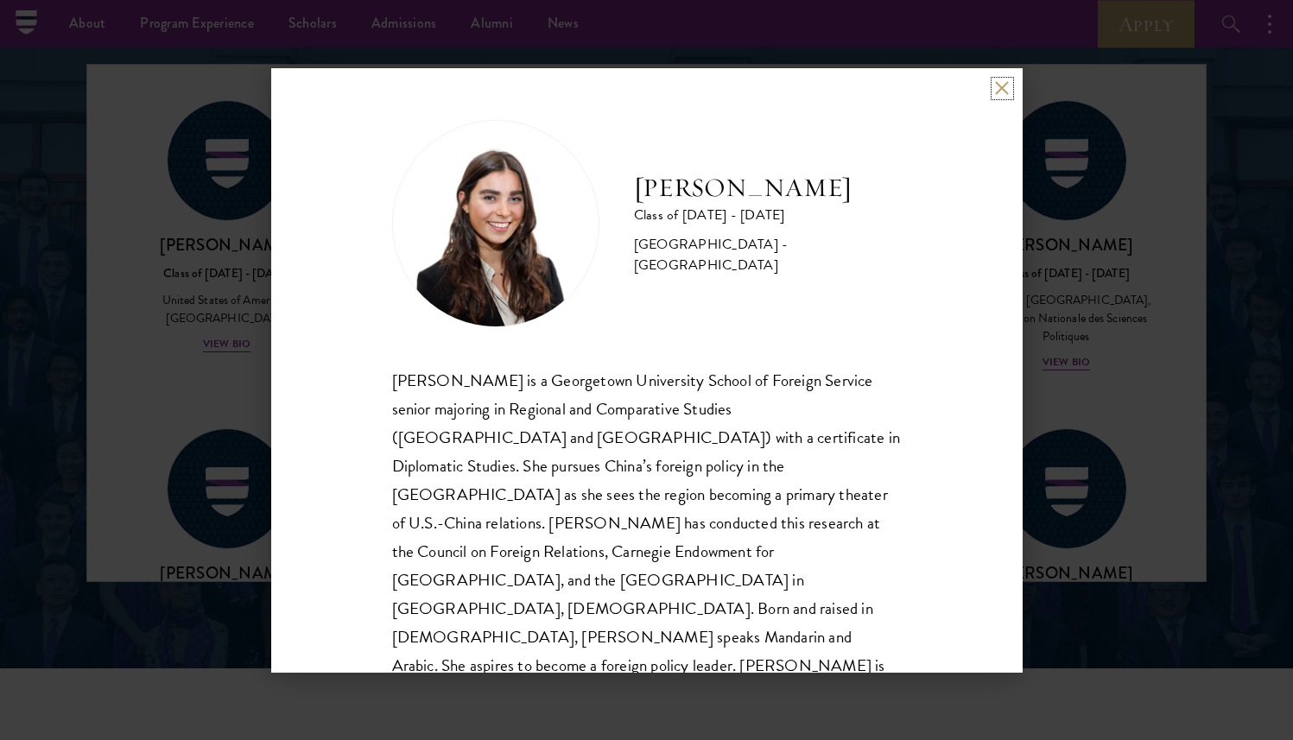
scroll to position [2, 0]
click at [1002, 94] on button at bounding box center [1002, 88] width 15 height 15
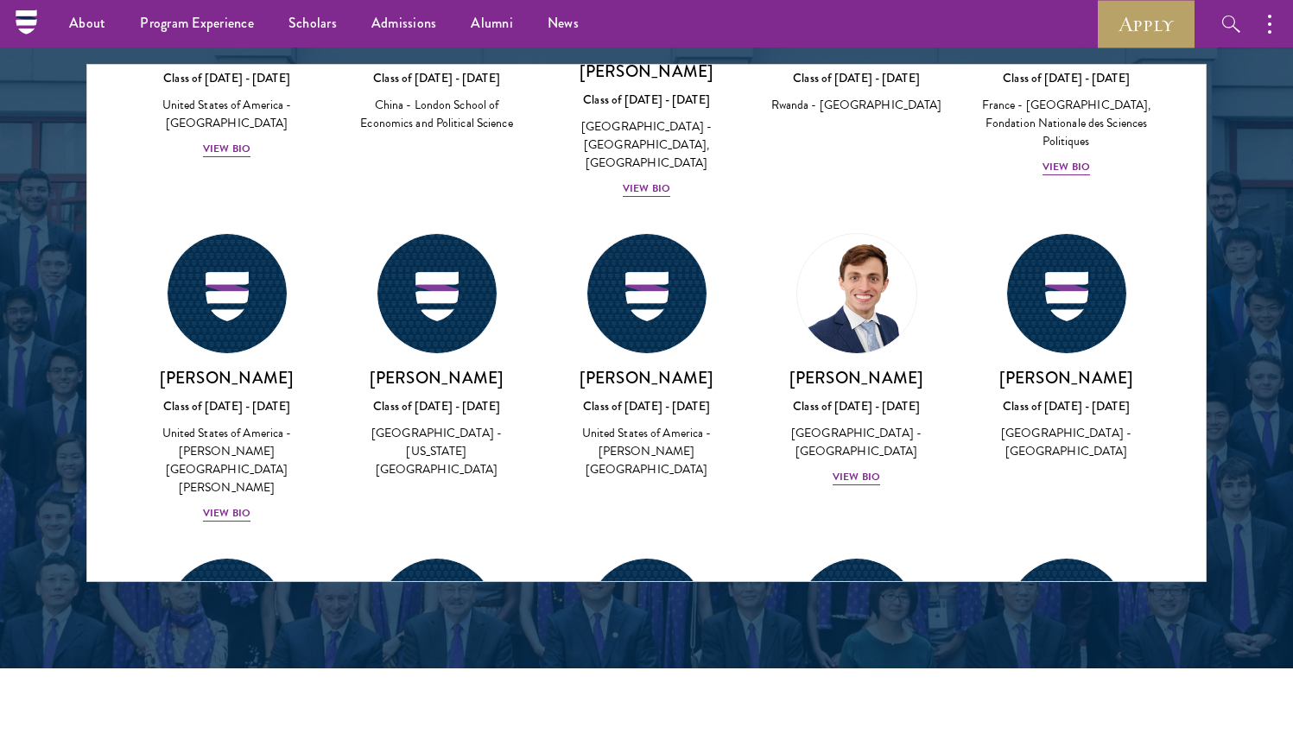
scroll to position [69429, 0]
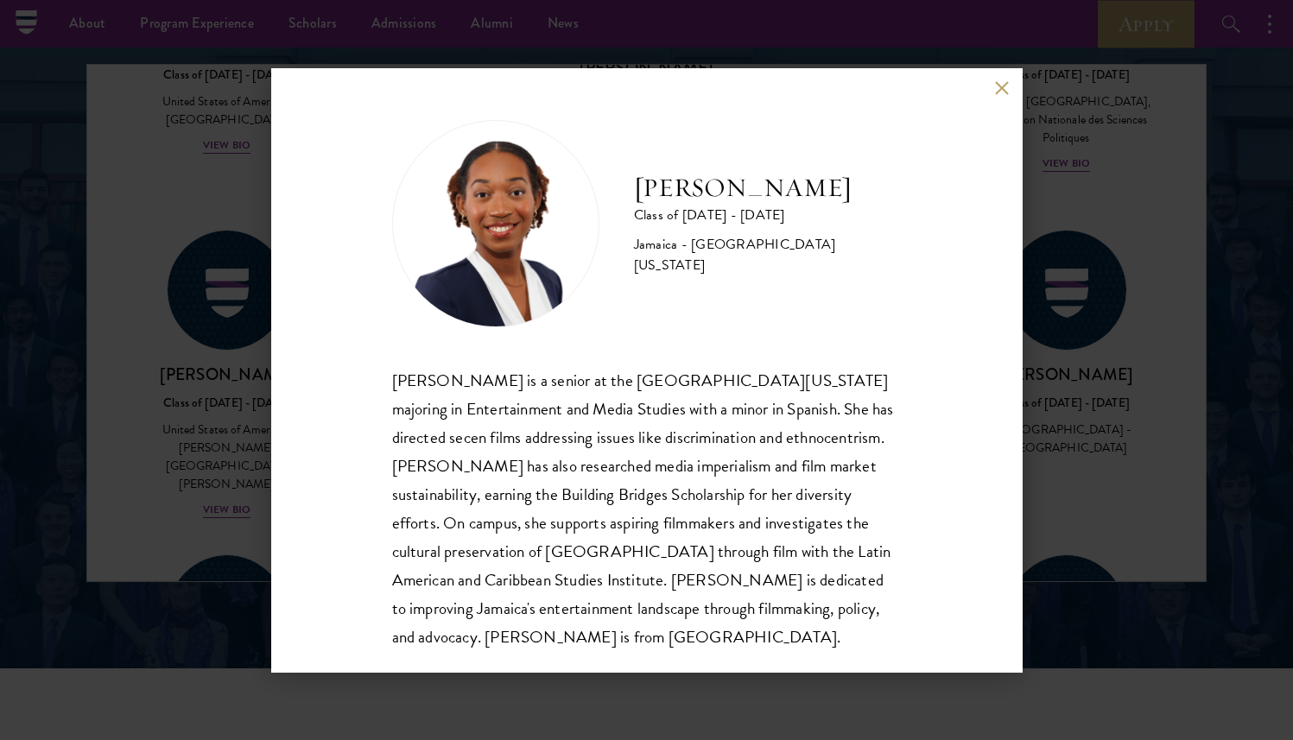
click at [253, 351] on div "Amanda Whylie Class of 2025 - 2026 Jamaica - University of Georgia Amanda Whyli…" at bounding box center [646, 370] width 1293 height 740
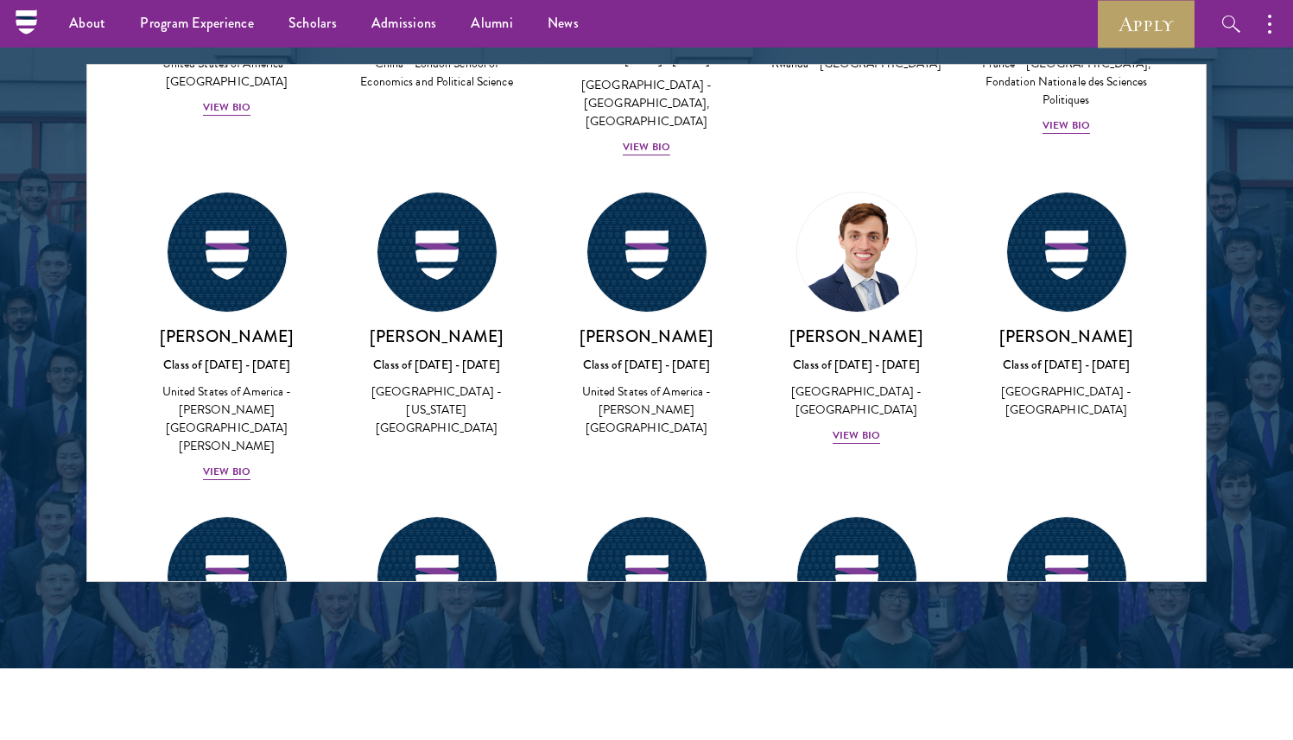
scroll to position [69498, 0]
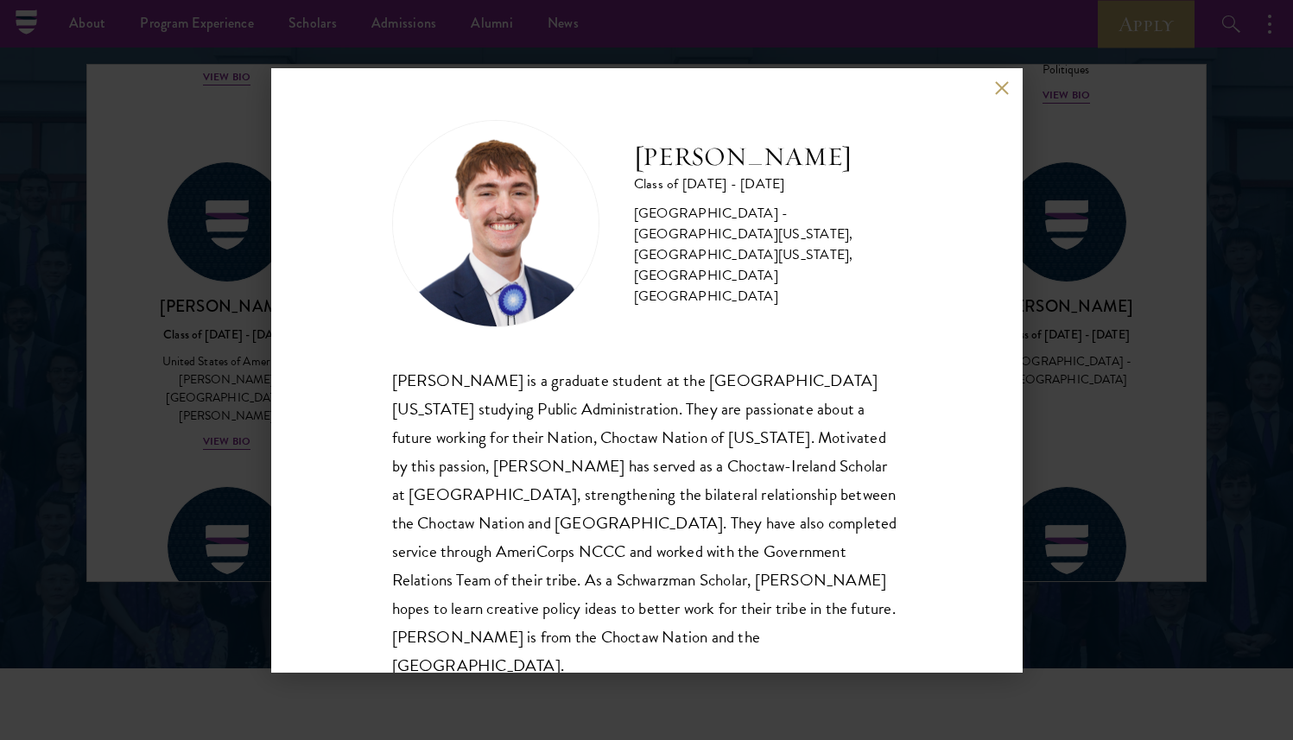
click at [1046, 371] on div "Austin West Class of 2025 - 2026 United States of America - University of Centr…" at bounding box center [646, 370] width 1293 height 740
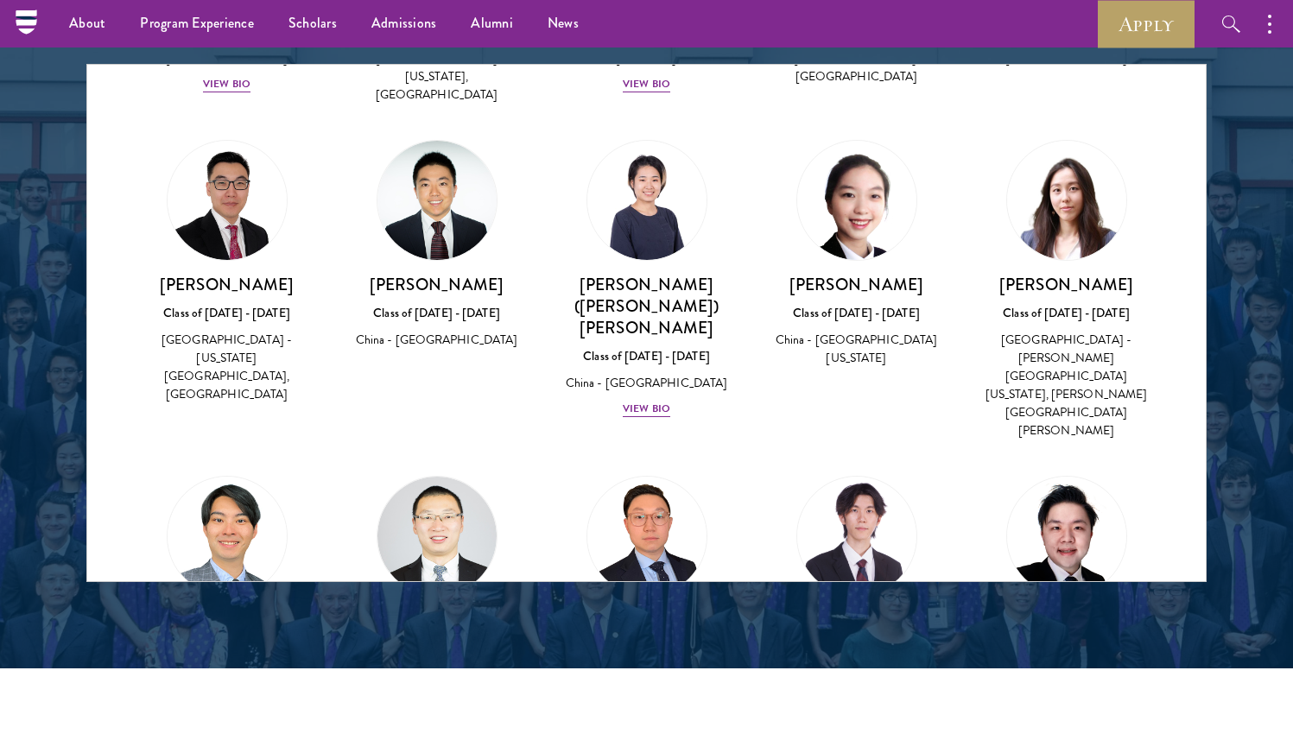
scroll to position [71926, 0]
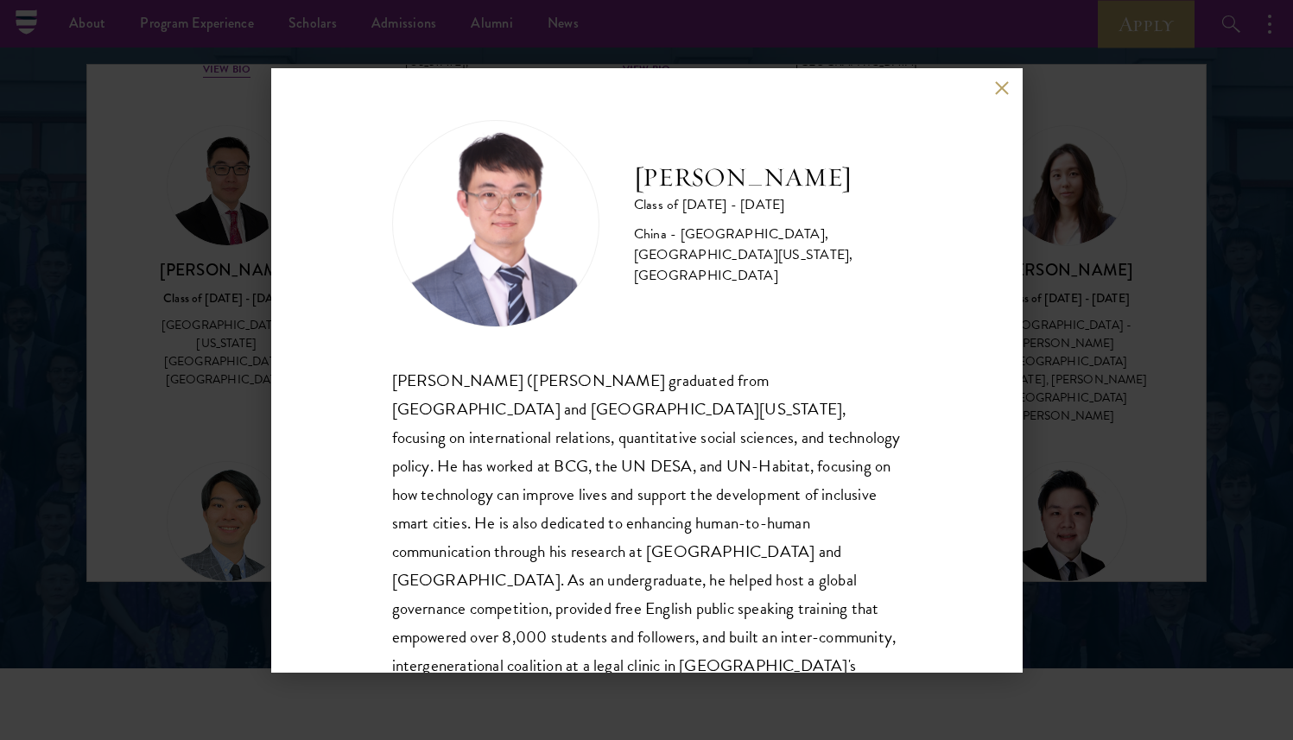
scroll to position [59, 0]
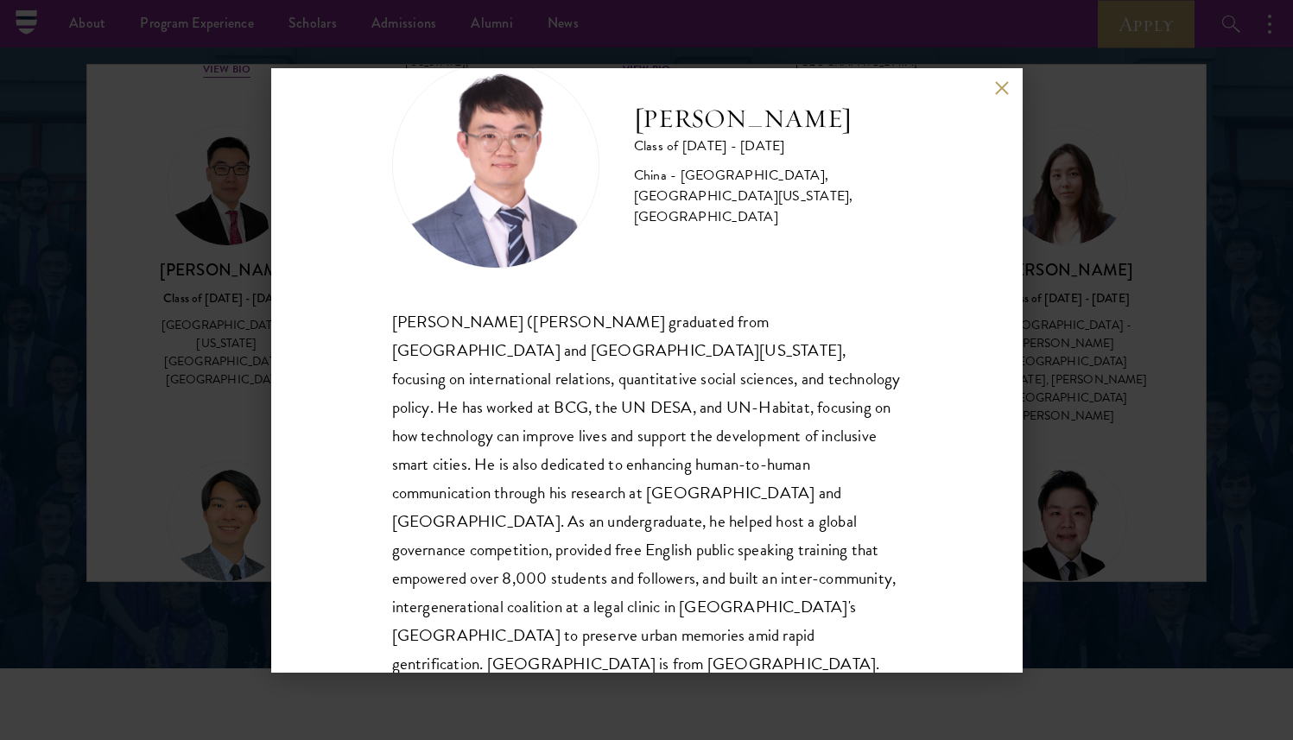
click at [1062, 382] on div "Junhui Xu Class of 2025 - 2026 China - Fudan University, University of Californ…" at bounding box center [646, 370] width 1293 height 740
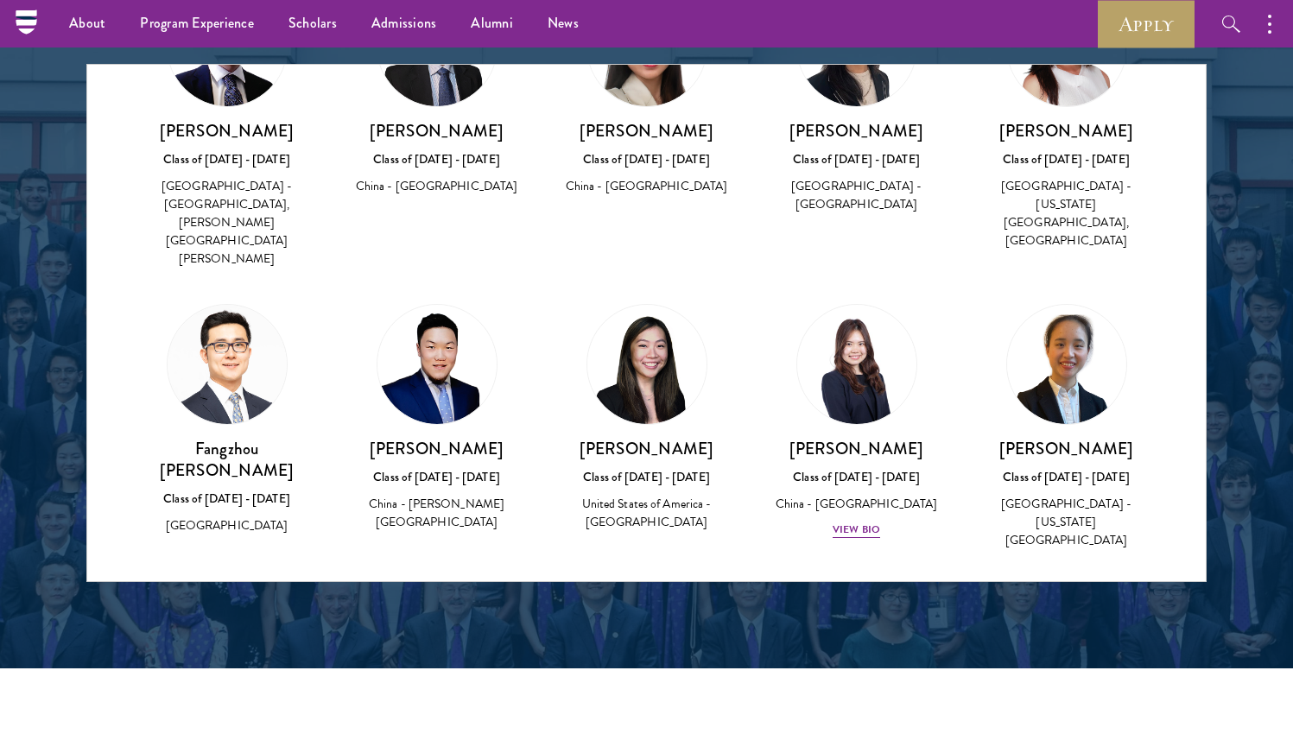
scroll to position [75462, 0]
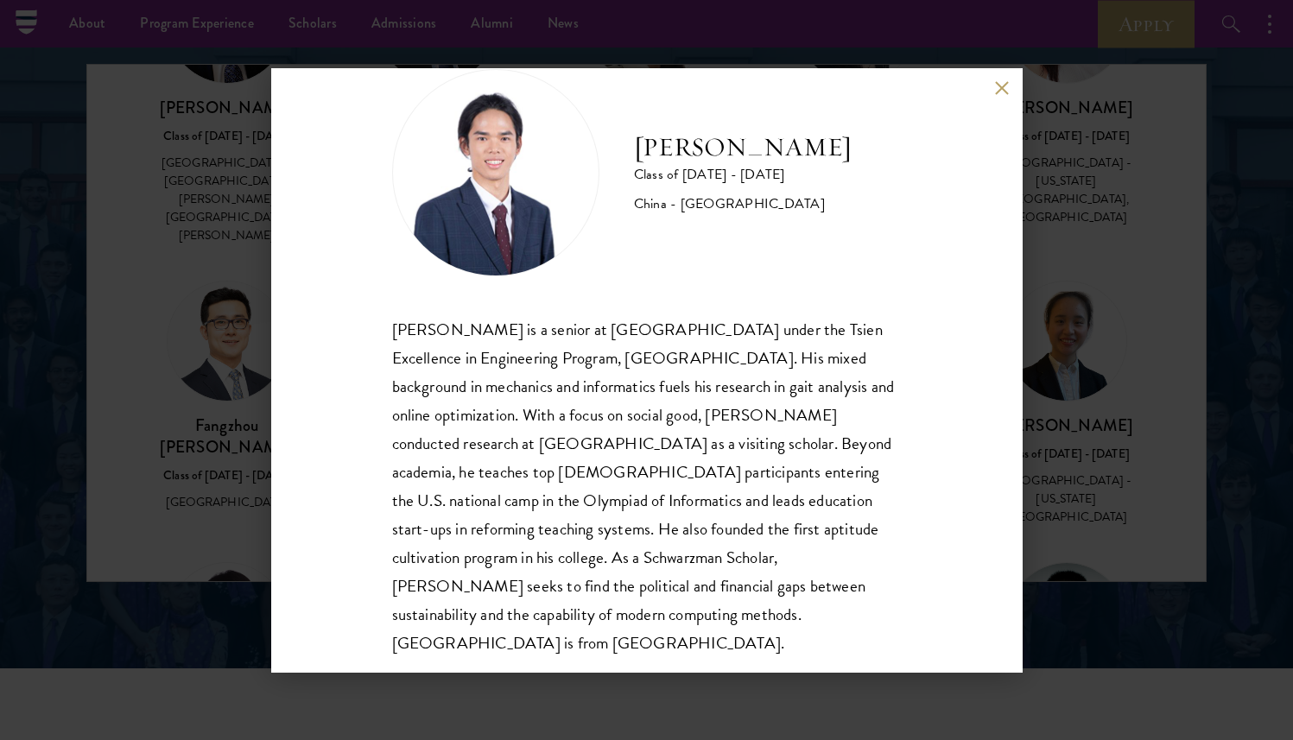
scroll to position [59, 0]
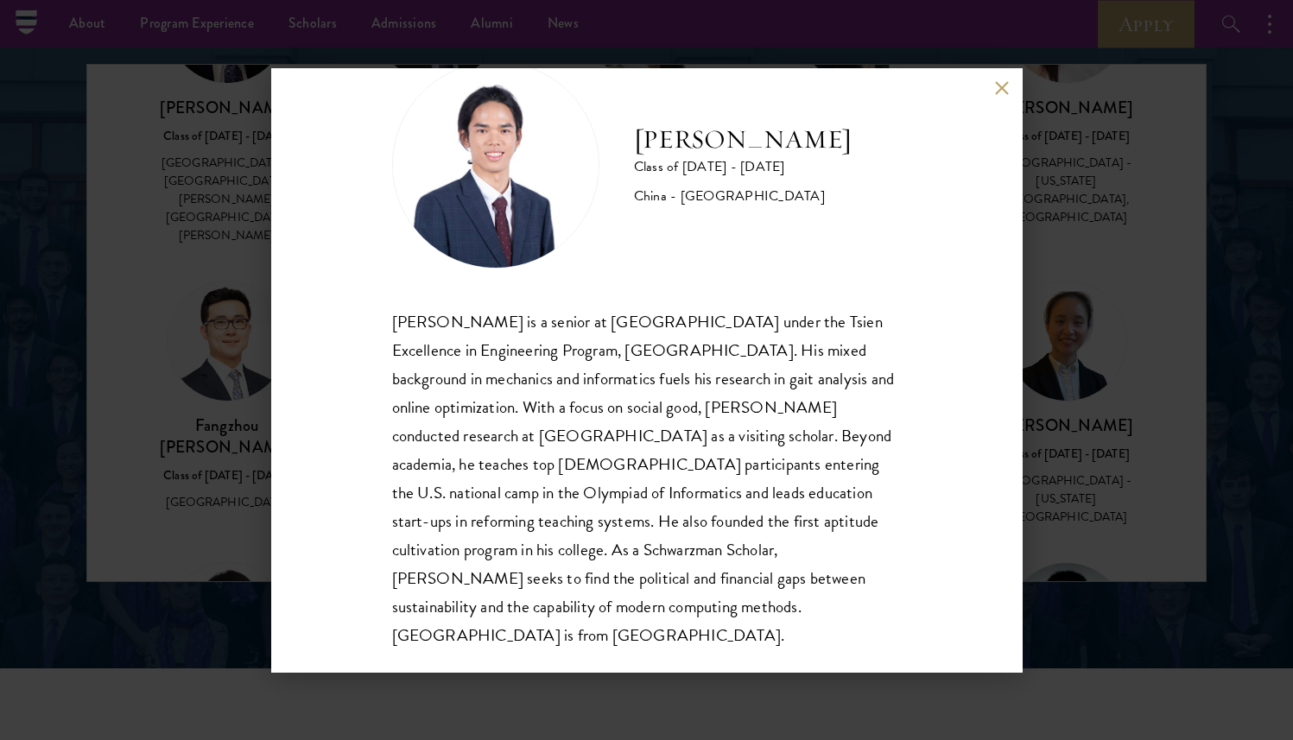
click at [1066, 309] on div "Zhengfei Zhang Class of 2024 - 2025 China - Tsinghua University Zhengfei Zhang …" at bounding box center [646, 370] width 1293 height 740
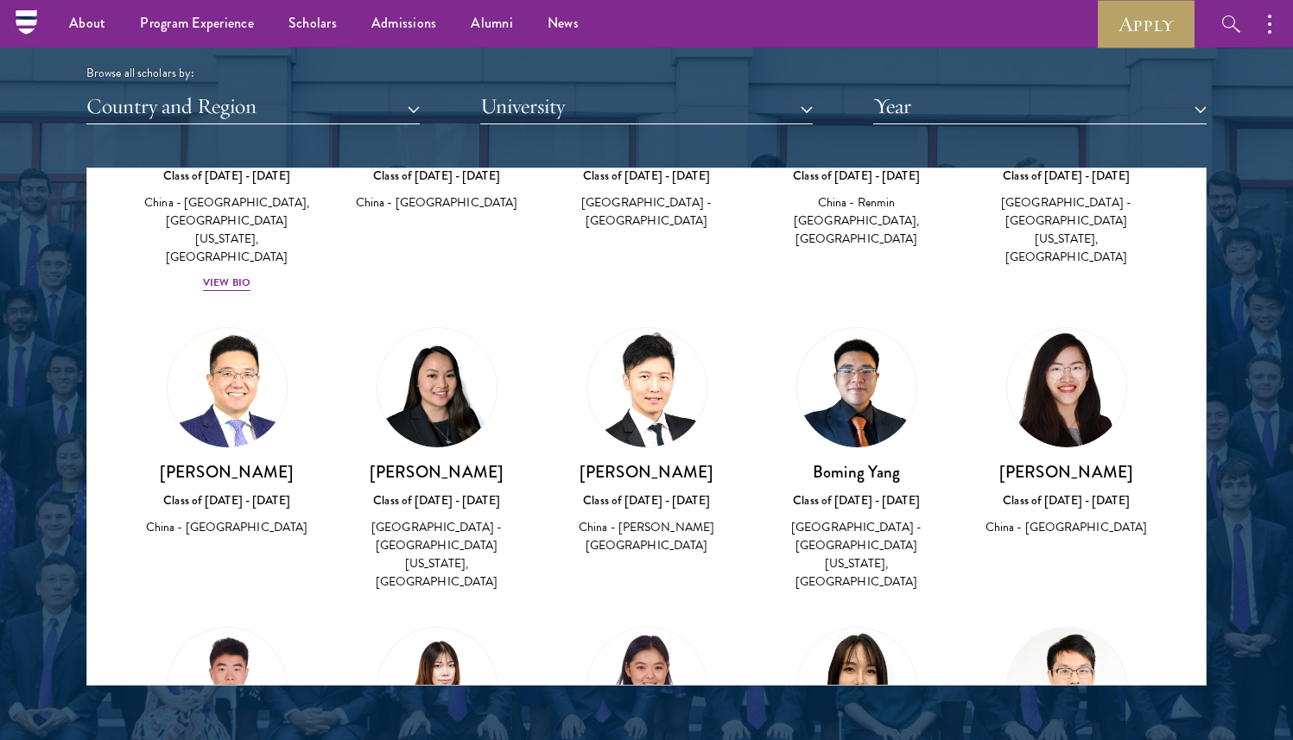
scroll to position [76102, 0]
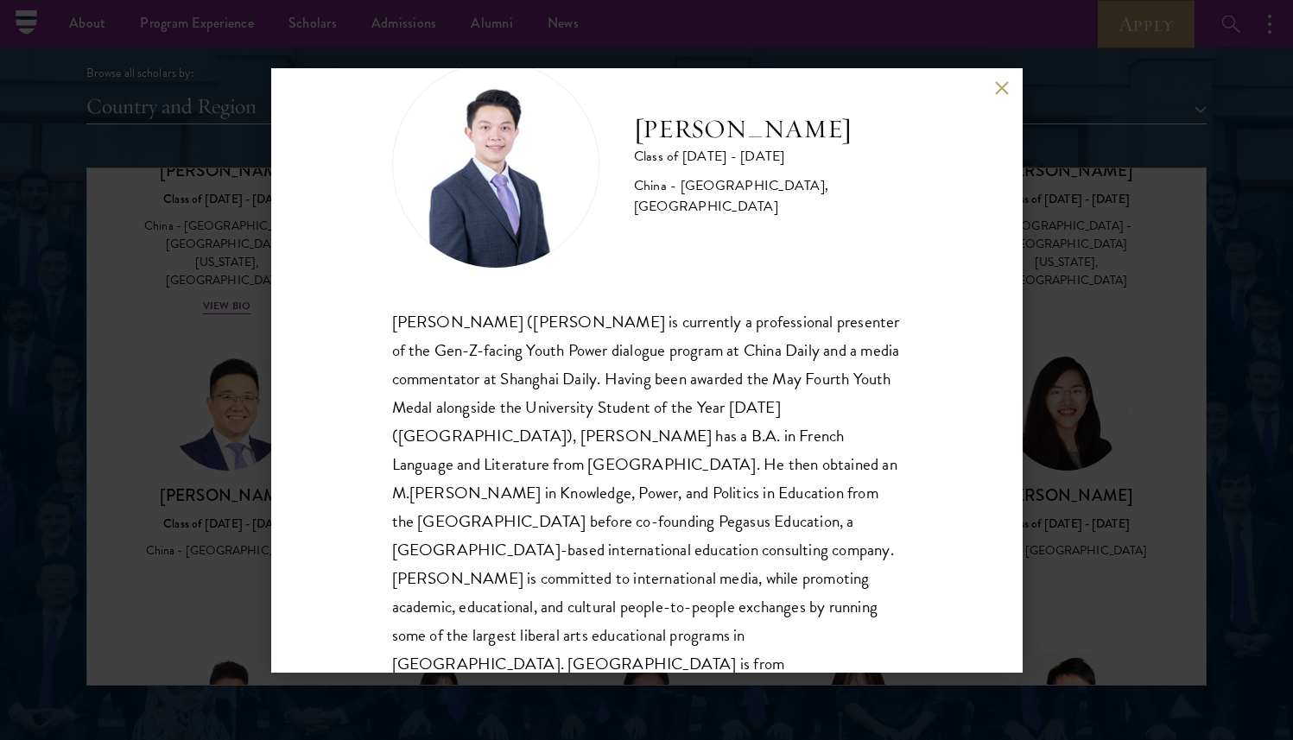
scroll to position [59, 0]
click at [869, 455] on div "Yutong (Eric) Zhong is currently a professional presenter of the Gen-Z-facing Y…" at bounding box center [646, 507] width 509 height 400
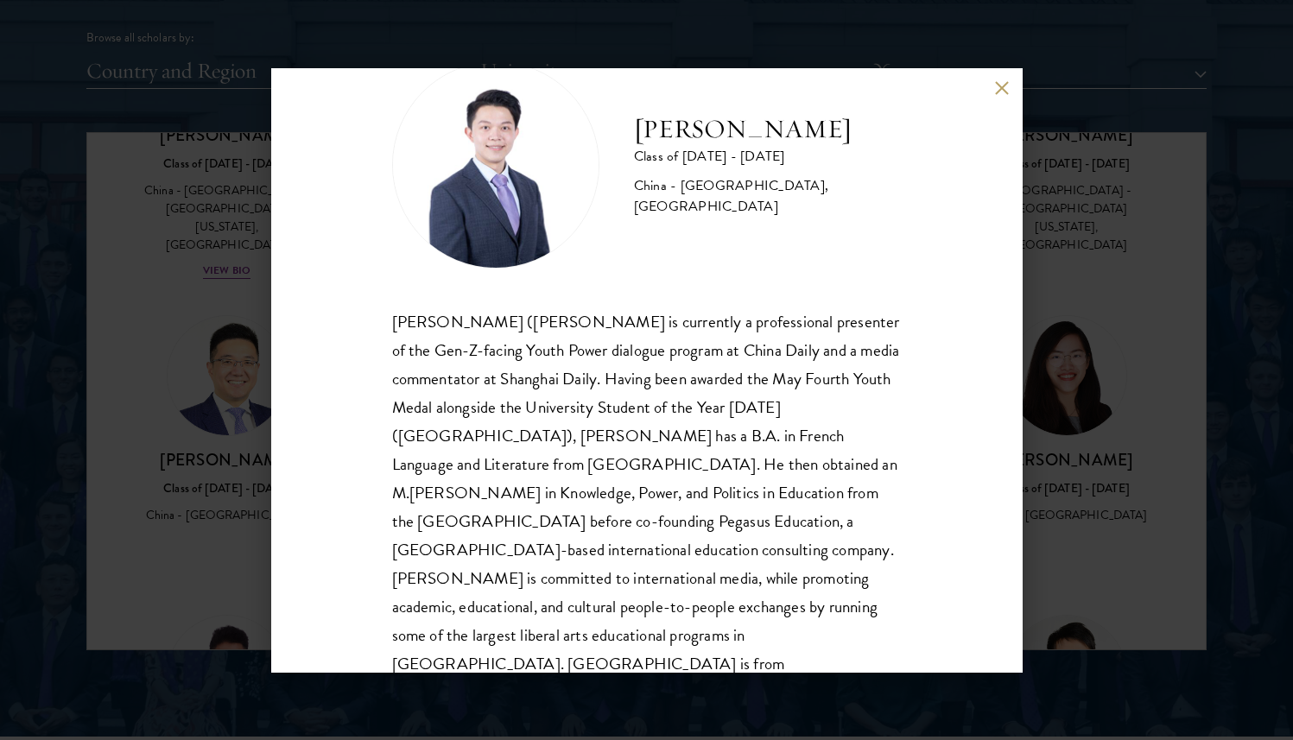
scroll to position [2161, 0]
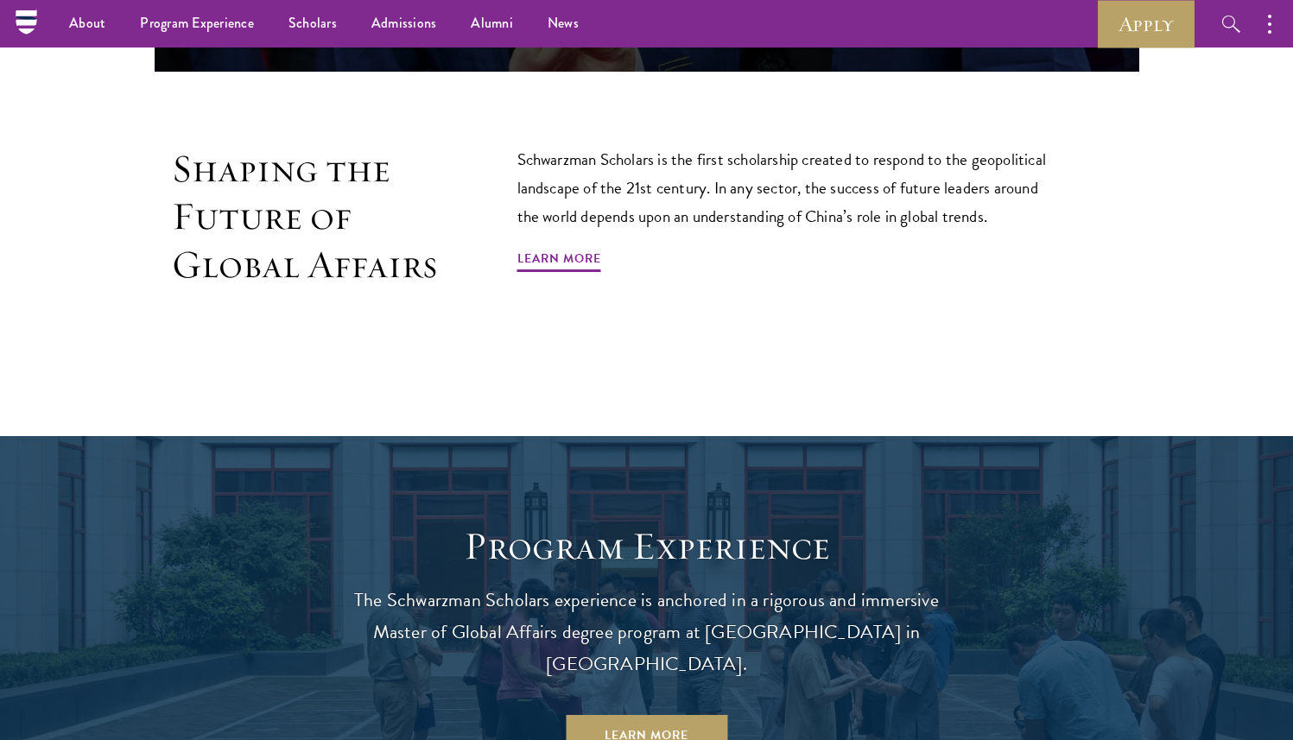
scroll to position [901, 0]
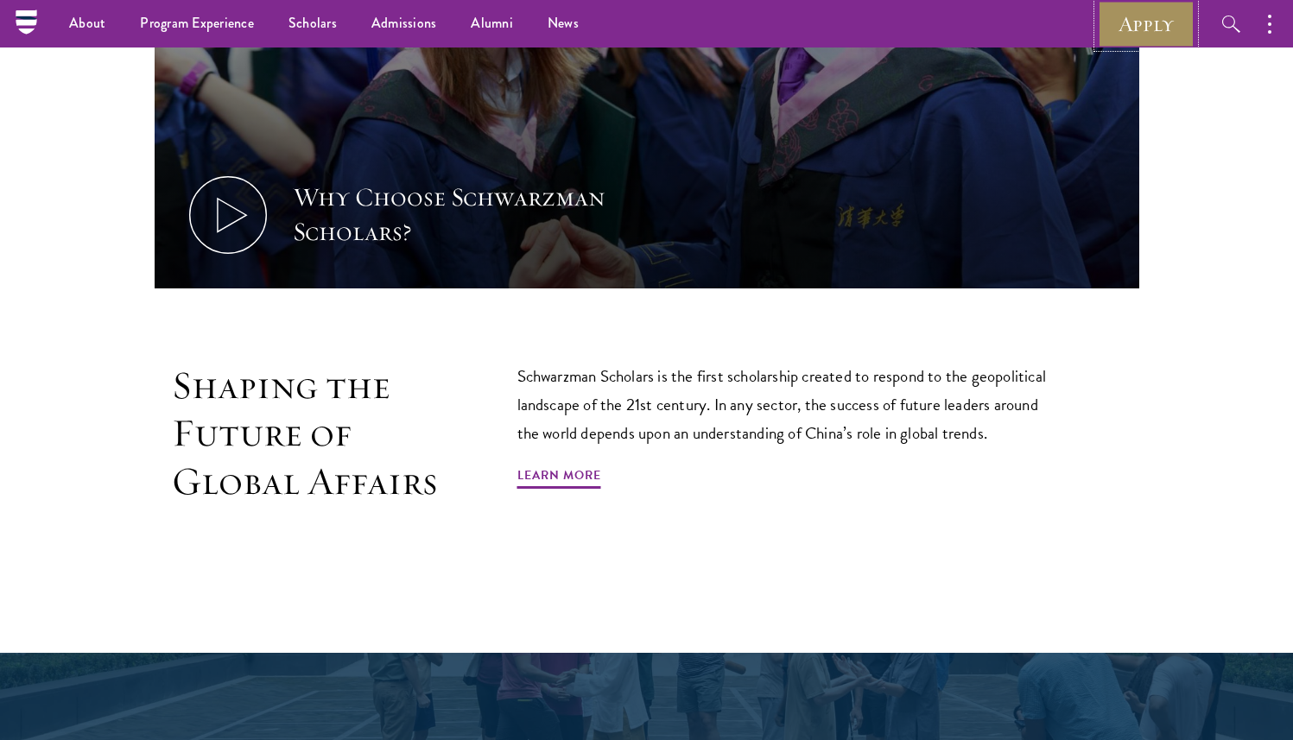
click at [1137, 17] on link "Apply" at bounding box center [1145, 23] width 97 height 47
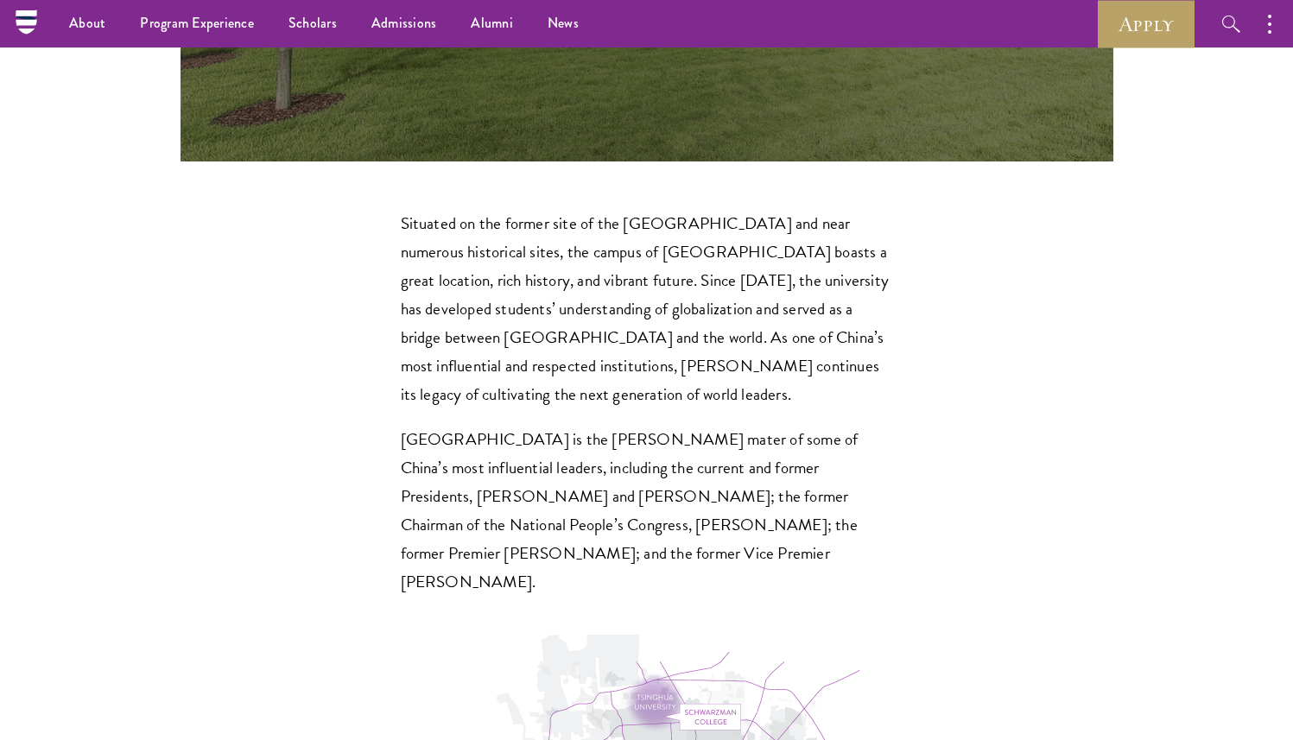
scroll to position [5009, 0]
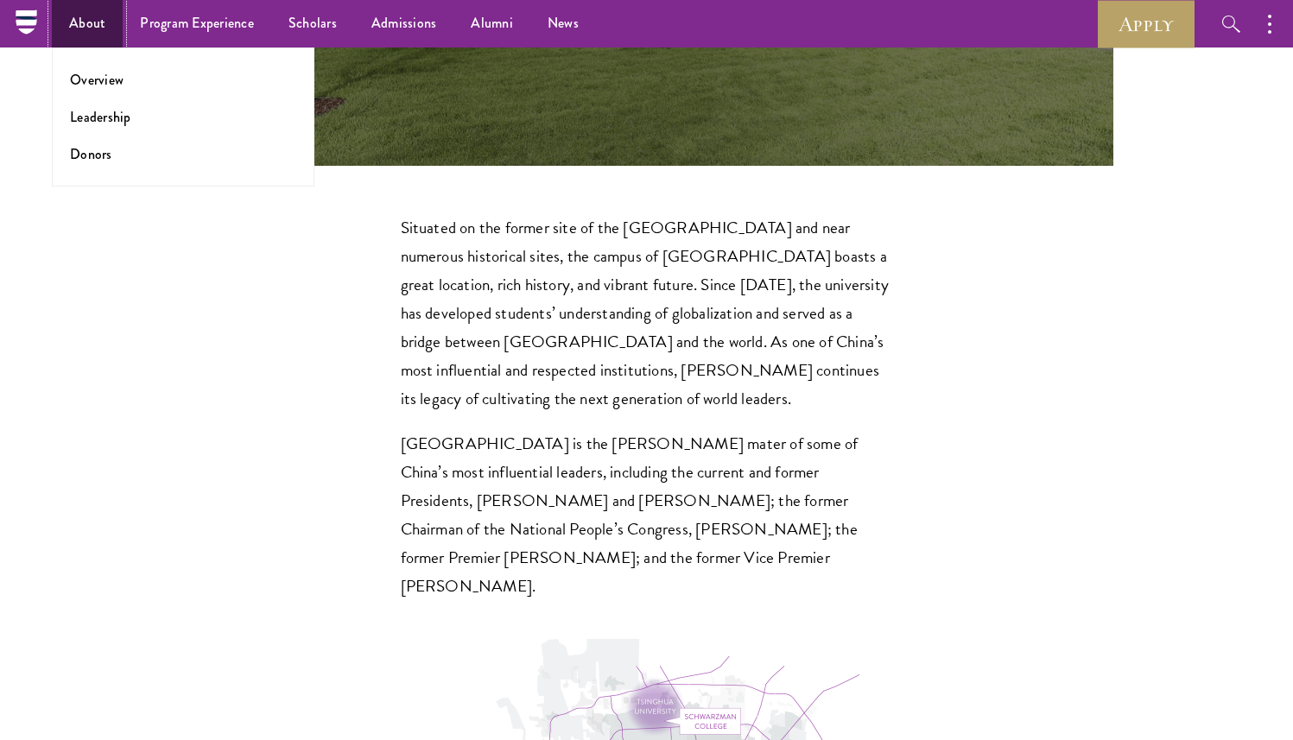
click at [103, 35] on link "About" at bounding box center [87, 23] width 71 height 47
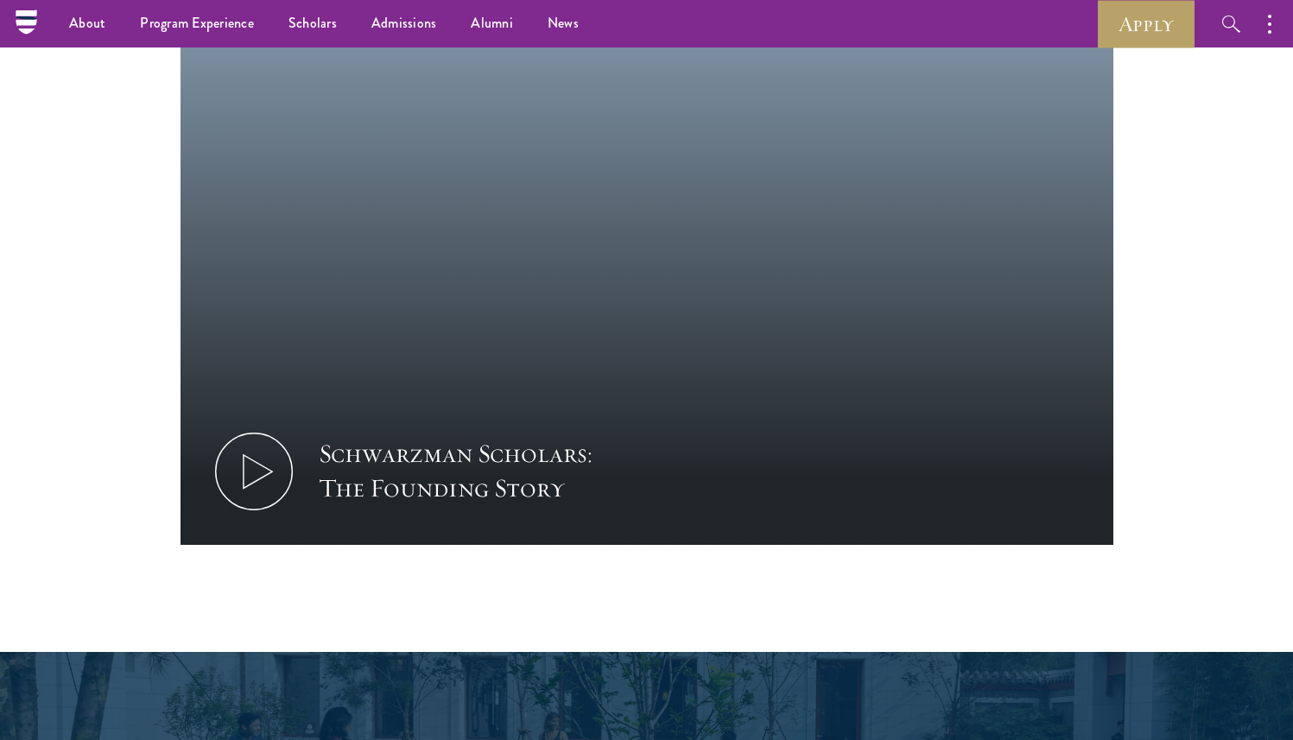
scroll to position [2296, 0]
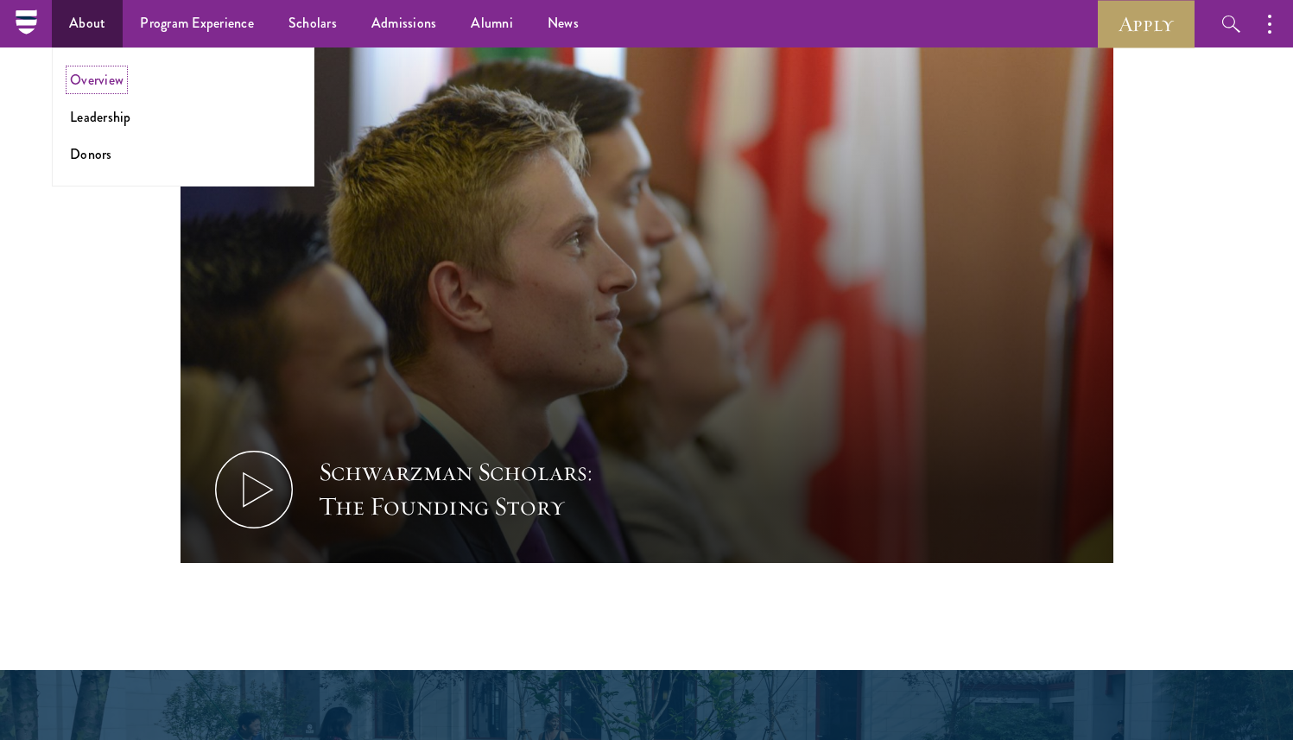
click at [95, 83] on link "Overview" at bounding box center [97, 80] width 54 height 20
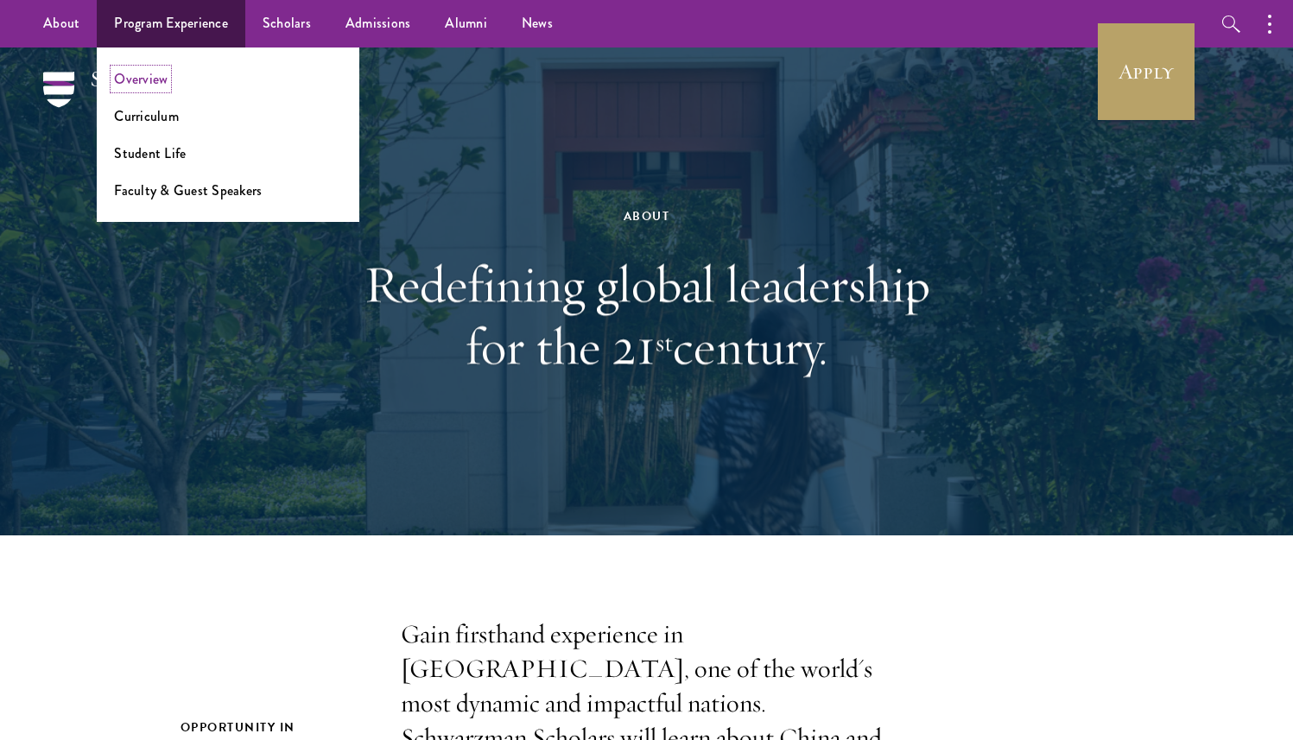
click at [157, 87] on link "Overview" at bounding box center [141, 79] width 54 height 20
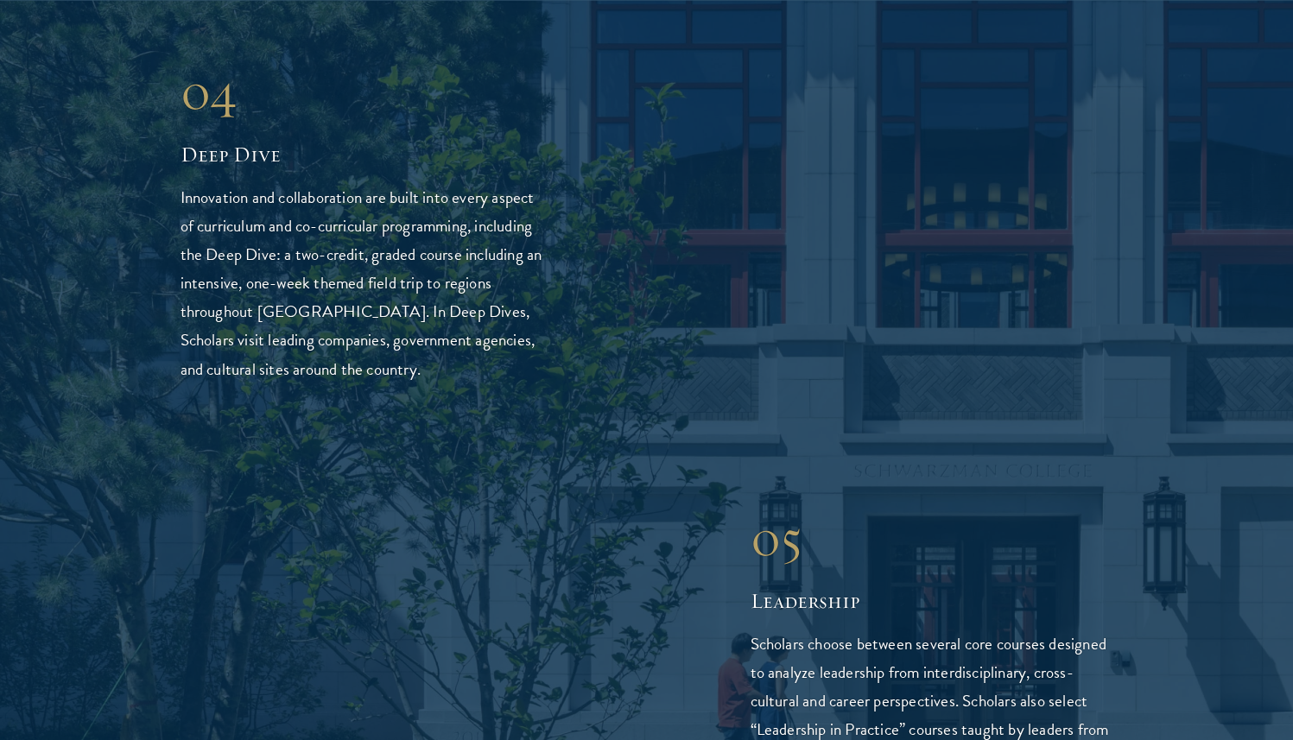
scroll to position [4136, 0]
